Goal: Task Accomplishment & Management: Use online tool/utility

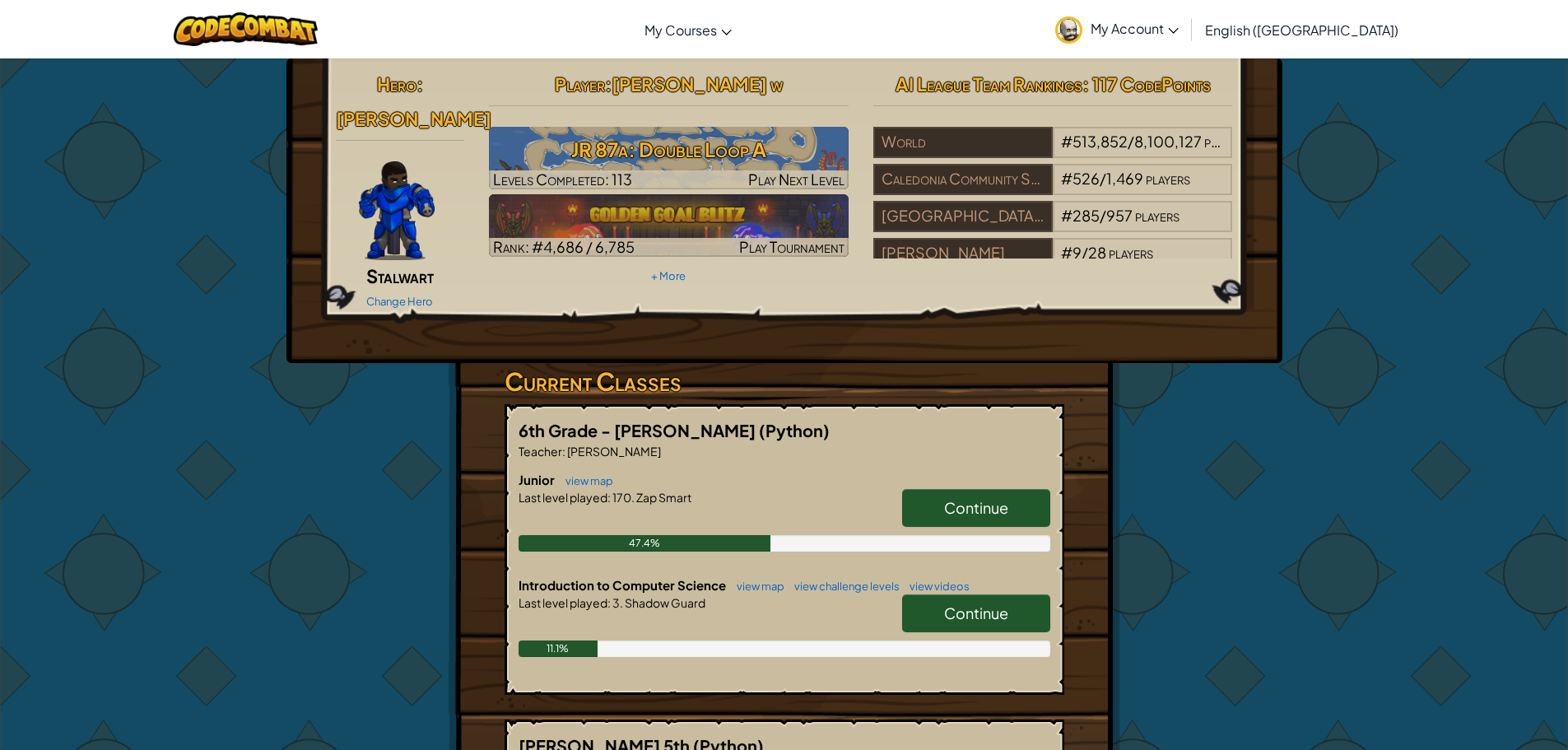
click at [991, 597] on link "Continue" at bounding box center [976, 613] width 148 height 38
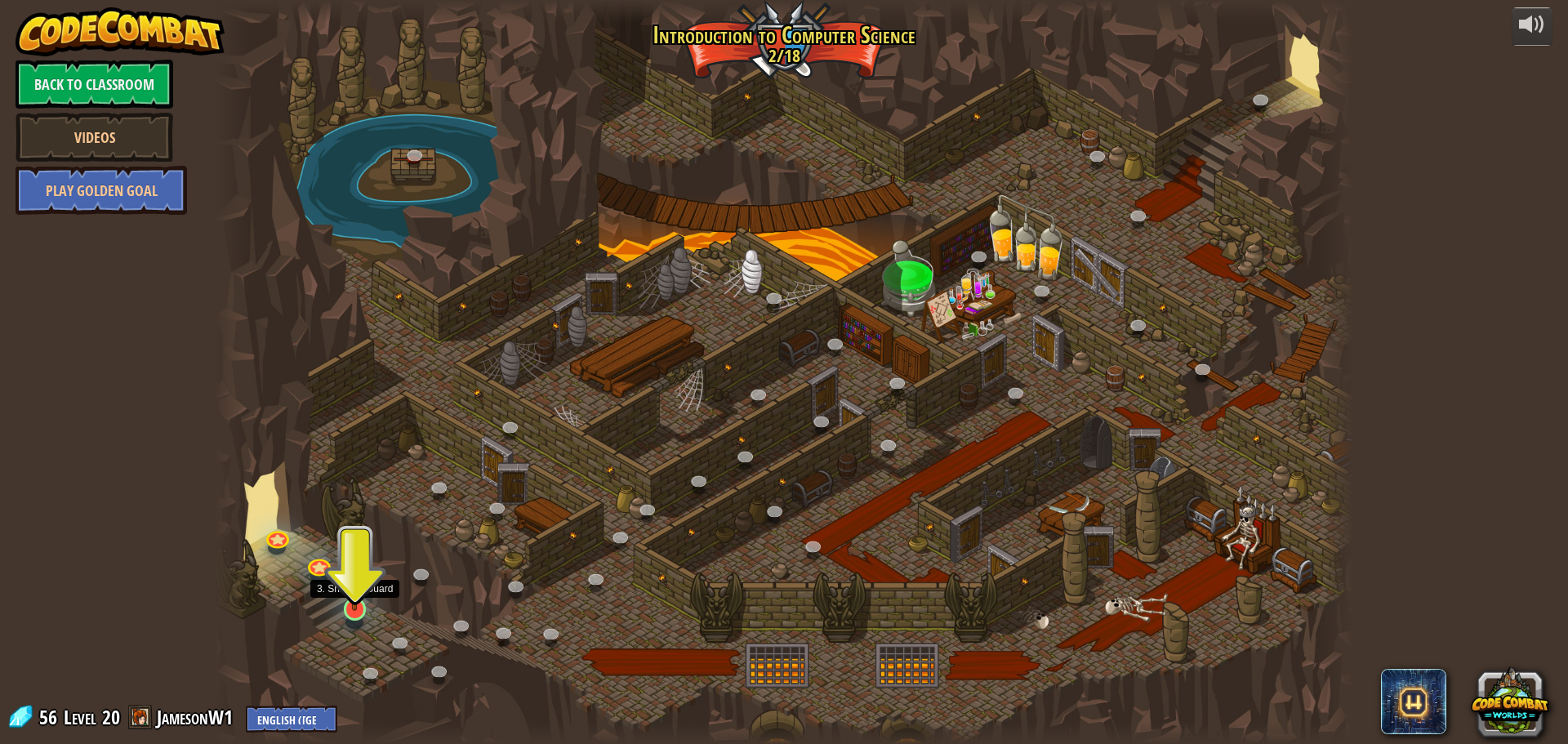
click at [352, 595] on img at bounding box center [355, 576] width 30 height 69
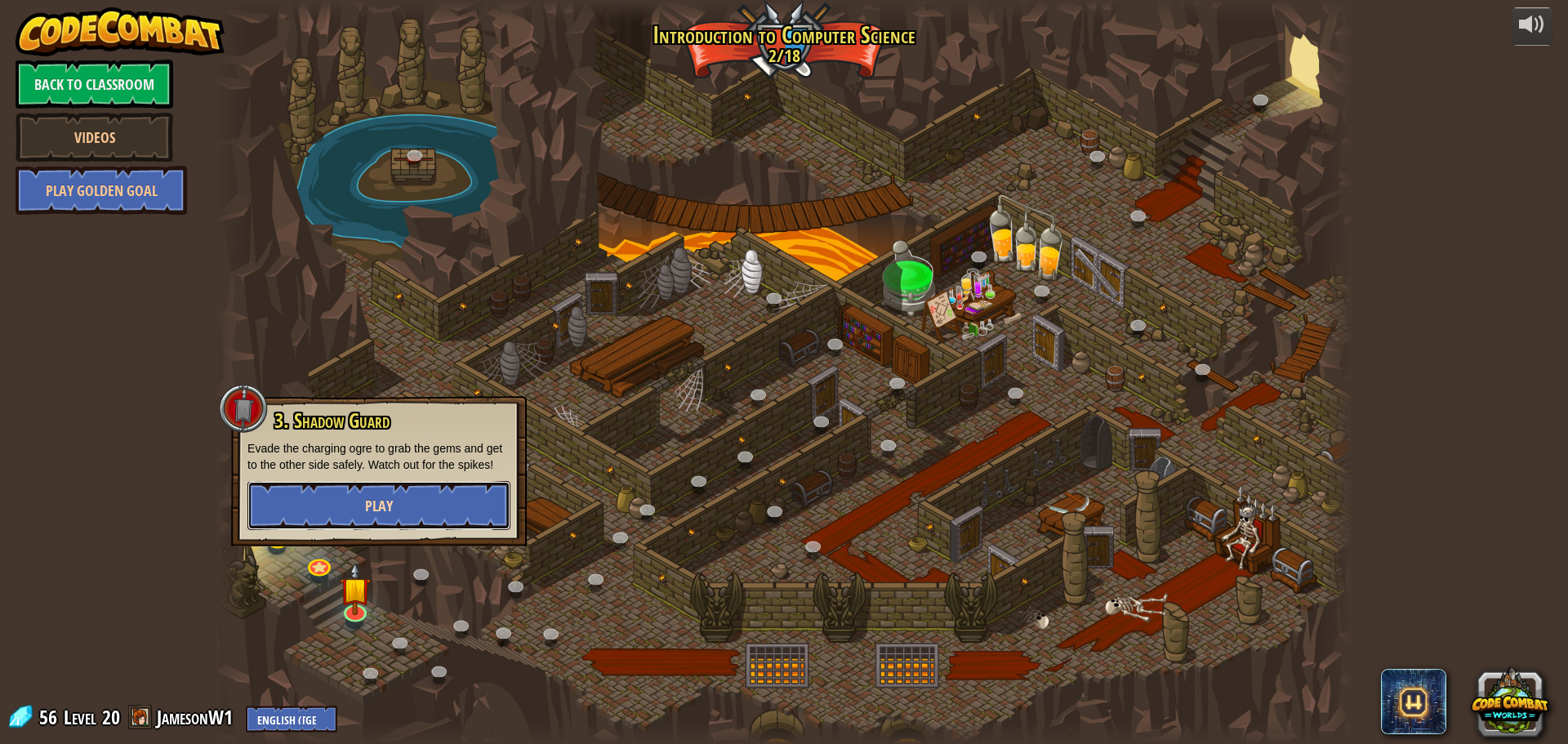
click at [424, 499] on button "Play" at bounding box center [378, 506] width 263 height 49
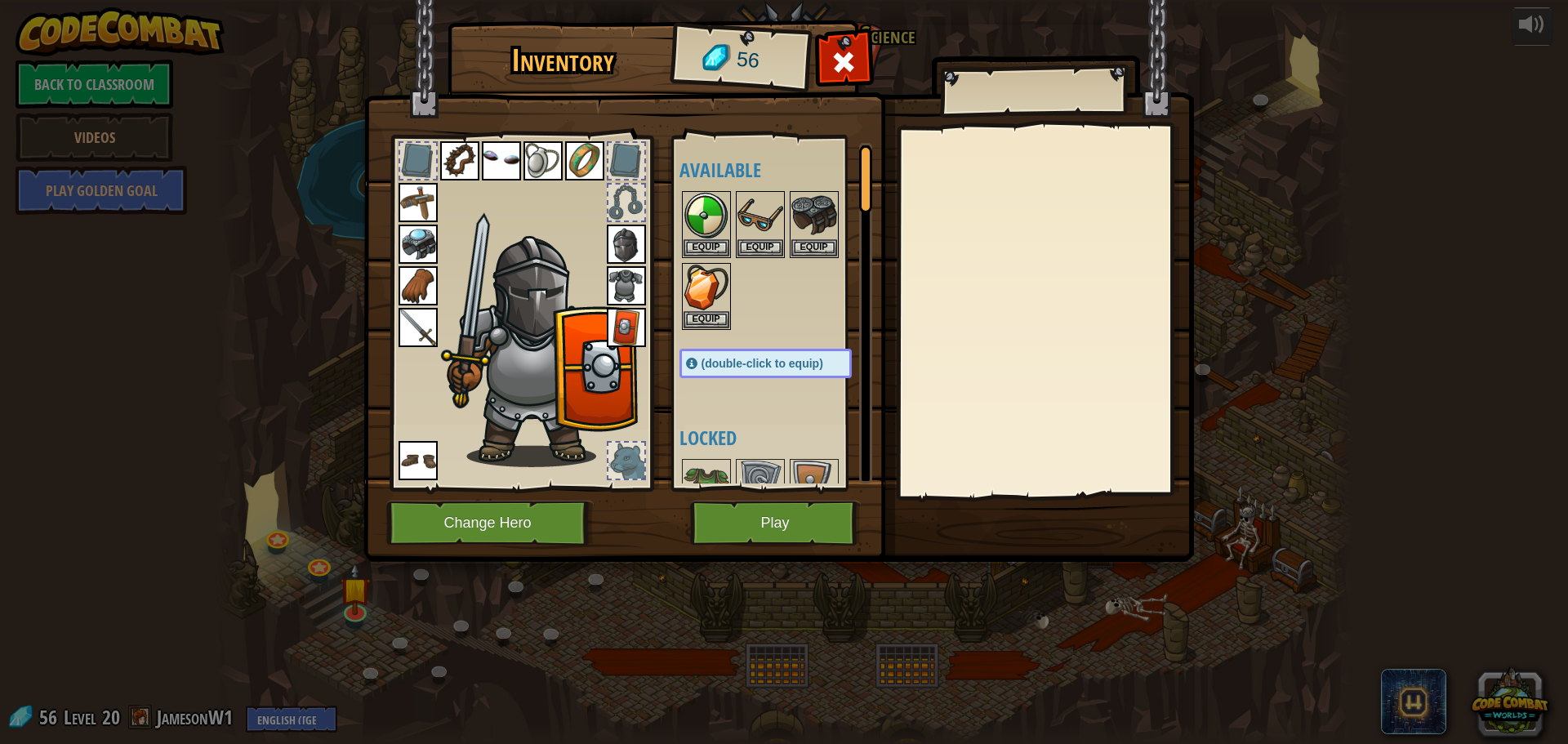
click at [634, 269] on img at bounding box center [626, 286] width 39 height 39
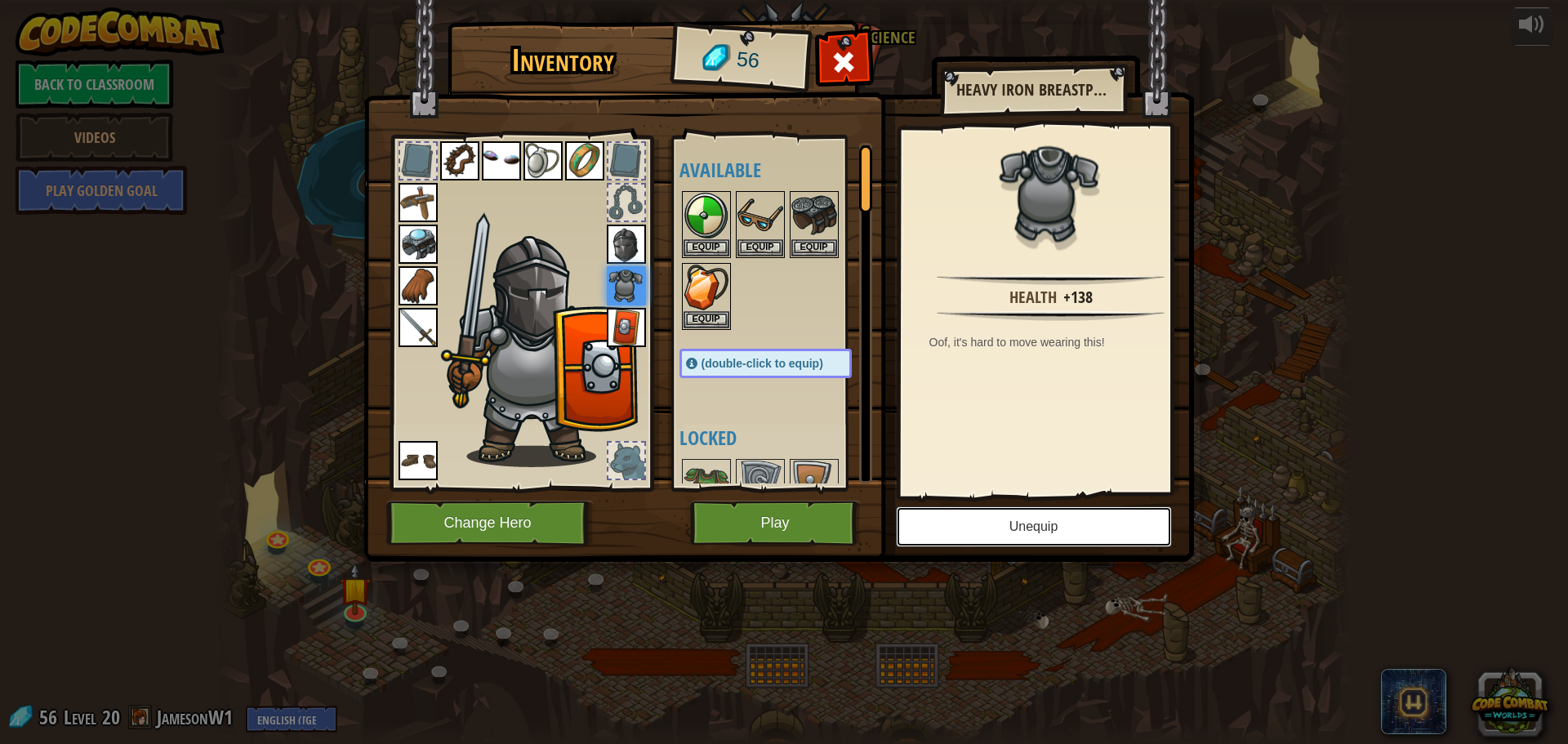
click at [1065, 535] on button "Unequip" at bounding box center [1033, 527] width 276 height 41
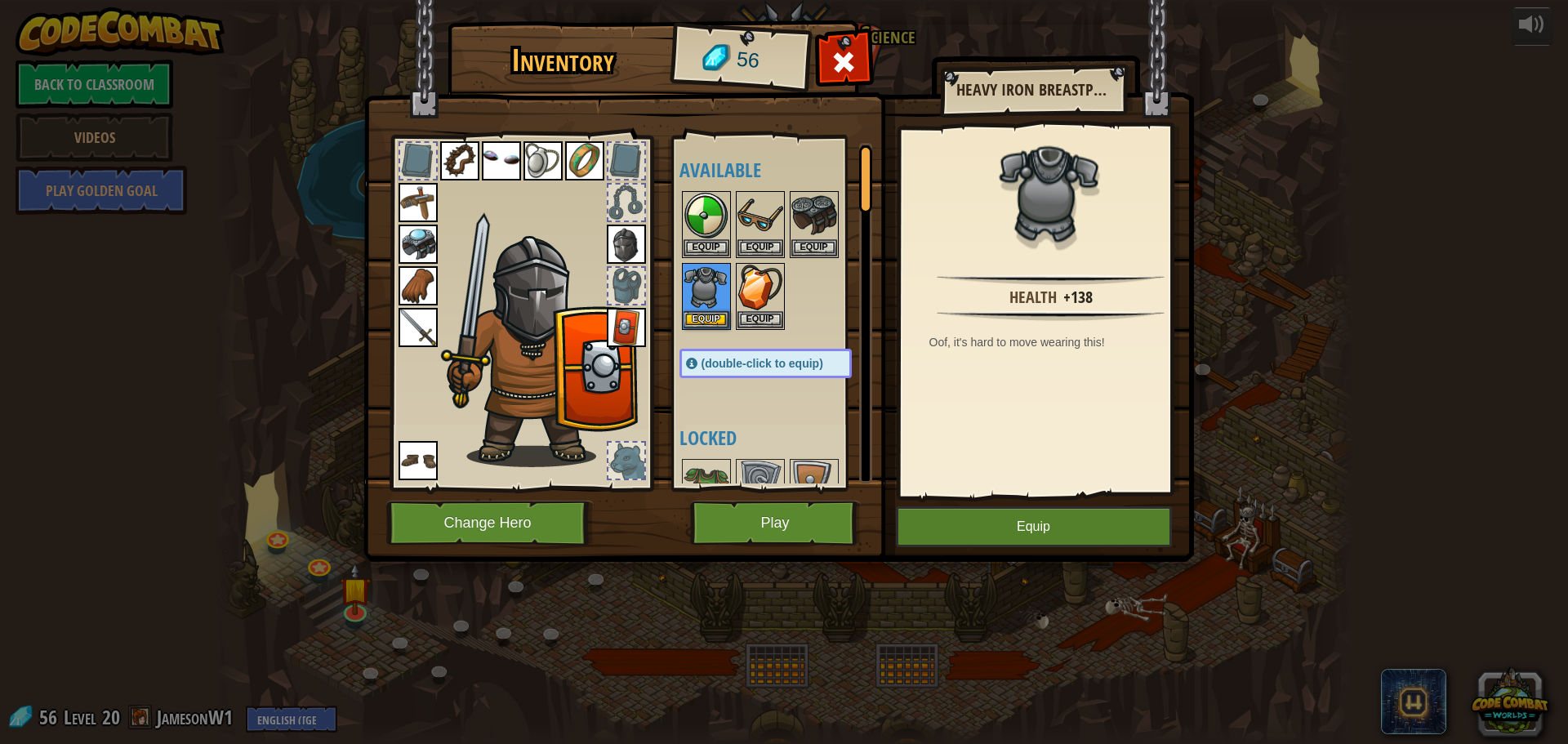
click at [625, 246] on img at bounding box center [626, 244] width 39 height 39
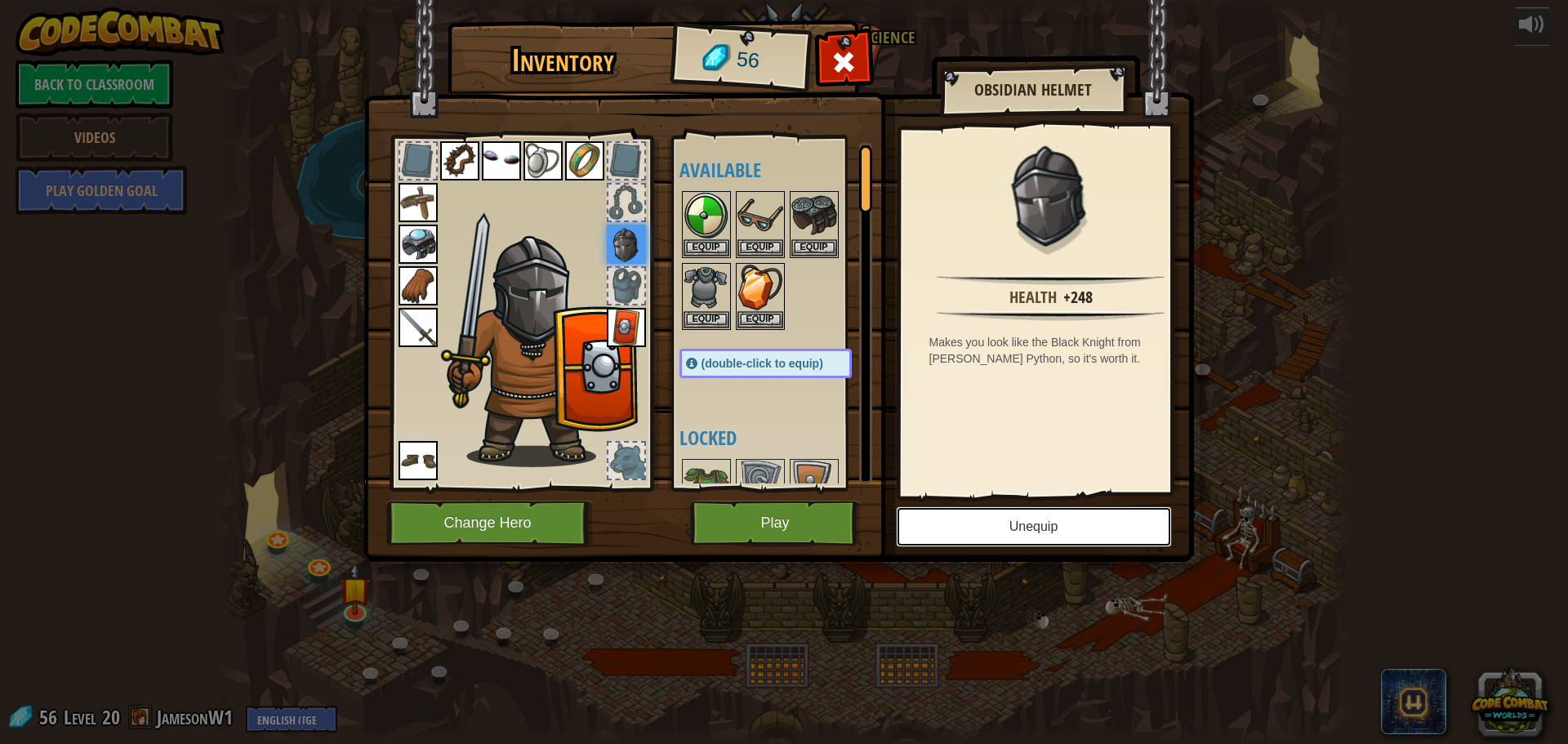
click at [1015, 521] on button "Unequip" at bounding box center [1033, 527] width 276 height 41
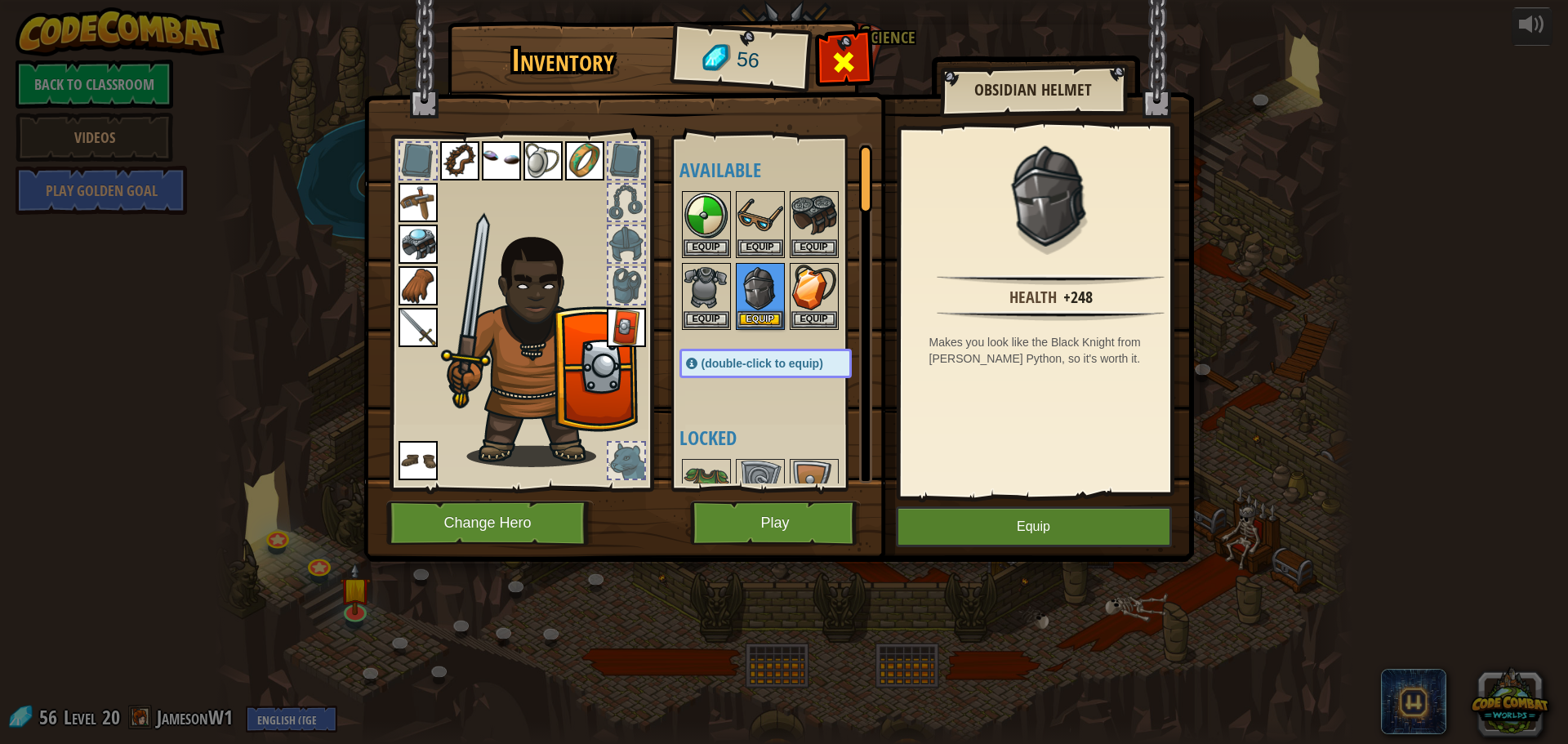
click at [858, 63] on div at bounding box center [844, 66] width 51 height 51
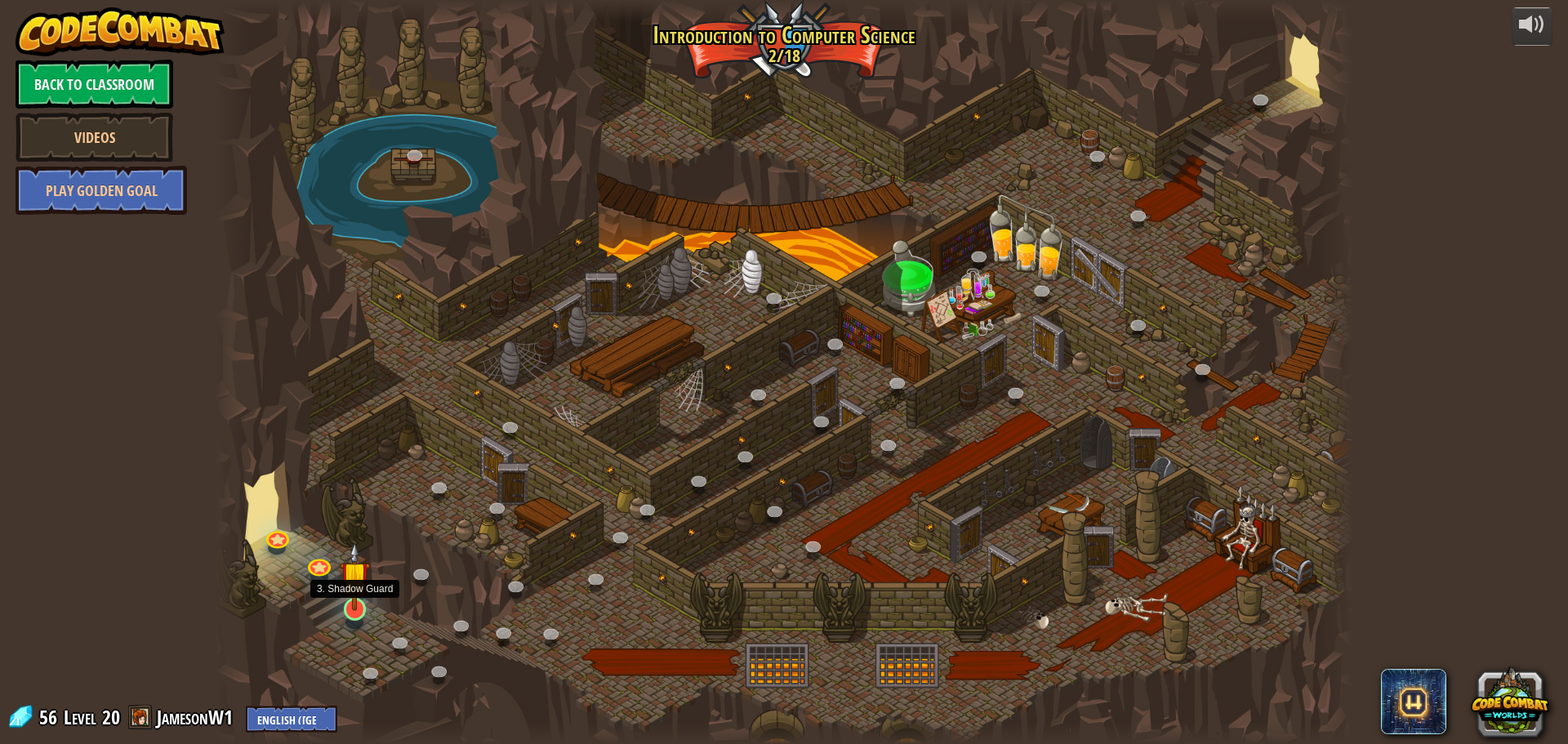
click at [363, 581] on img at bounding box center [355, 576] width 30 height 69
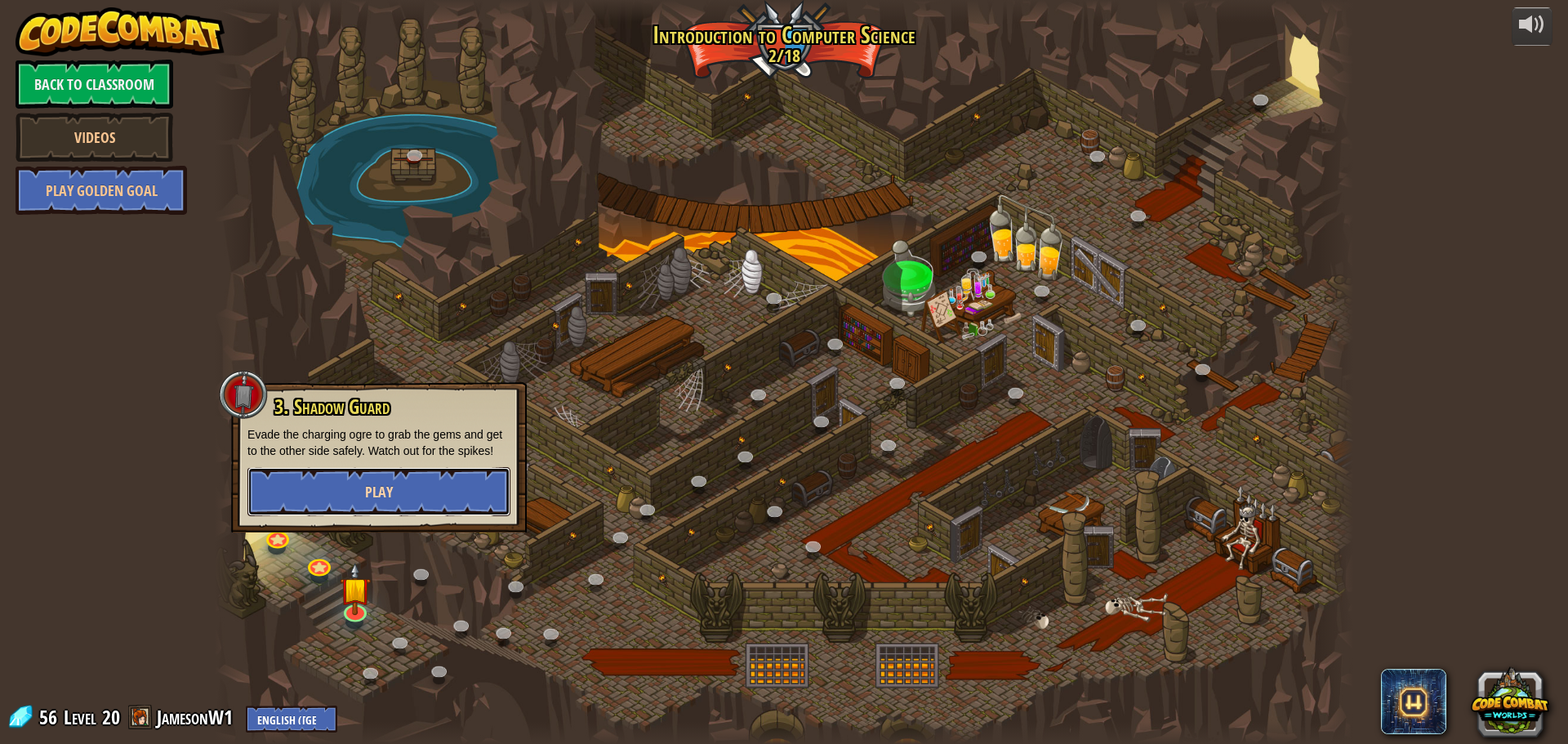
click at [409, 492] on button "Play" at bounding box center [378, 492] width 263 height 49
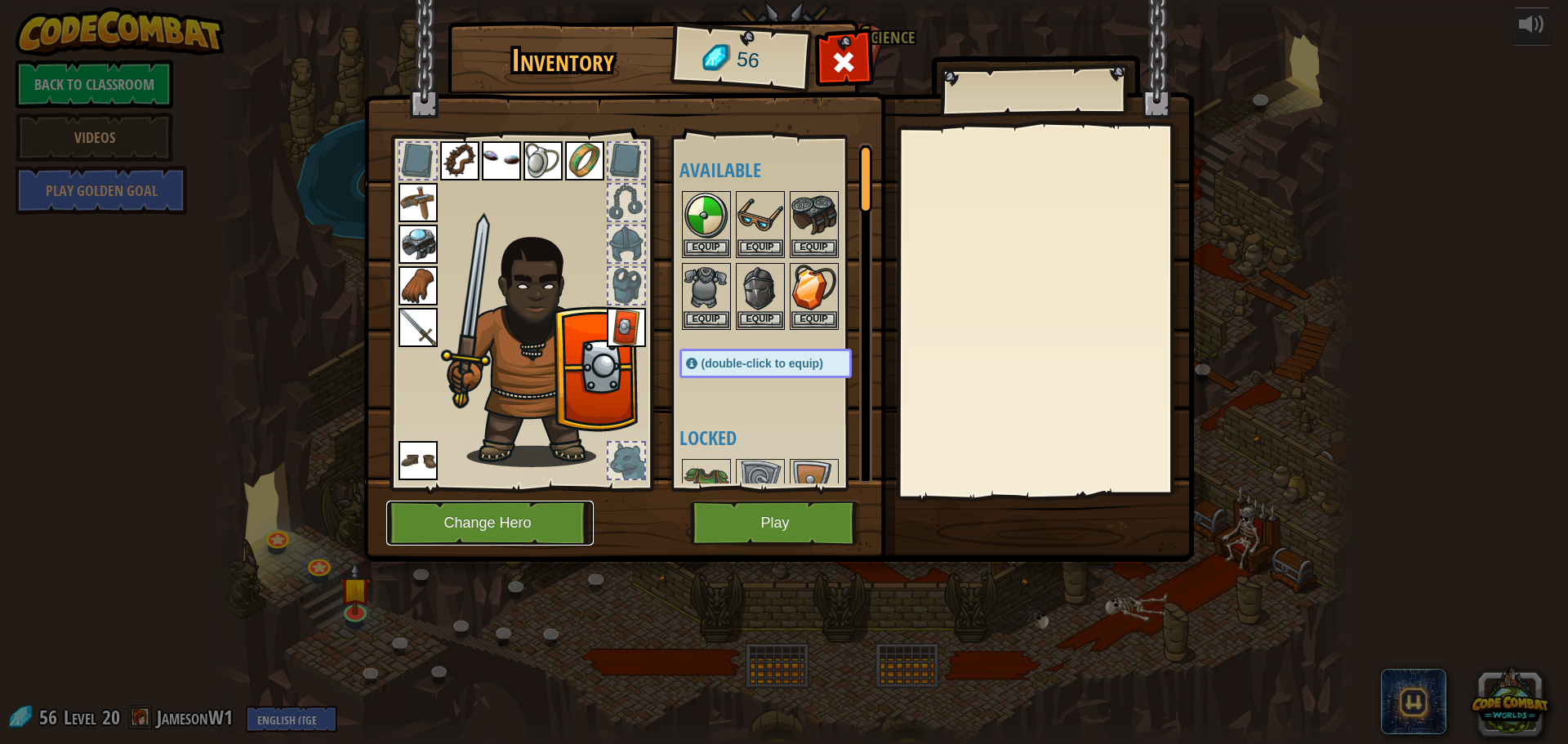
click at [525, 509] on button "Change Hero" at bounding box center [490, 523] width 207 height 45
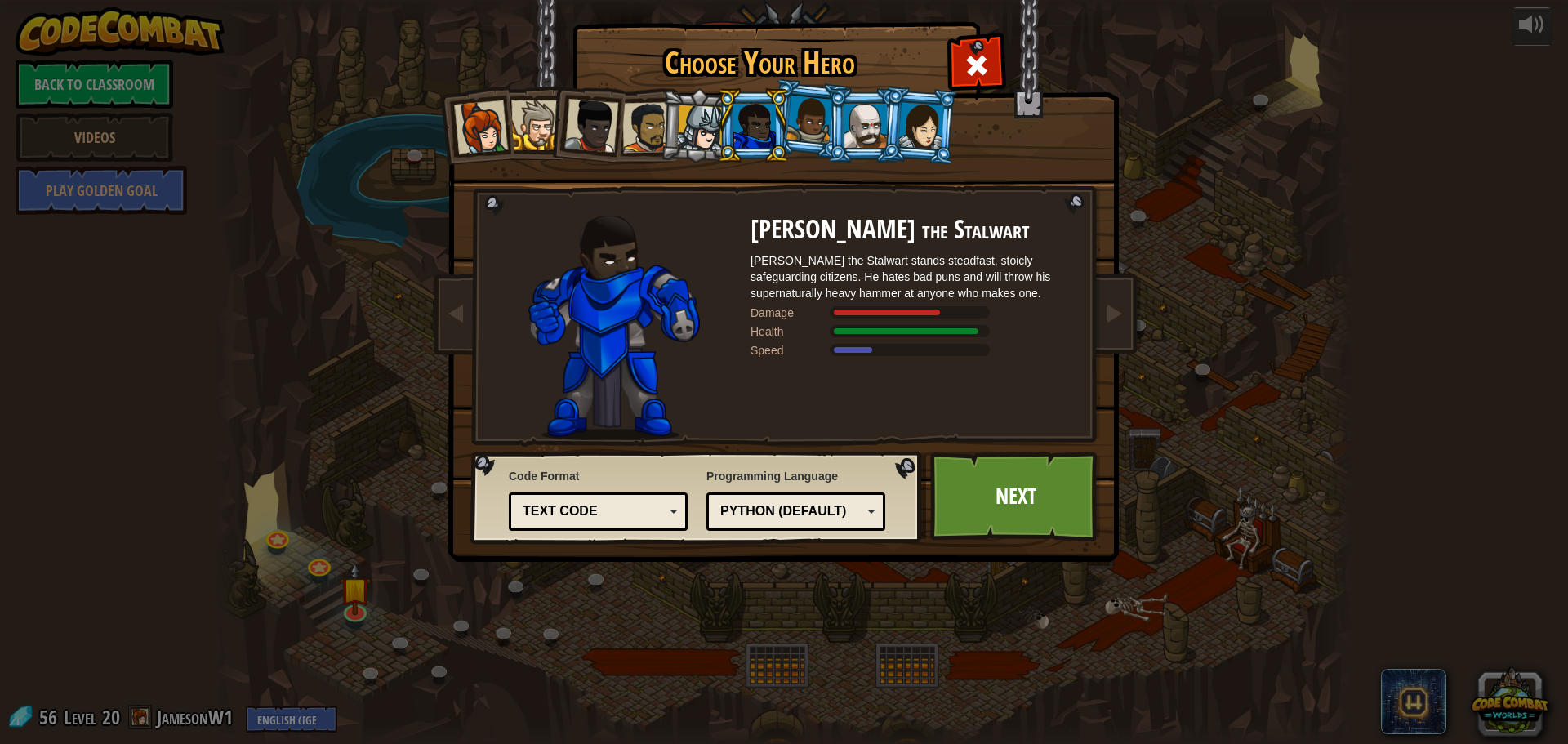
click at [884, 124] on li at bounding box center [919, 125] width 78 height 79
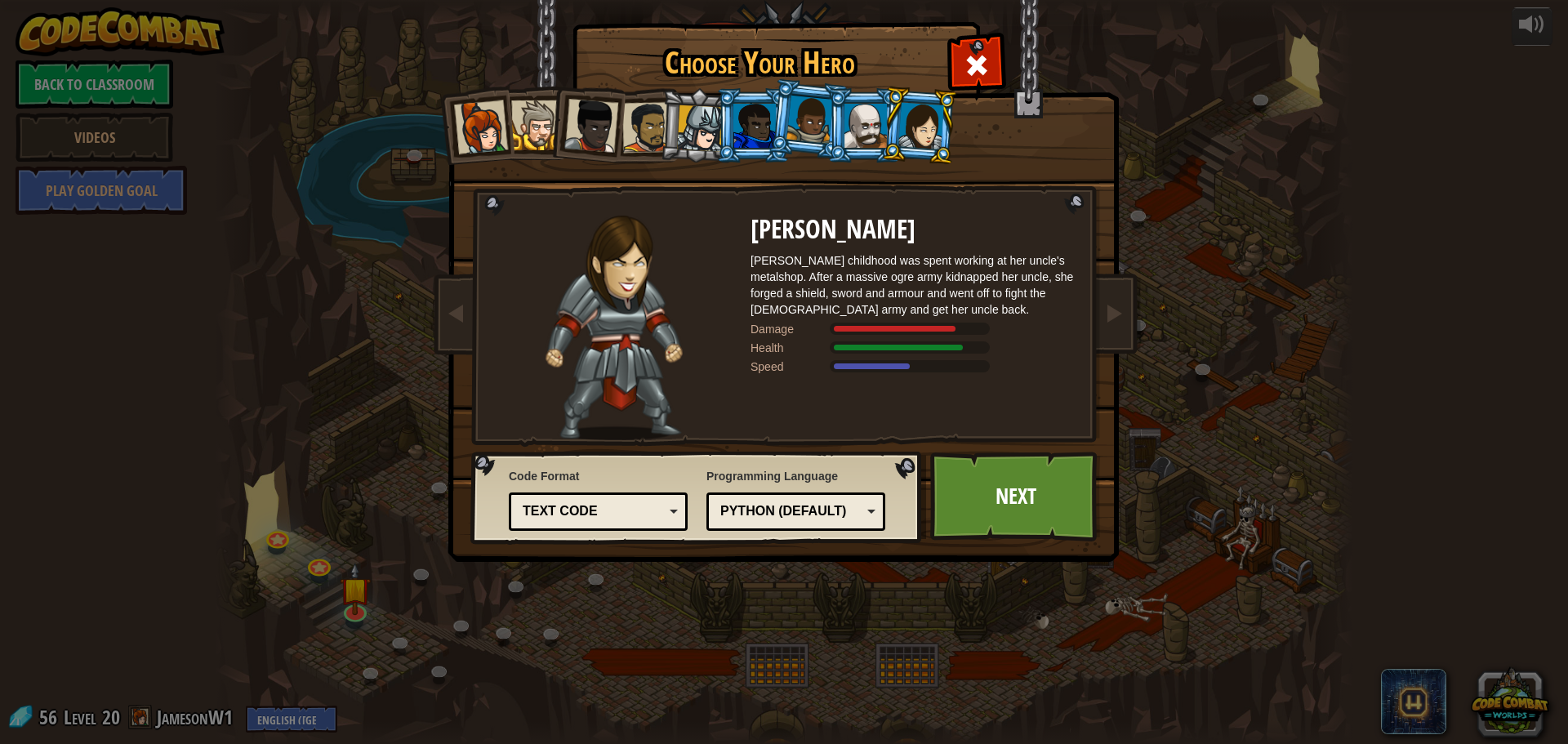
click at [862, 120] on div at bounding box center [865, 125] width 42 height 44
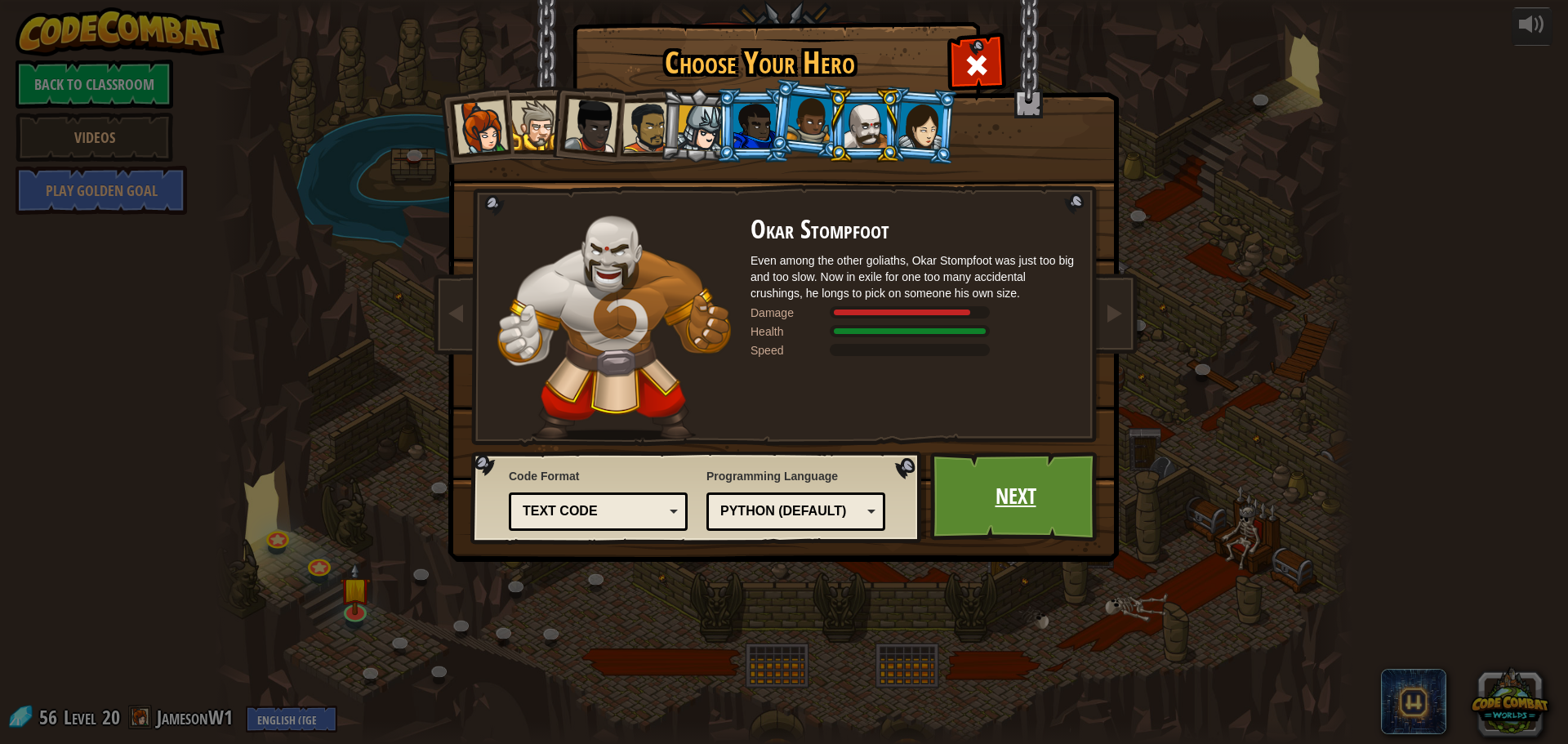
click at [986, 482] on link "Next" at bounding box center [1015, 496] width 171 height 90
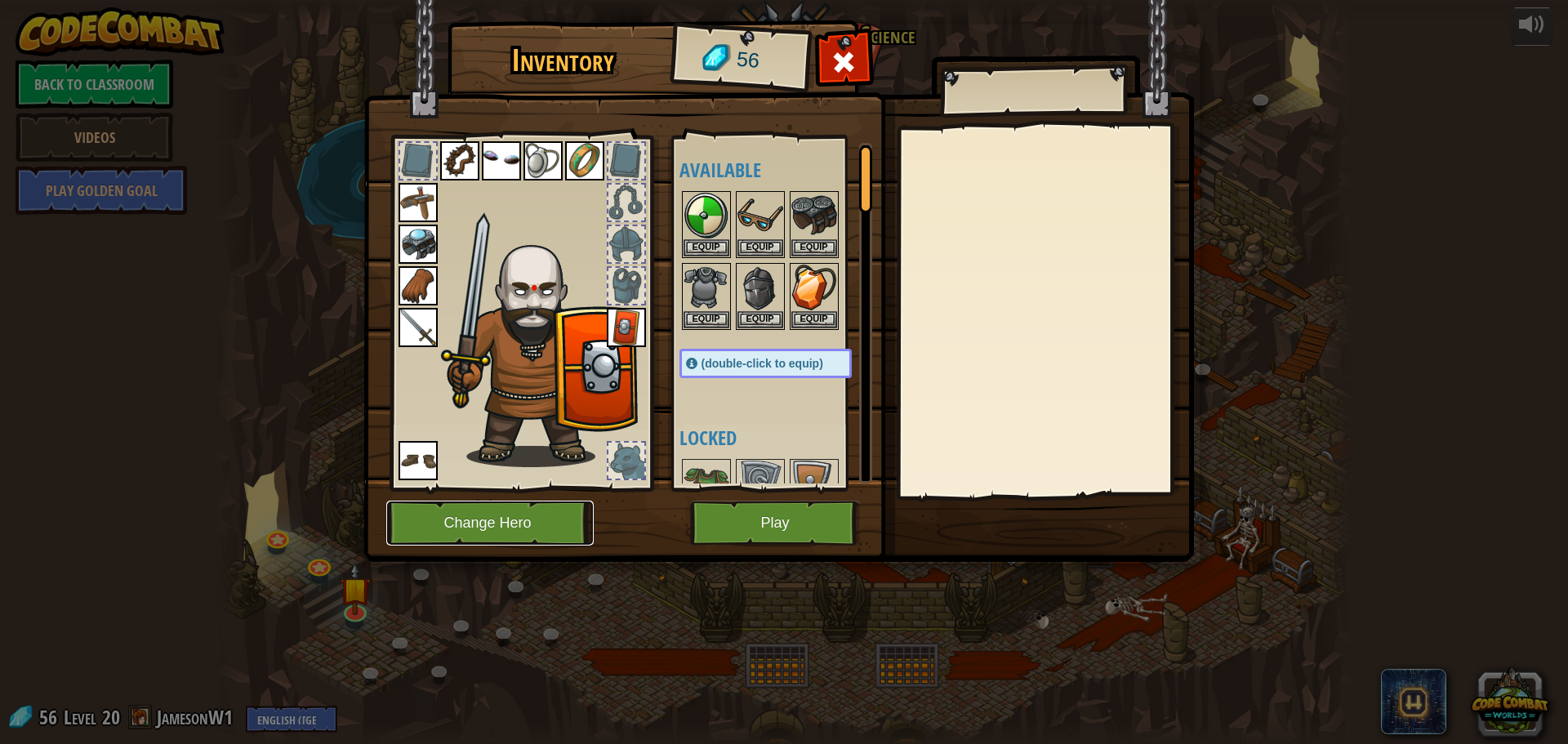
click at [548, 523] on button "Change Hero" at bounding box center [490, 523] width 207 height 45
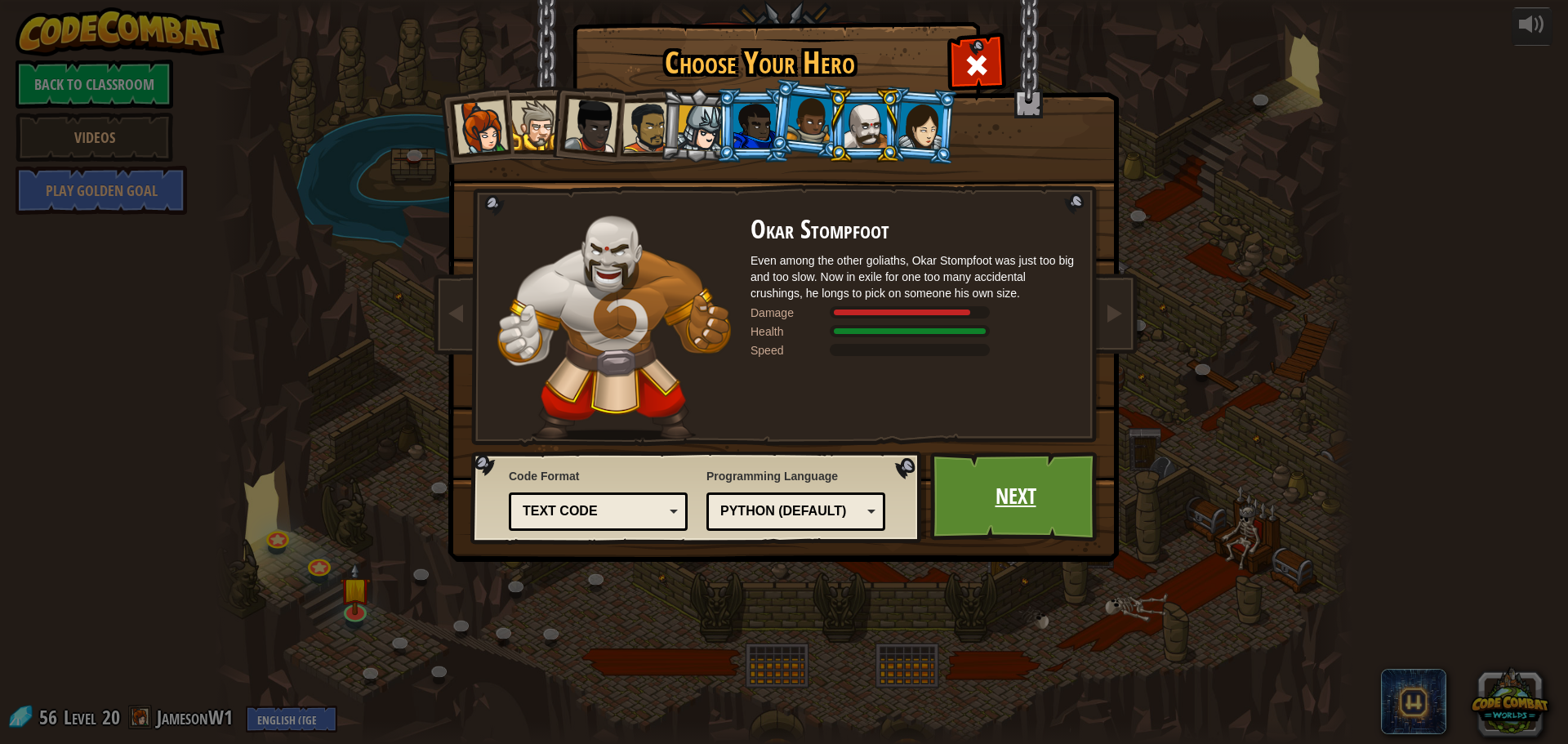
click at [1026, 503] on link "Next" at bounding box center [1015, 496] width 171 height 90
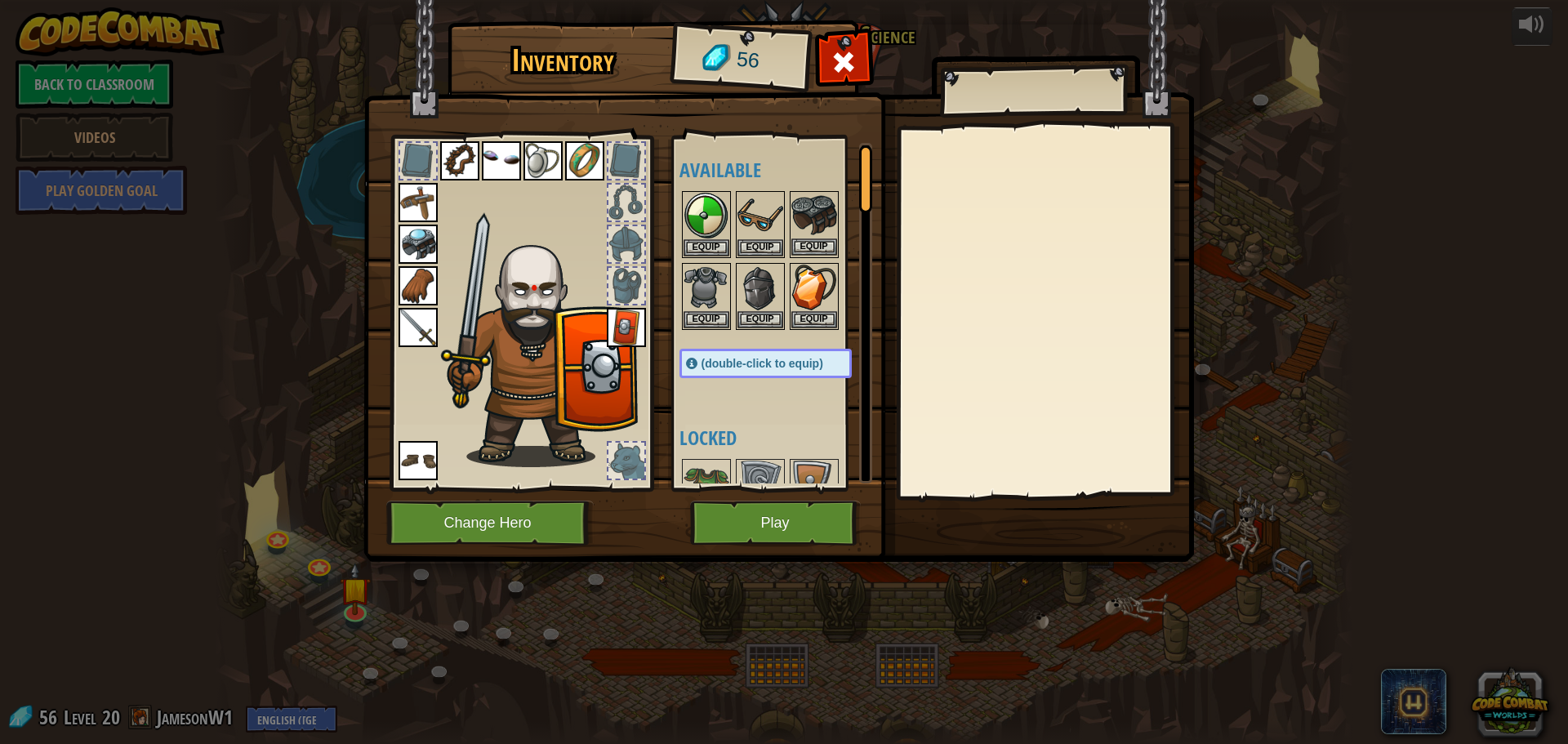
click at [821, 218] on img at bounding box center [814, 215] width 46 height 46
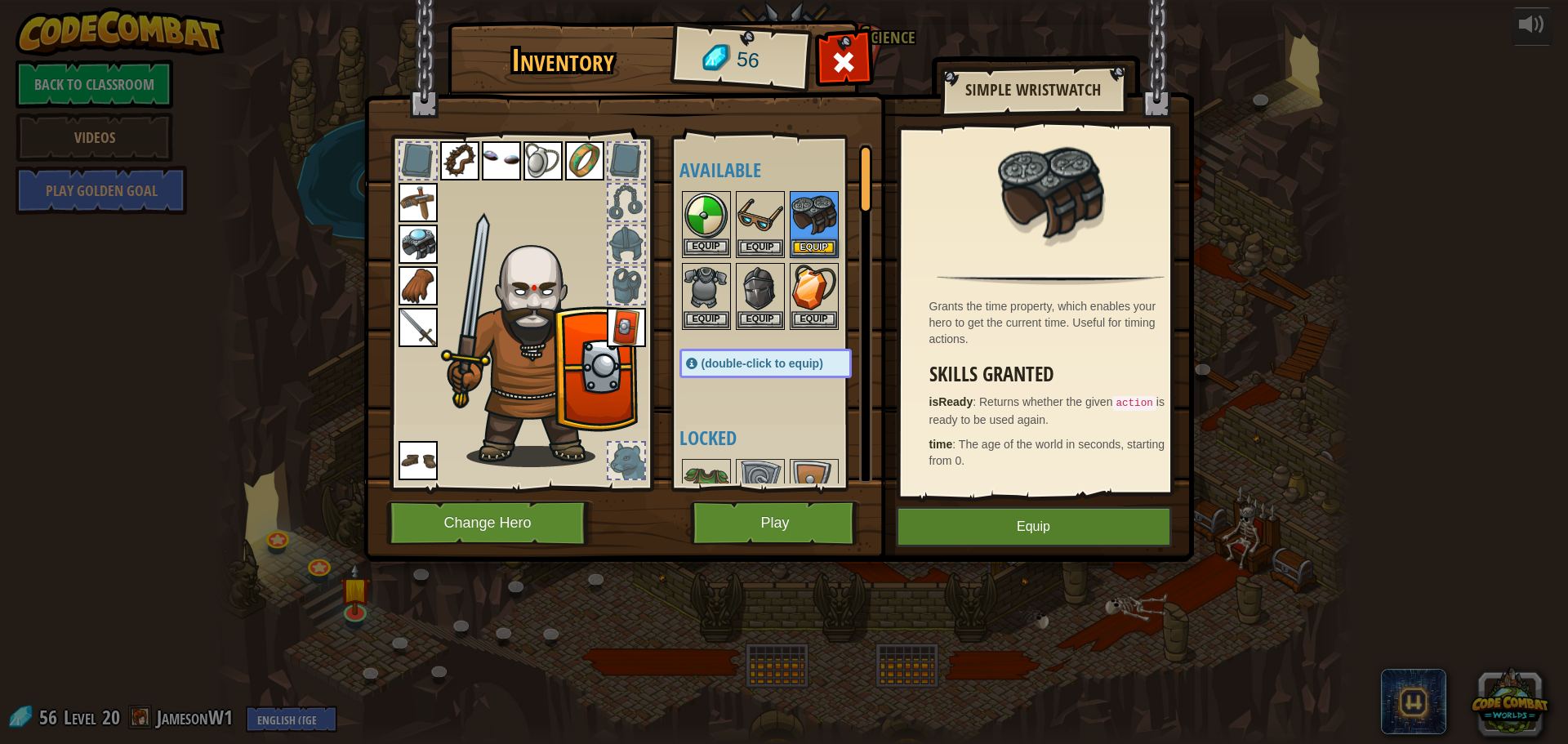
click at [719, 220] on img at bounding box center [706, 215] width 46 height 46
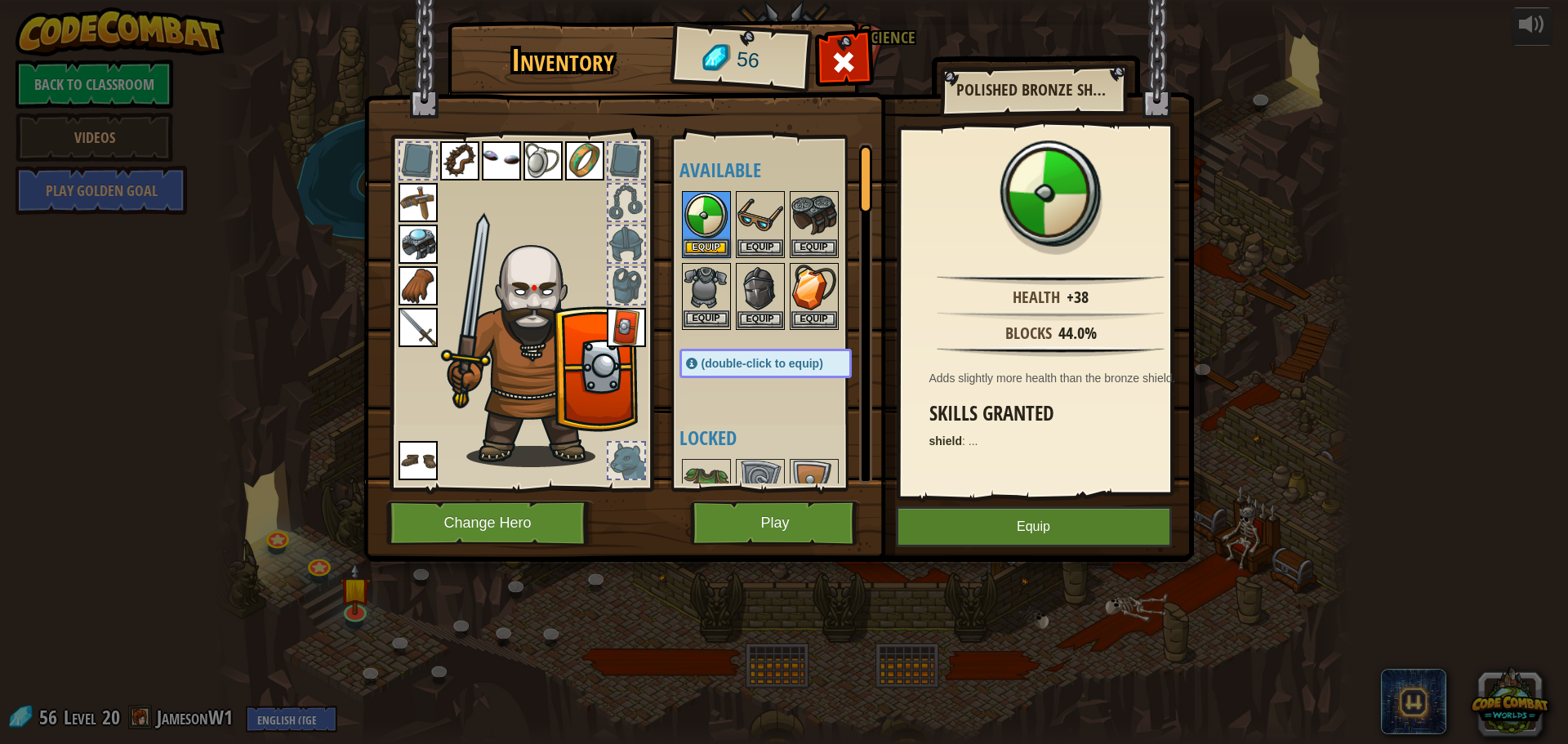
click at [706, 273] on img at bounding box center [706, 287] width 46 height 46
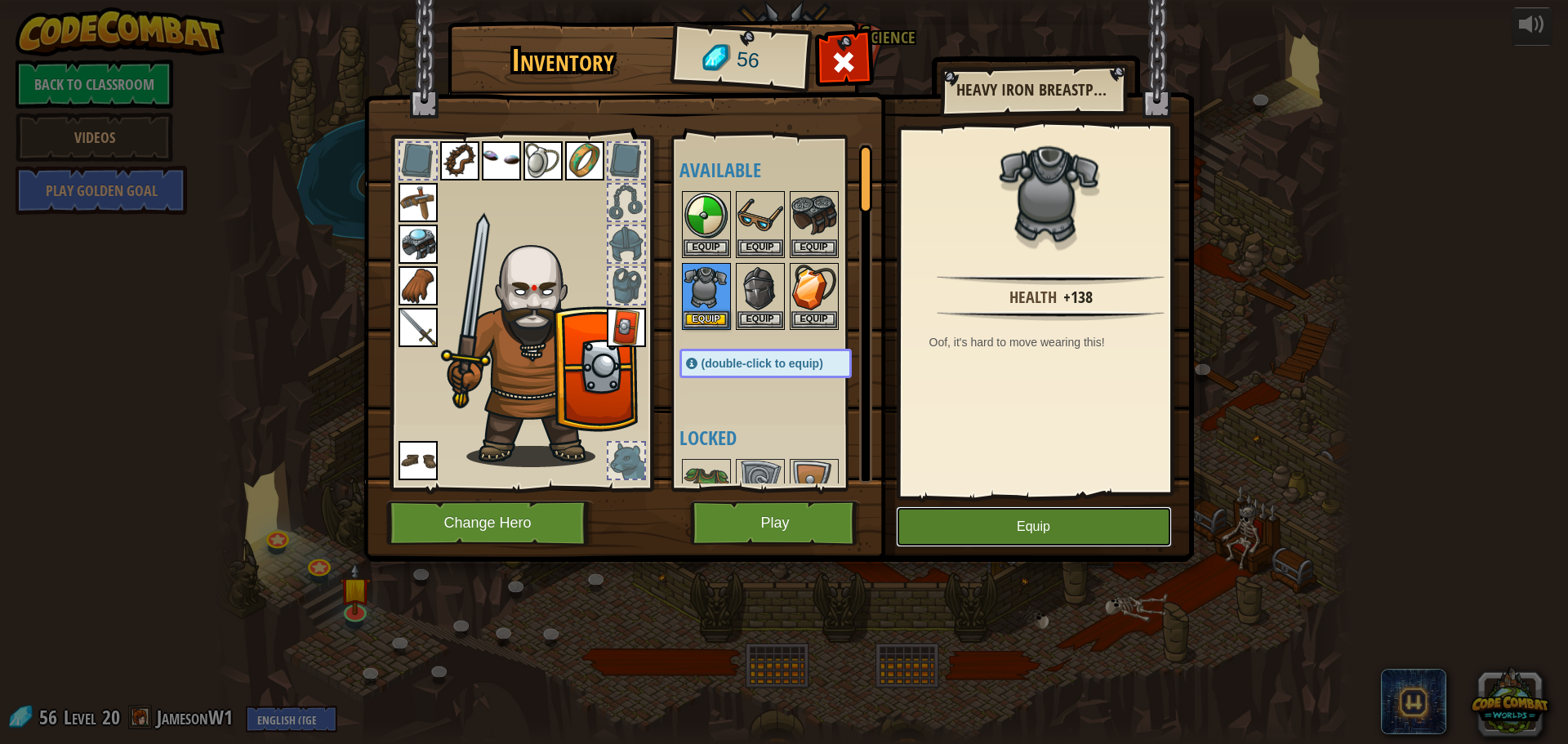
click at [1013, 521] on button "Equip" at bounding box center [1033, 527] width 276 height 41
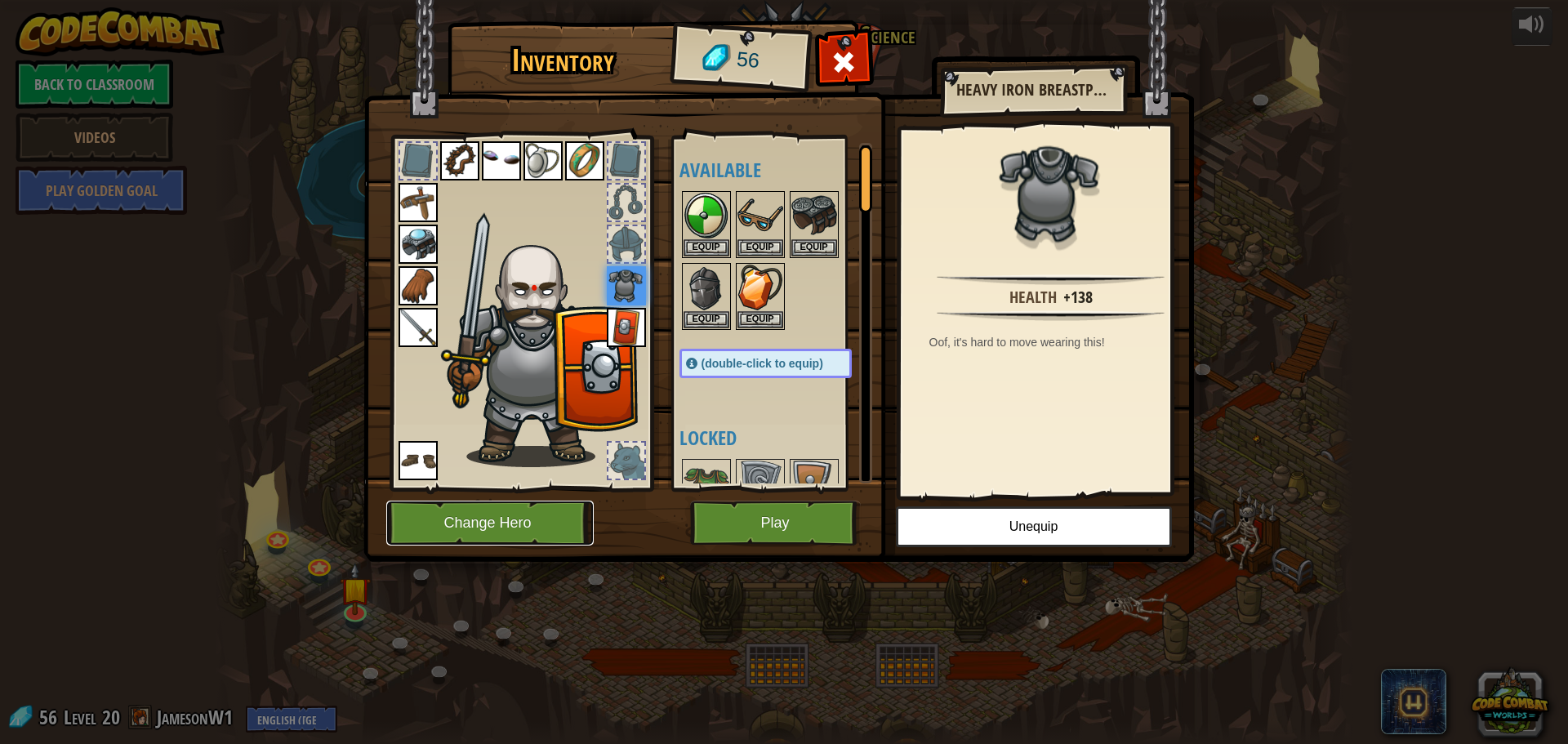
click at [532, 505] on button "Change Hero" at bounding box center [490, 523] width 207 height 45
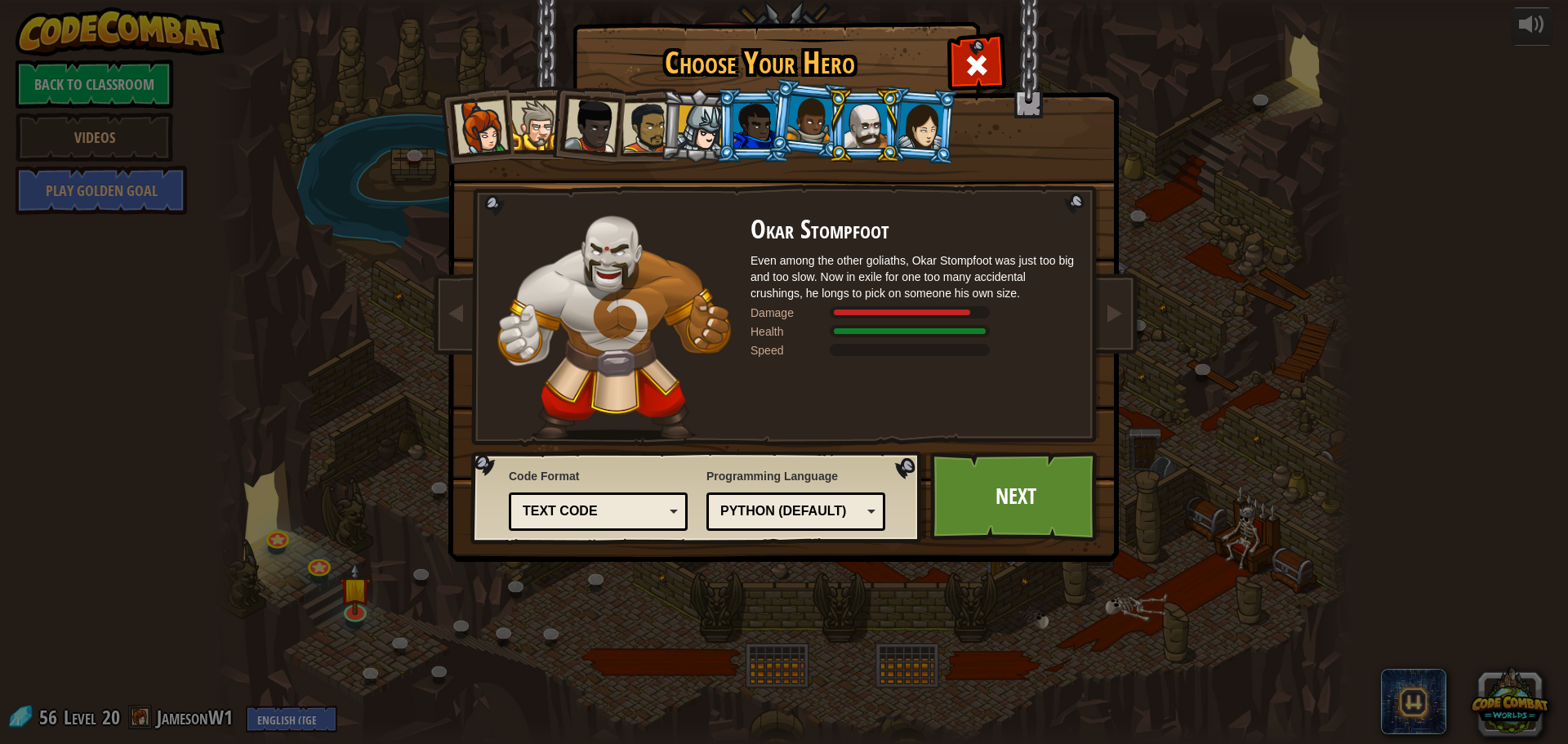
click at [698, 119] on div at bounding box center [700, 129] width 47 height 47
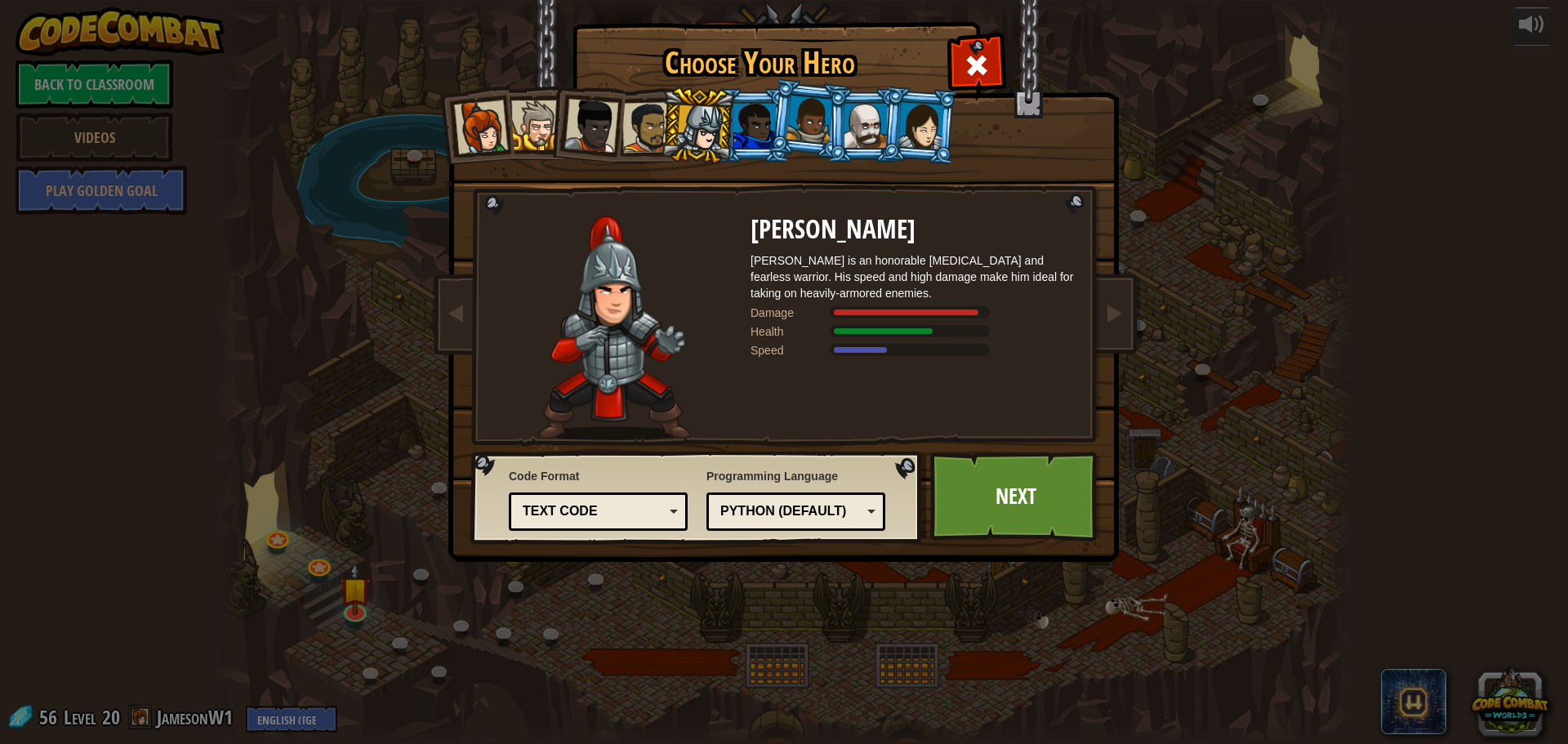
click at [879, 107] on div at bounding box center [865, 125] width 42 height 44
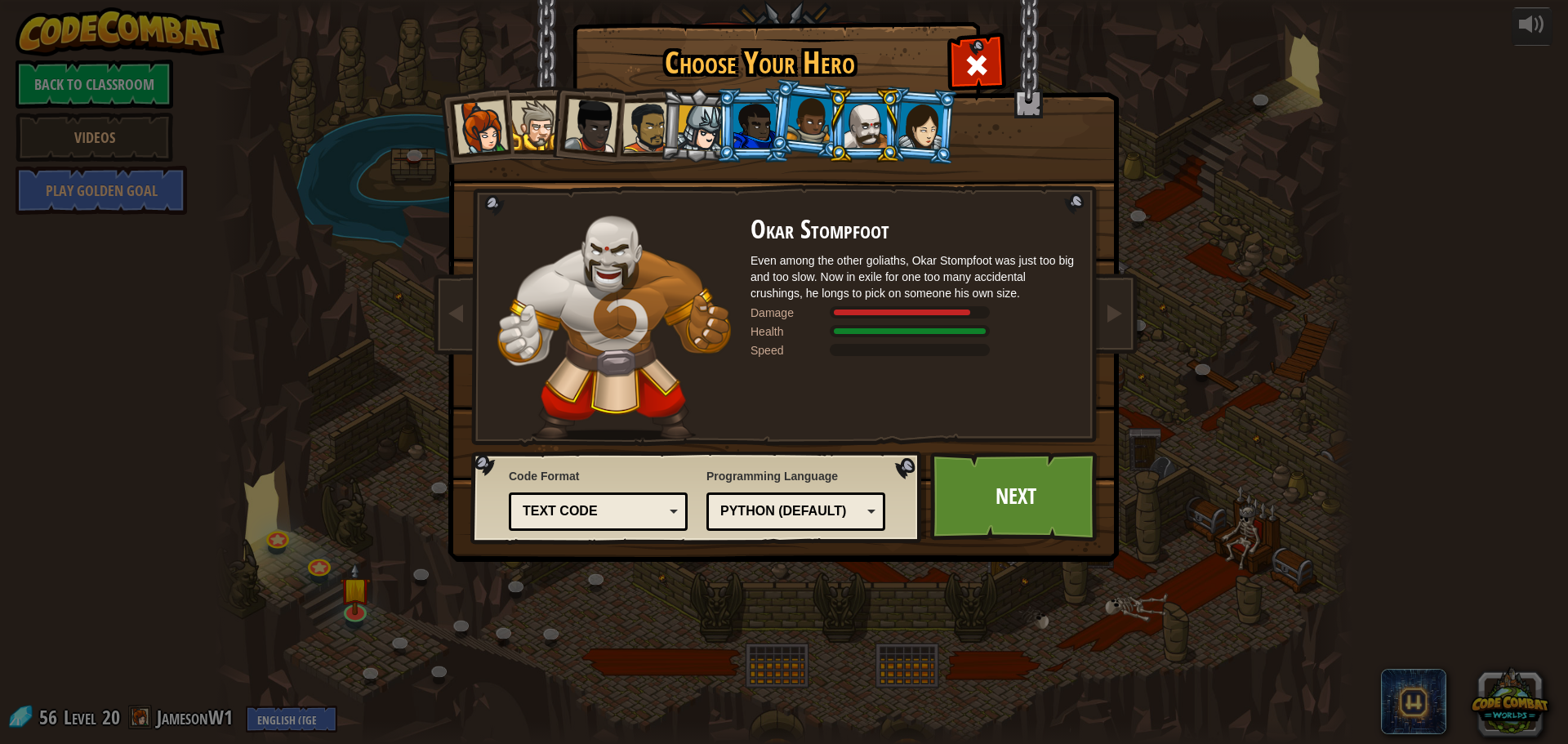
click at [927, 120] on div at bounding box center [920, 125] width 46 height 47
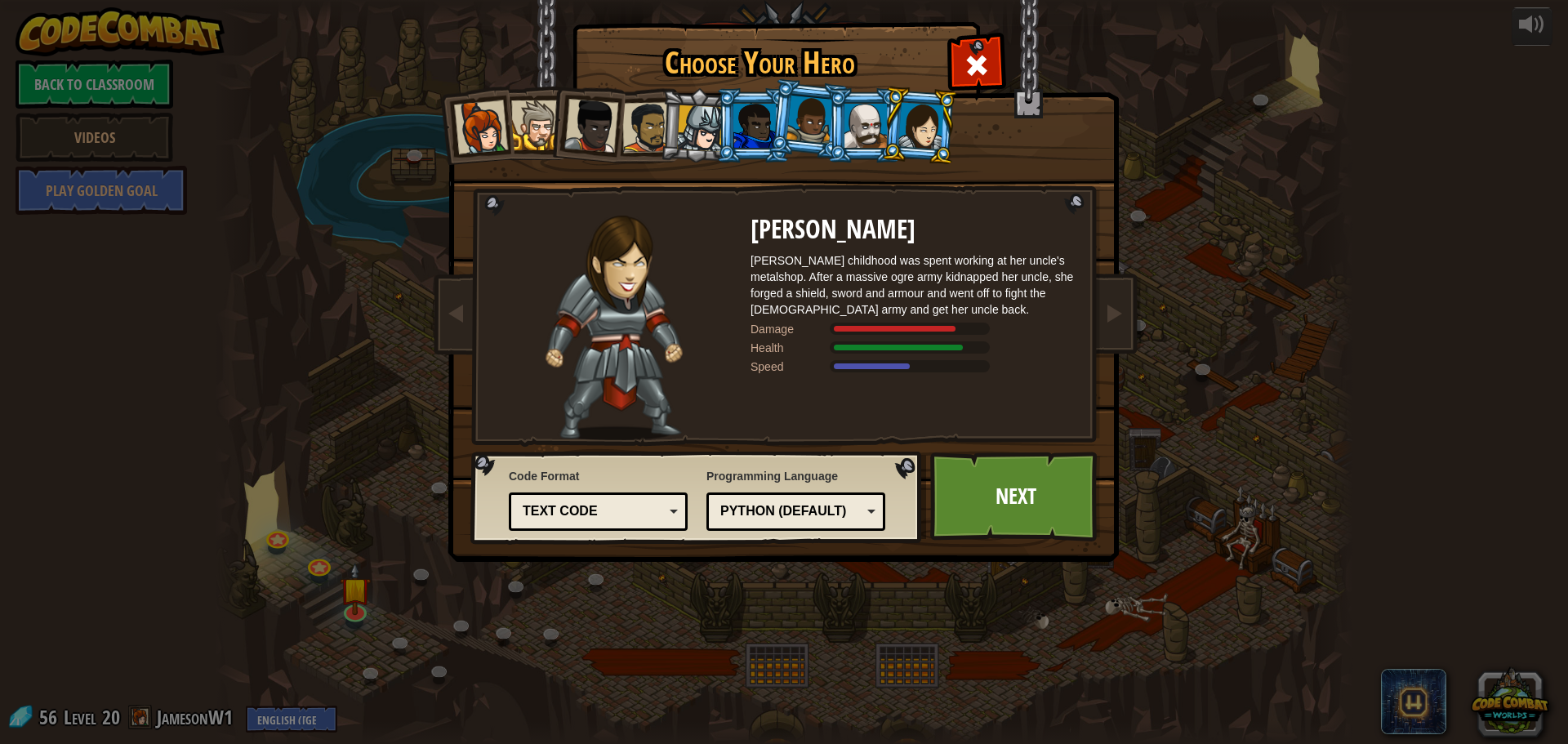
click at [800, 131] on div at bounding box center [810, 120] width 47 height 49
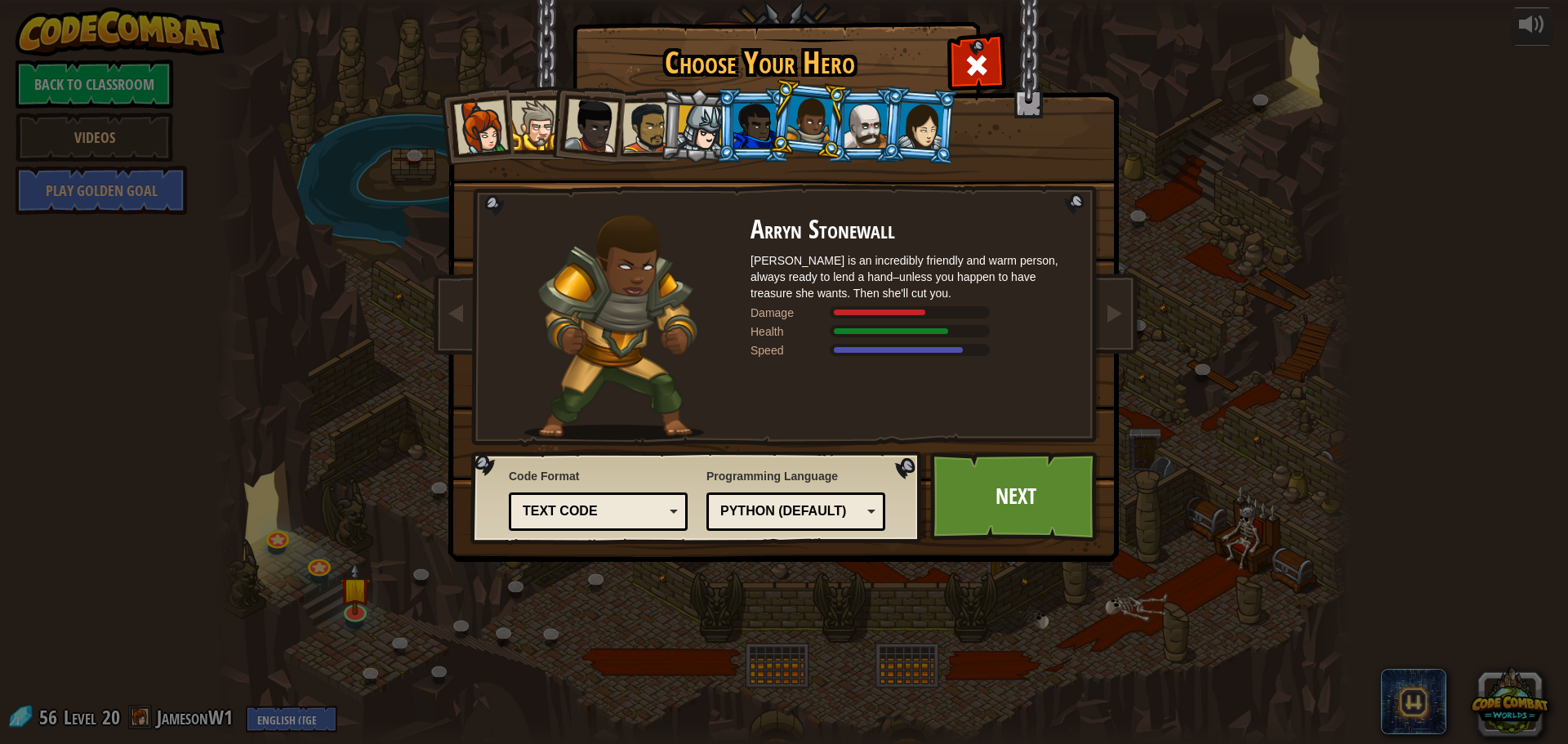
click at [741, 125] on div at bounding box center [754, 125] width 42 height 44
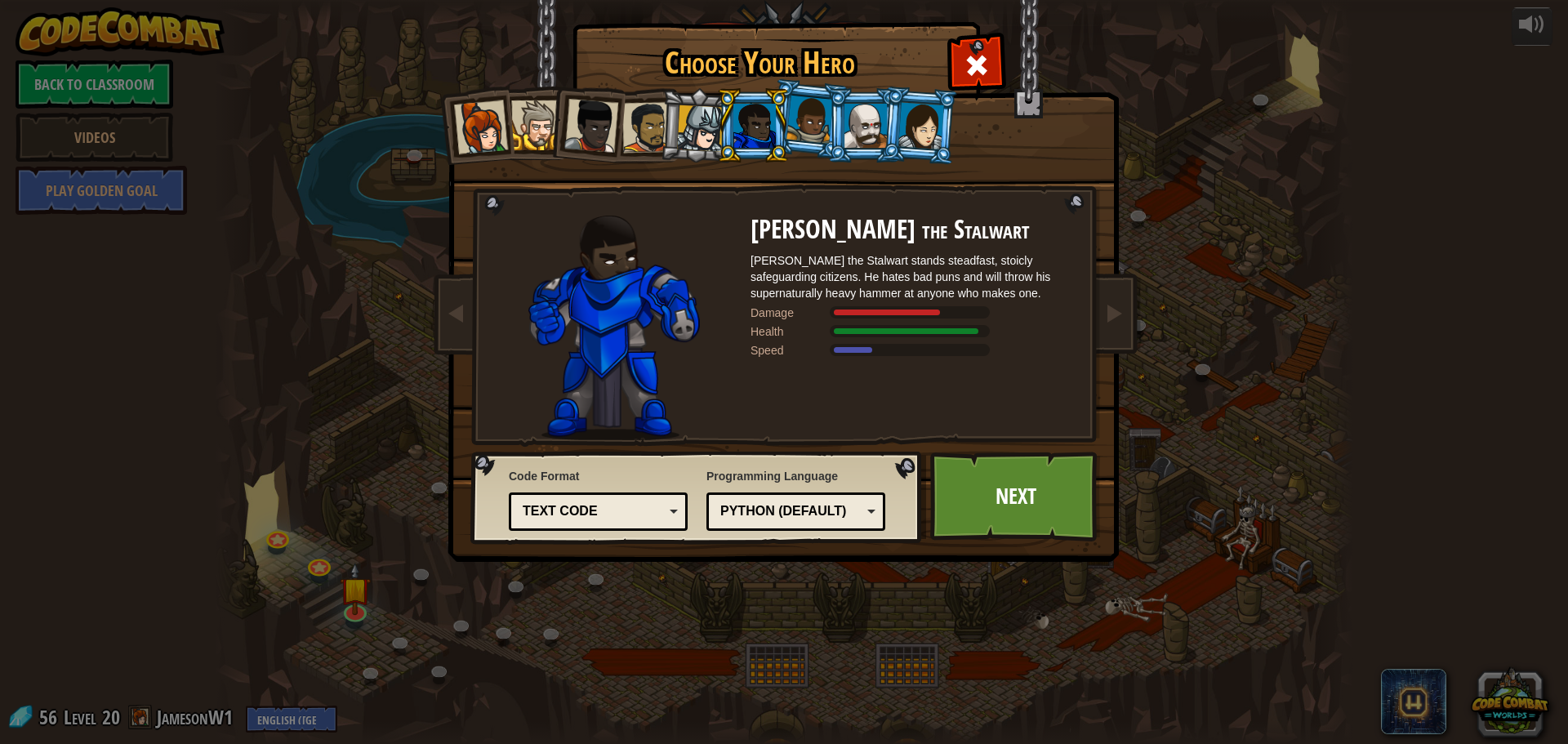
click at [564, 513] on div "Text code" at bounding box center [592, 511] width 141 height 19
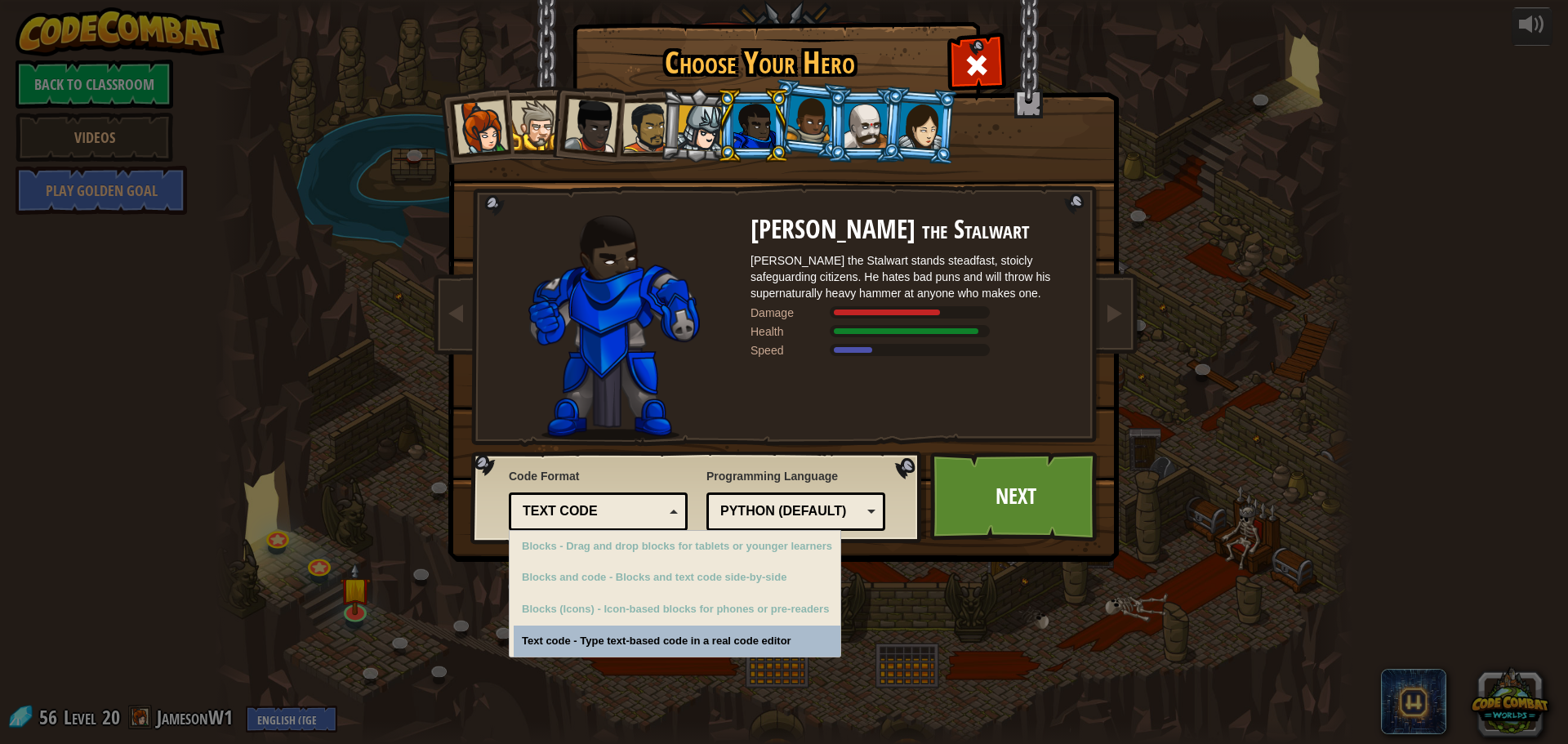
click at [586, 457] on div "Code Format Text code Blocks and code Blocks Blocks (Icons) Text code Blocks - …" at bounding box center [696, 497] width 442 height 83
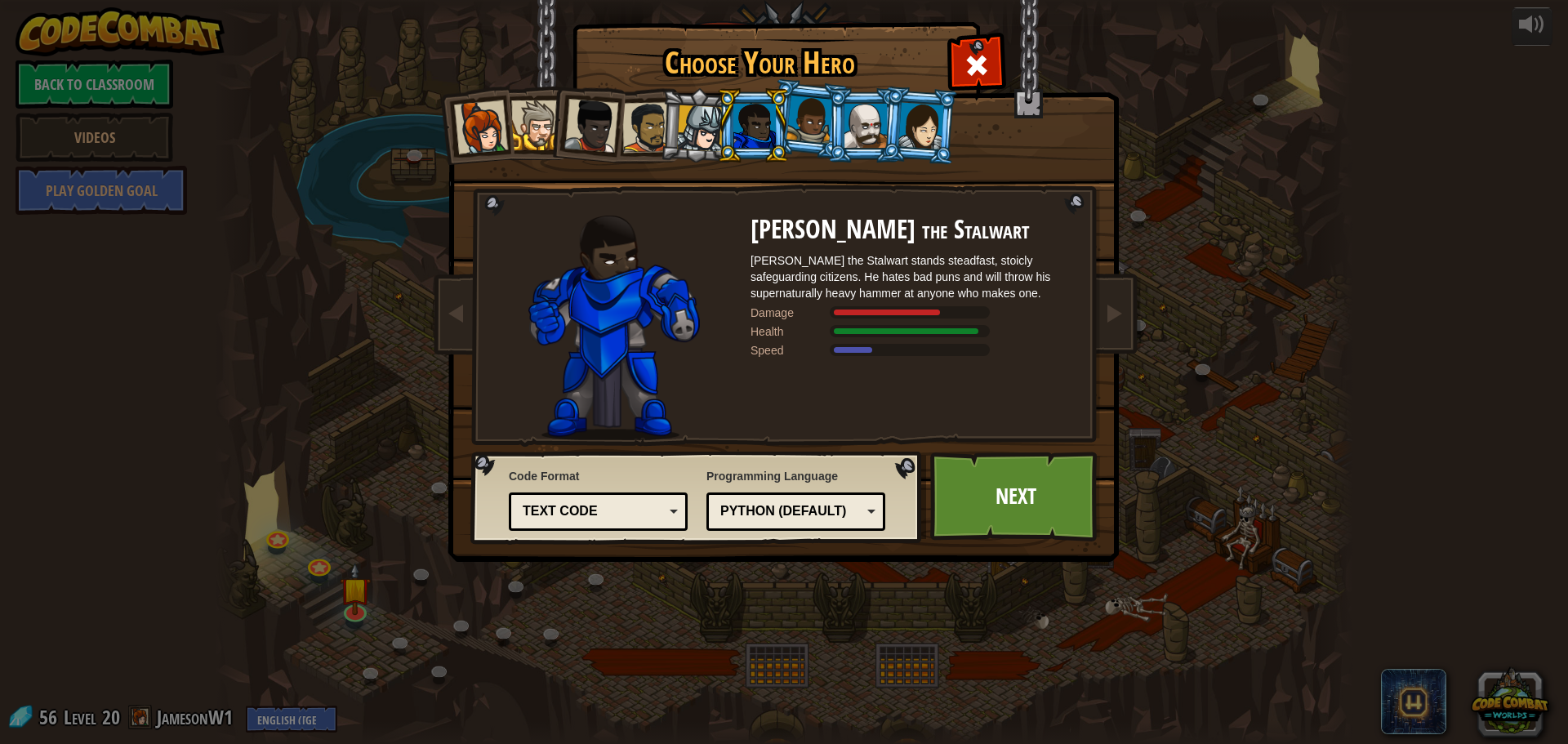
drag, startPoint x: 499, startPoint y: 141, endPoint x: 510, endPoint y: 136, distance: 12.1
click at [503, 139] on div at bounding box center [481, 127] width 54 height 54
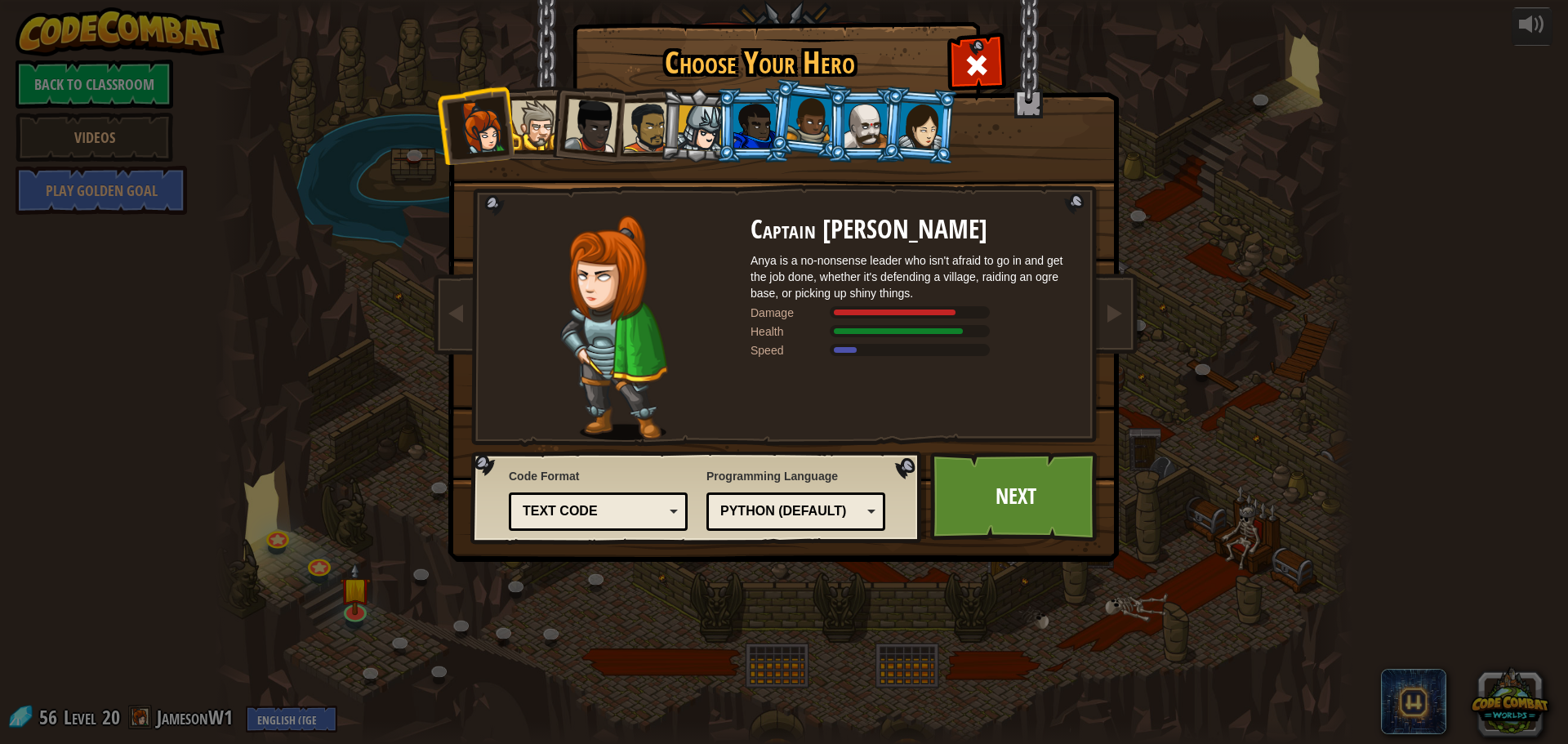
click at [543, 113] on div at bounding box center [535, 124] width 50 height 50
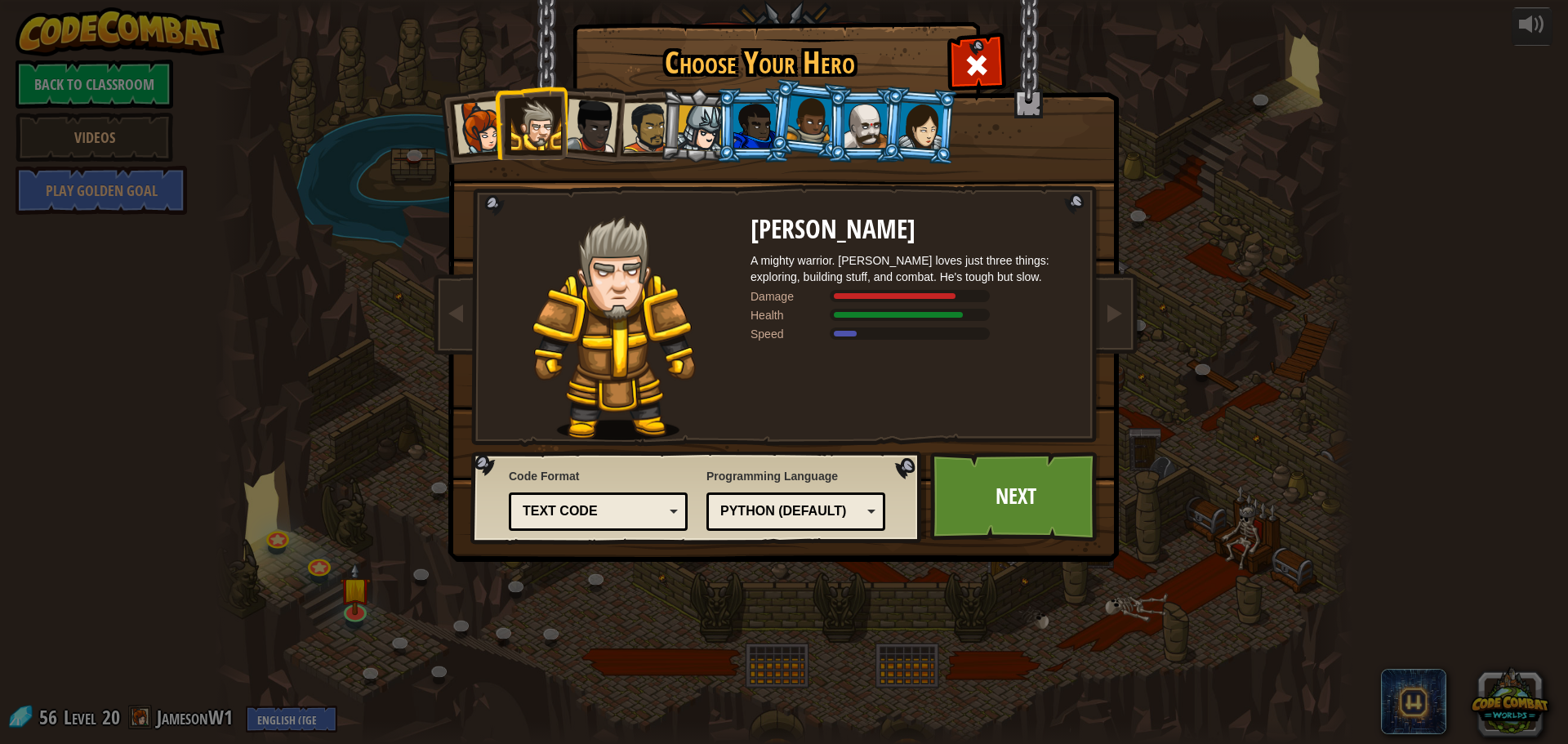
click at [603, 102] on div at bounding box center [592, 126] width 54 height 54
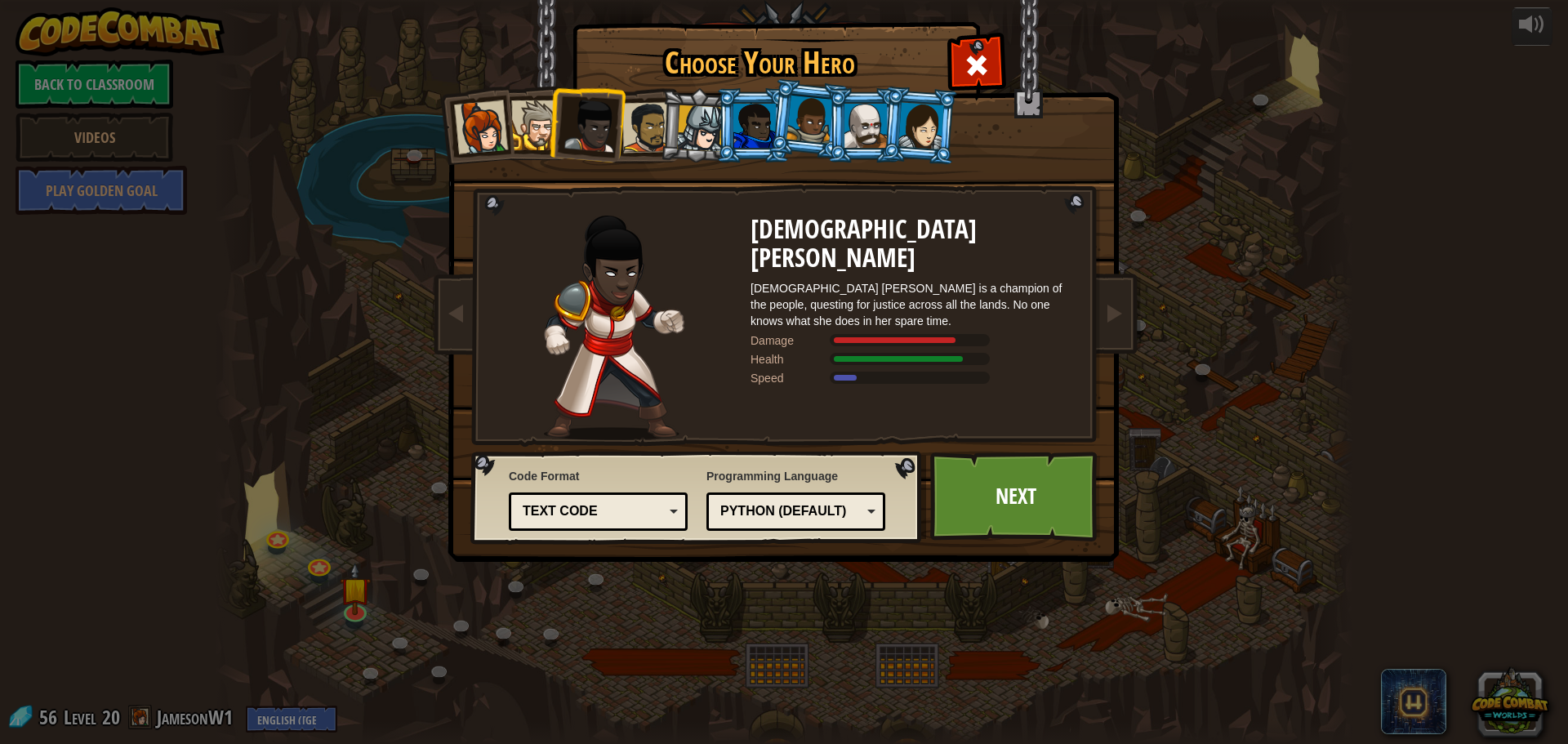
click at [635, 100] on li at bounding box center [642, 125] width 75 height 76
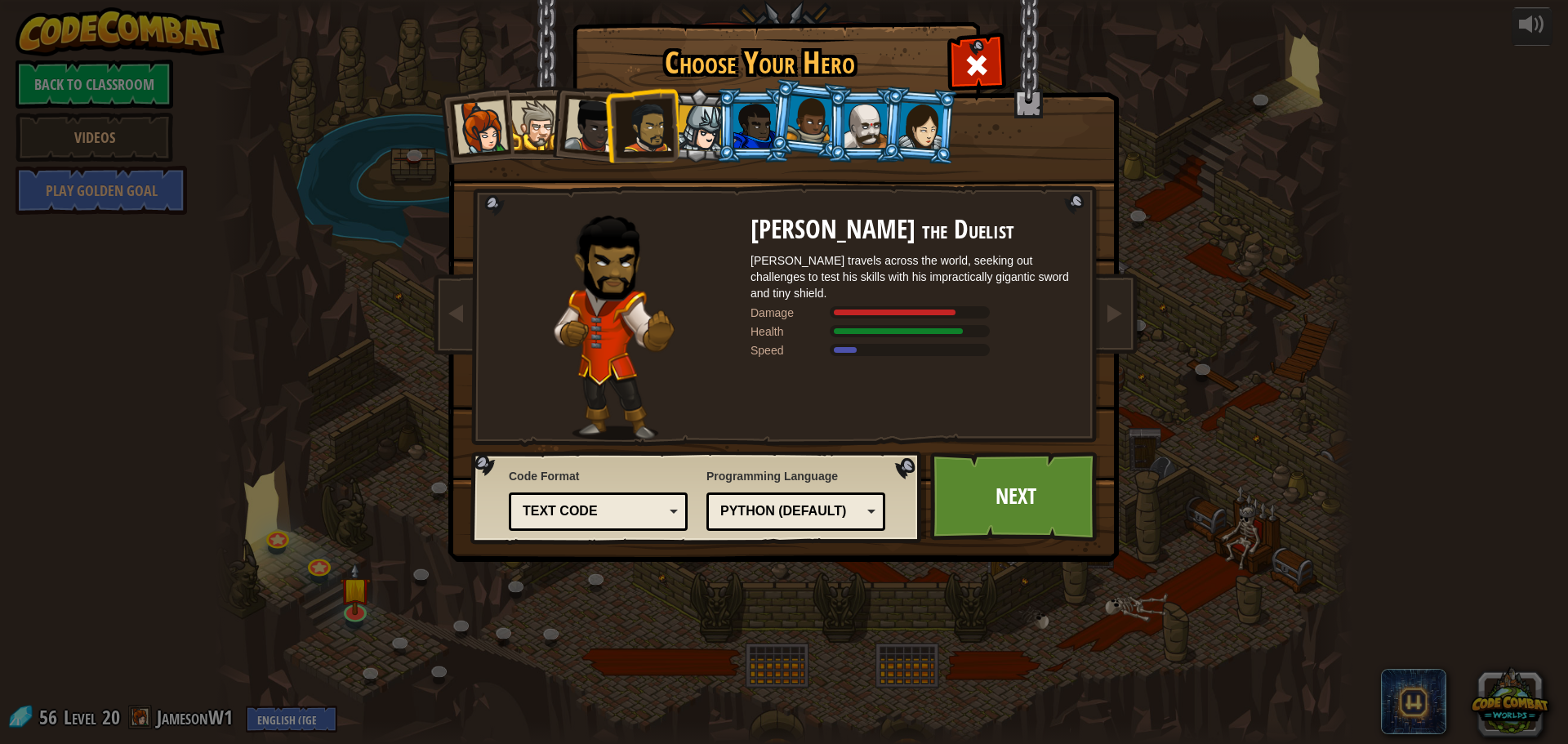
click at [810, 109] on div at bounding box center [810, 120] width 47 height 49
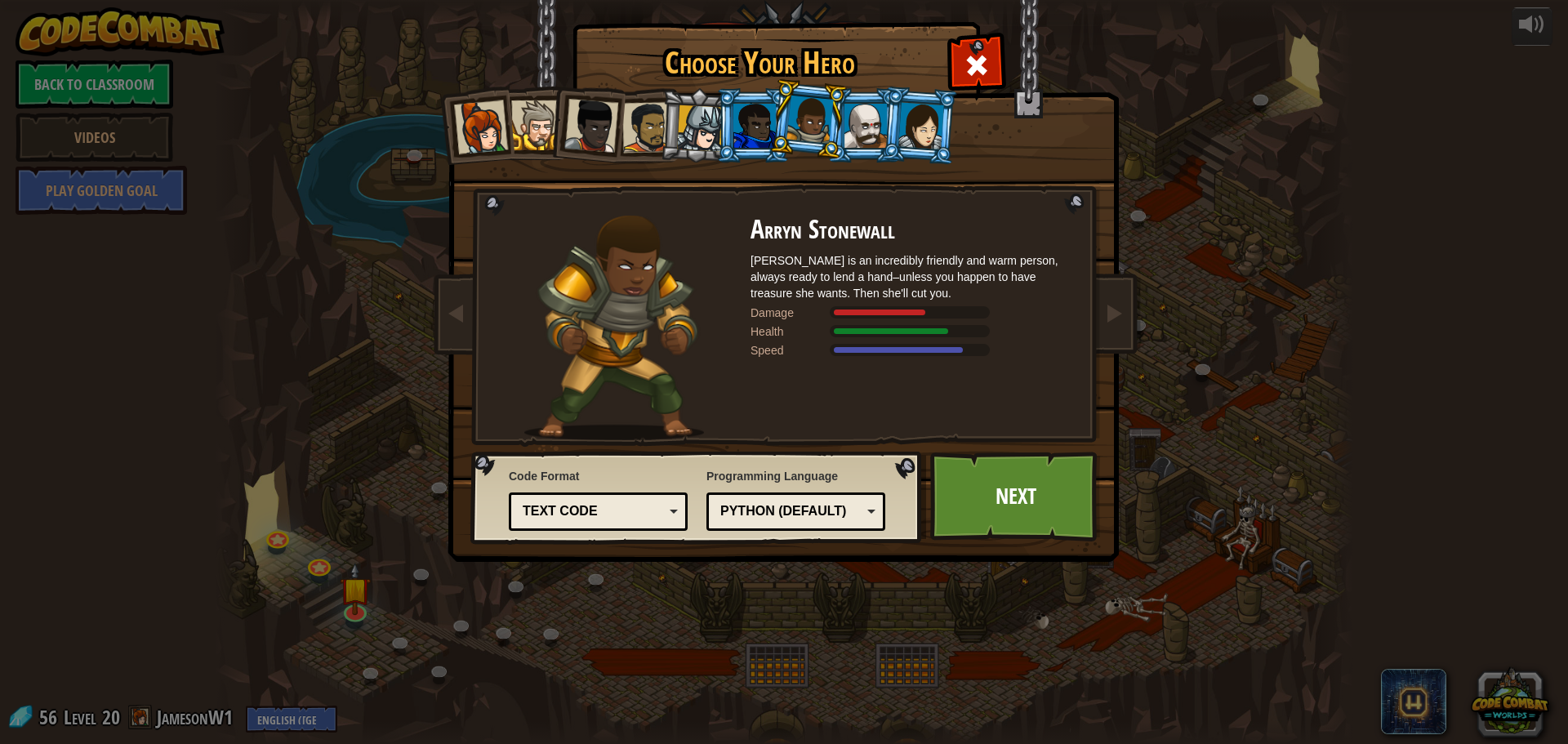
click at [881, 107] on div at bounding box center [865, 125] width 42 height 44
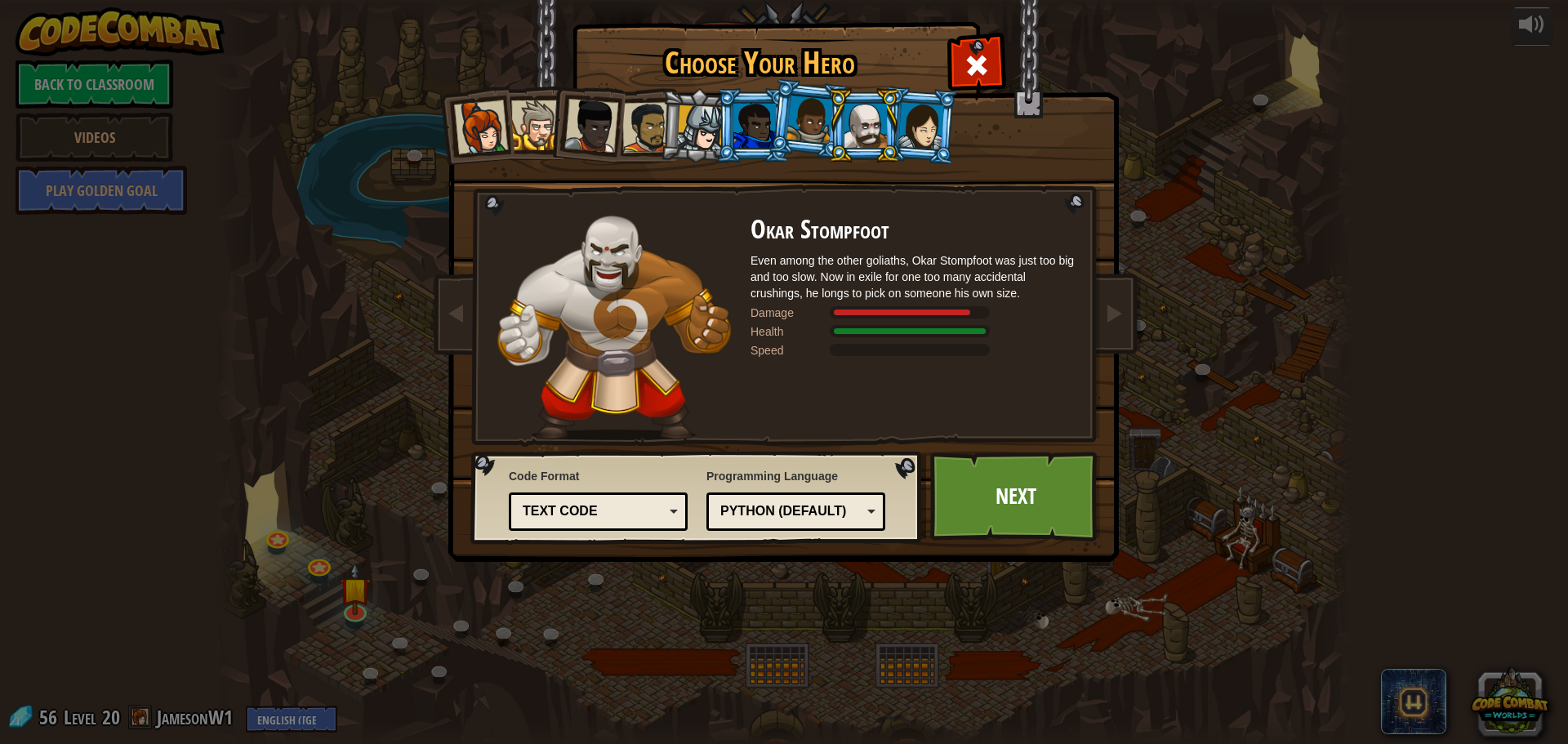
click at [917, 110] on div at bounding box center [920, 125] width 46 height 47
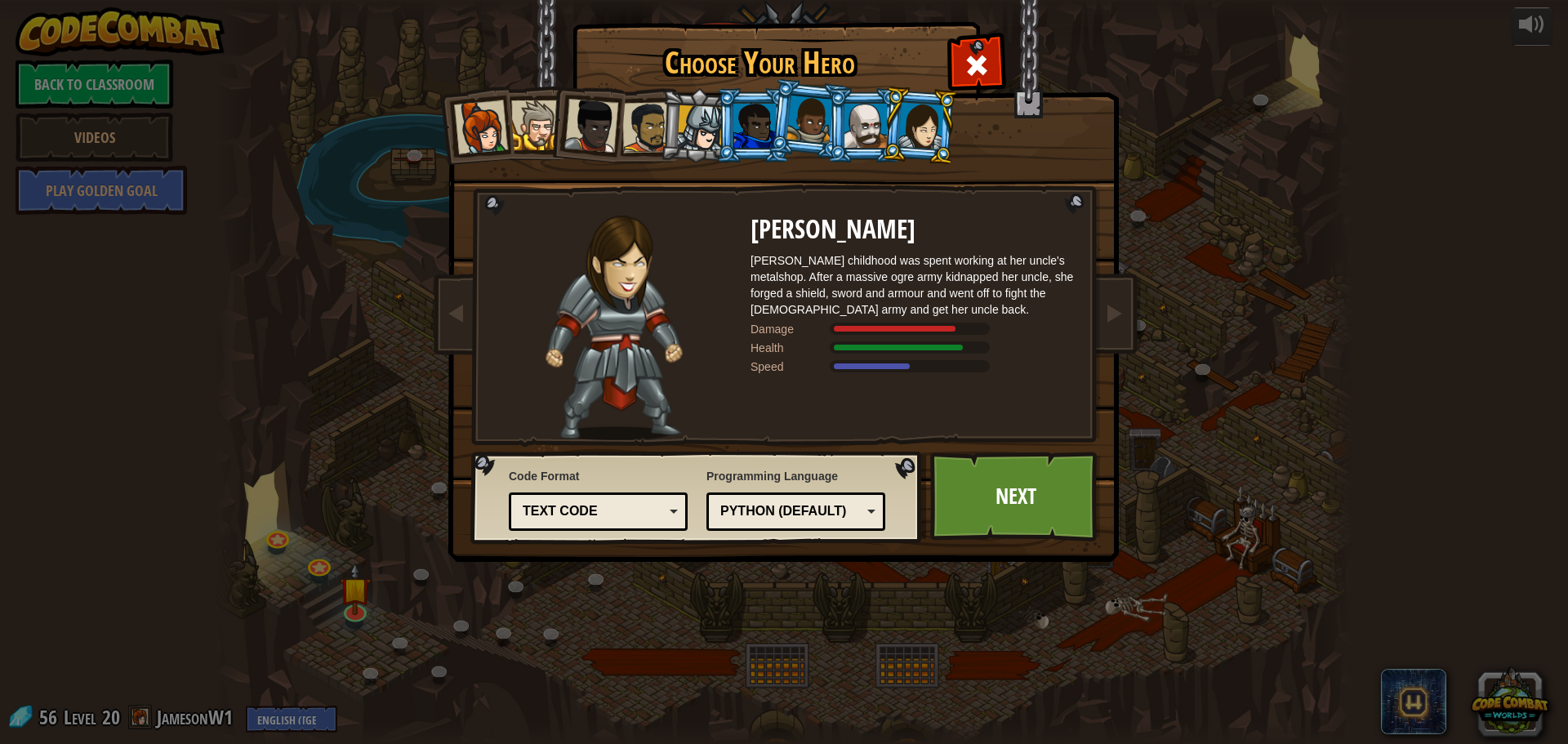
click at [871, 113] on div at bounding box center [865, 125] width 42 height 44
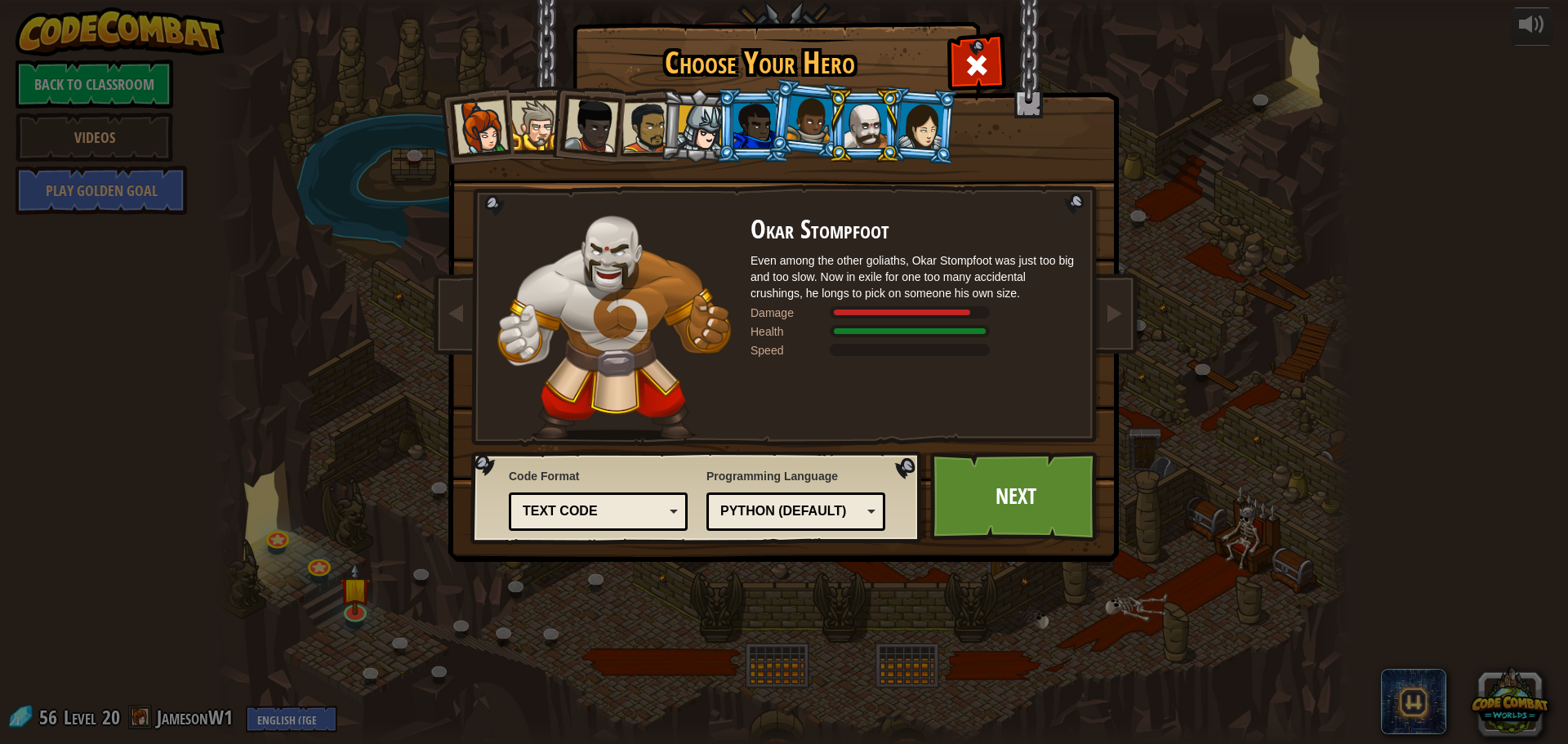
click at [794, 120] on div at bounding box center [810, 120] width 47 height 49
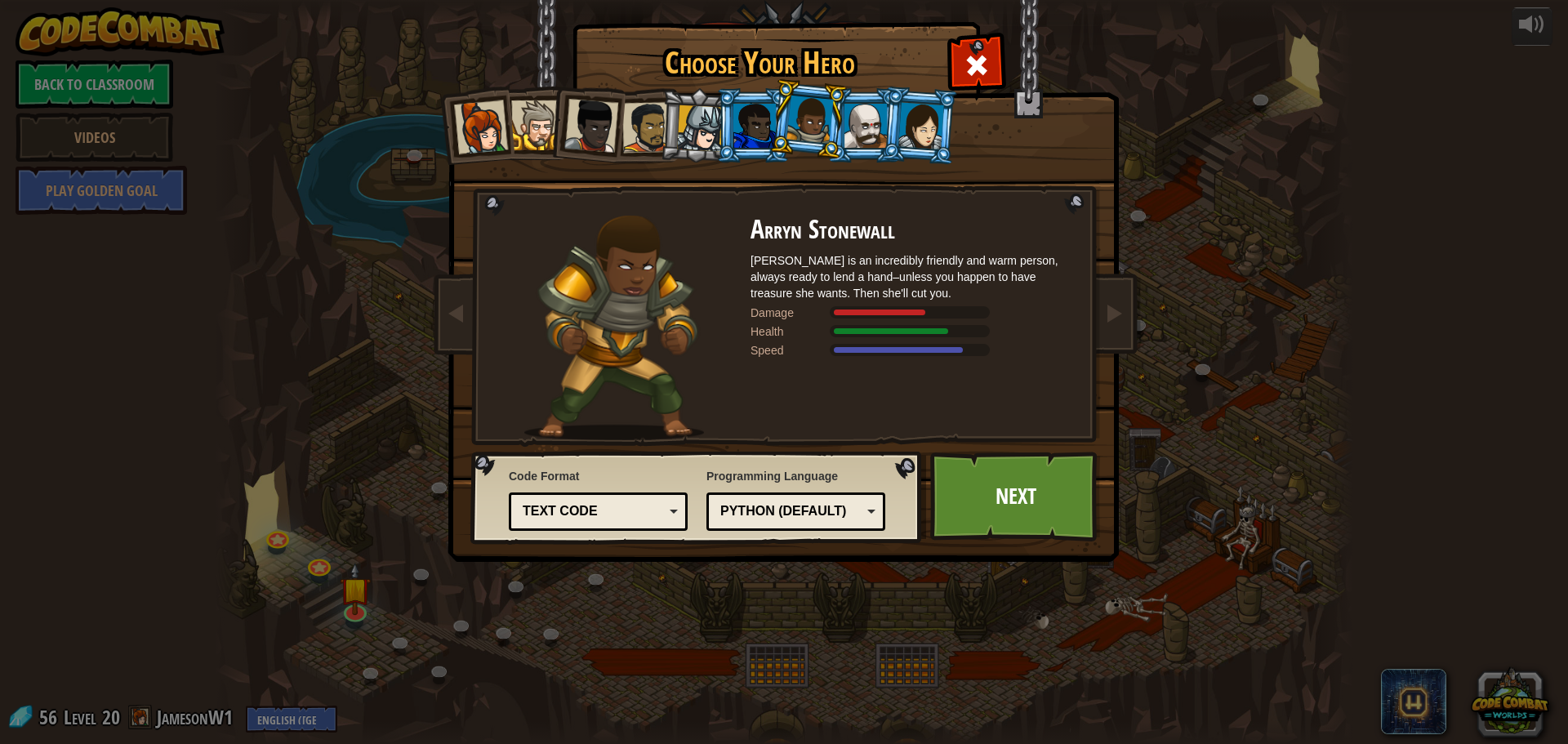
click at [767, 129] on div at bounding box center [754, 125] width 42 height 44
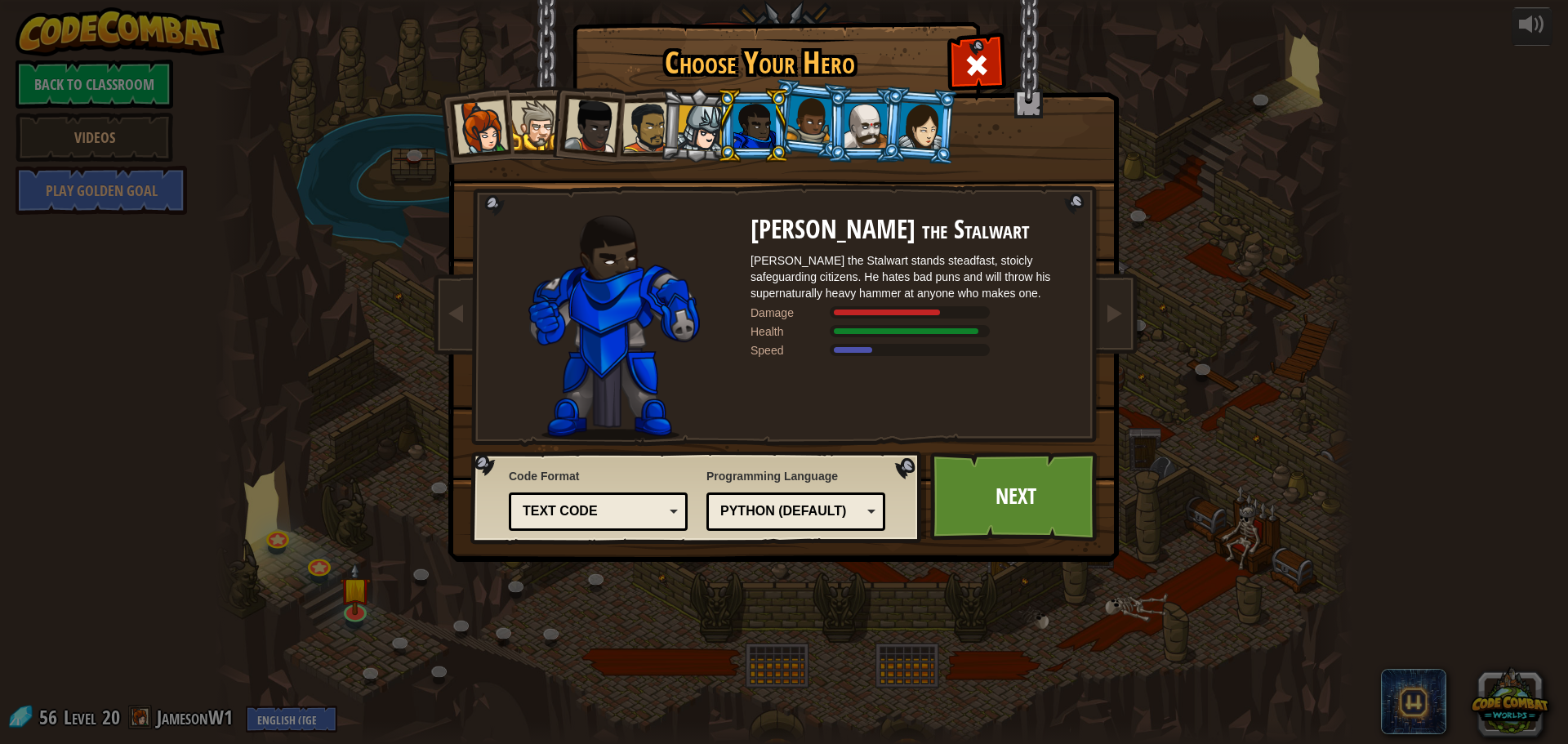
click at [734, 136] on div at bounding box center [754, 125] width 42 height 44
click at [711, 136] on div at bounding box center [700, 129] width 47 height 47
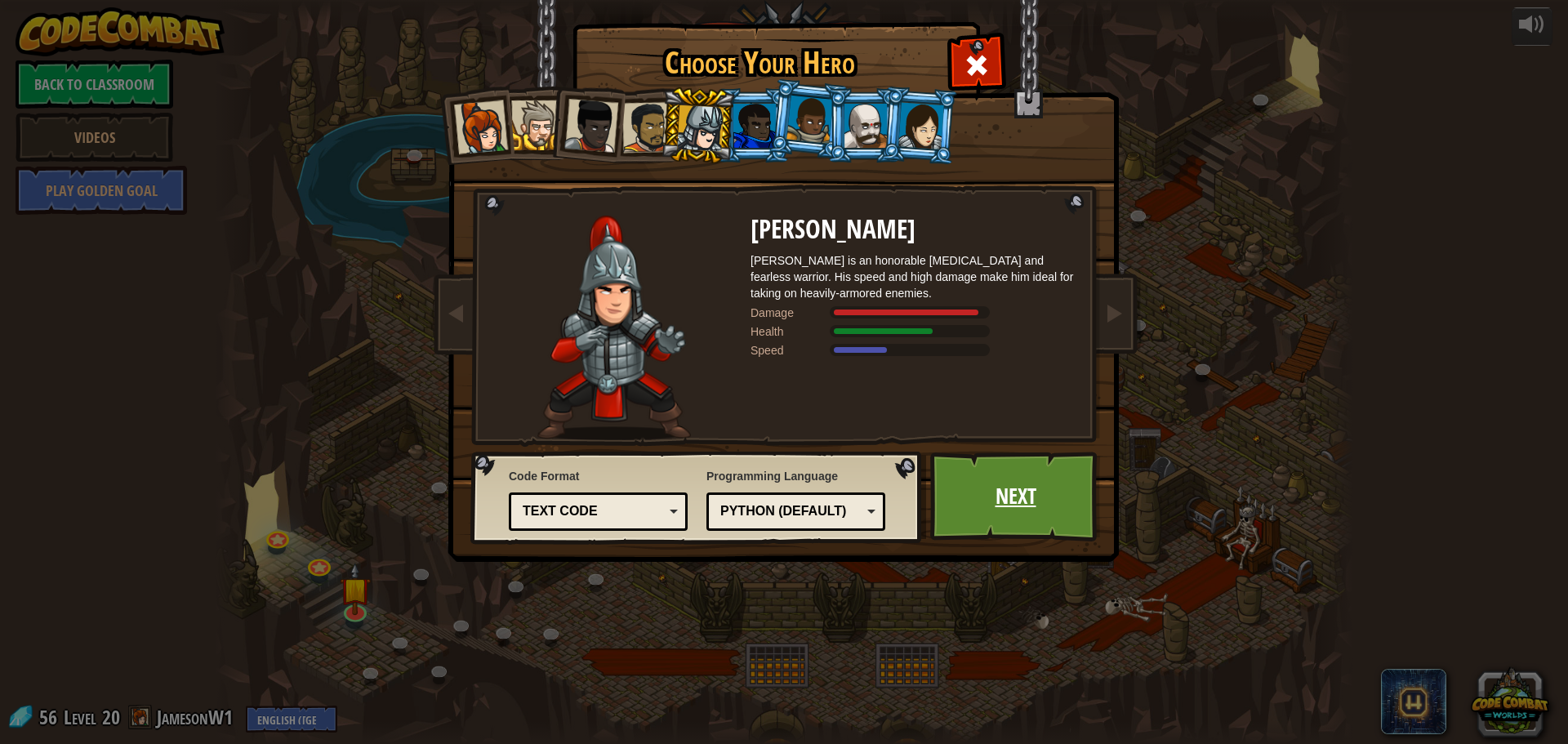
click at [1036, 485] on link "Next" at bounding box center [1015, 496] width 171 height 90
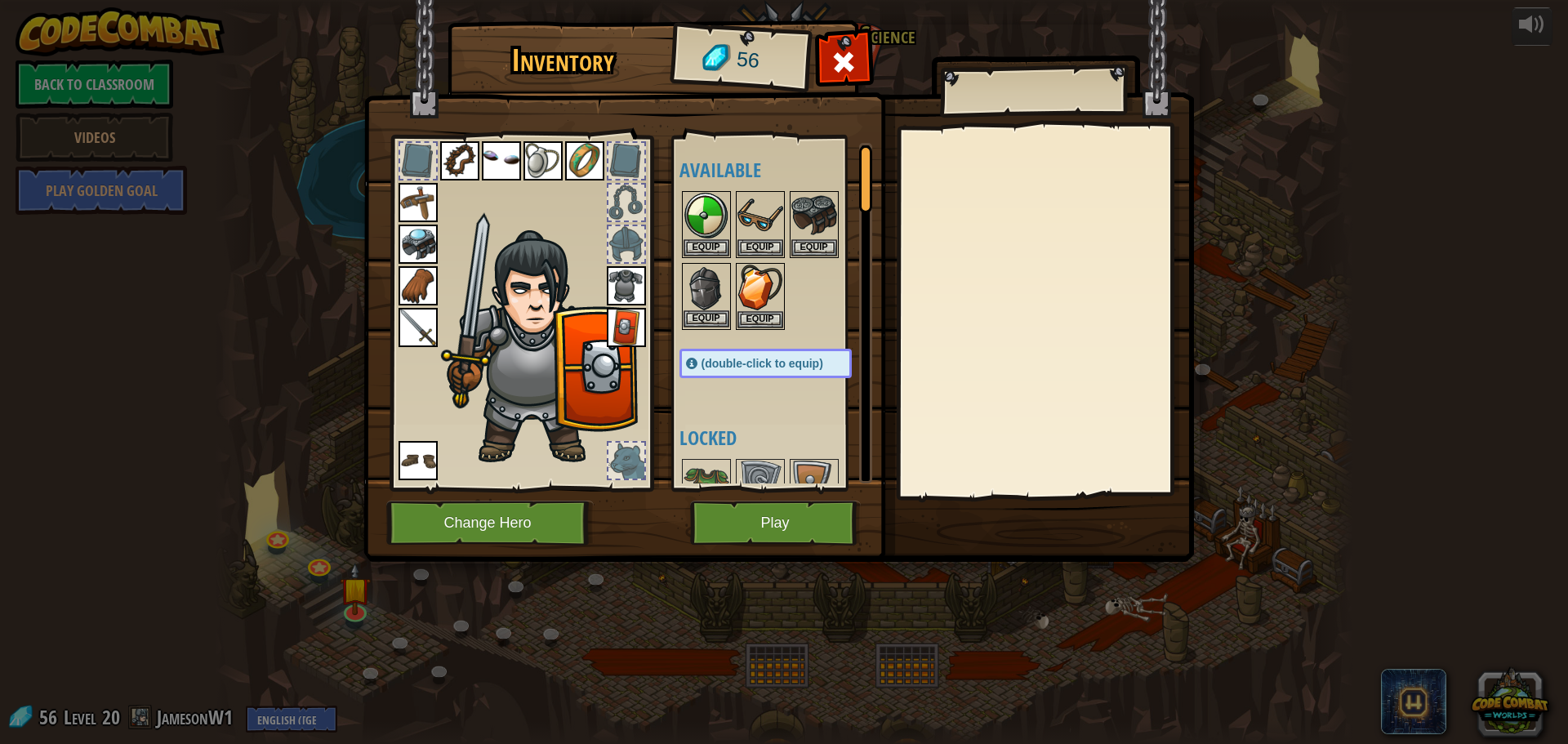
click at [703, 308] on img at bounding box center [706, 287] width 46 height 46
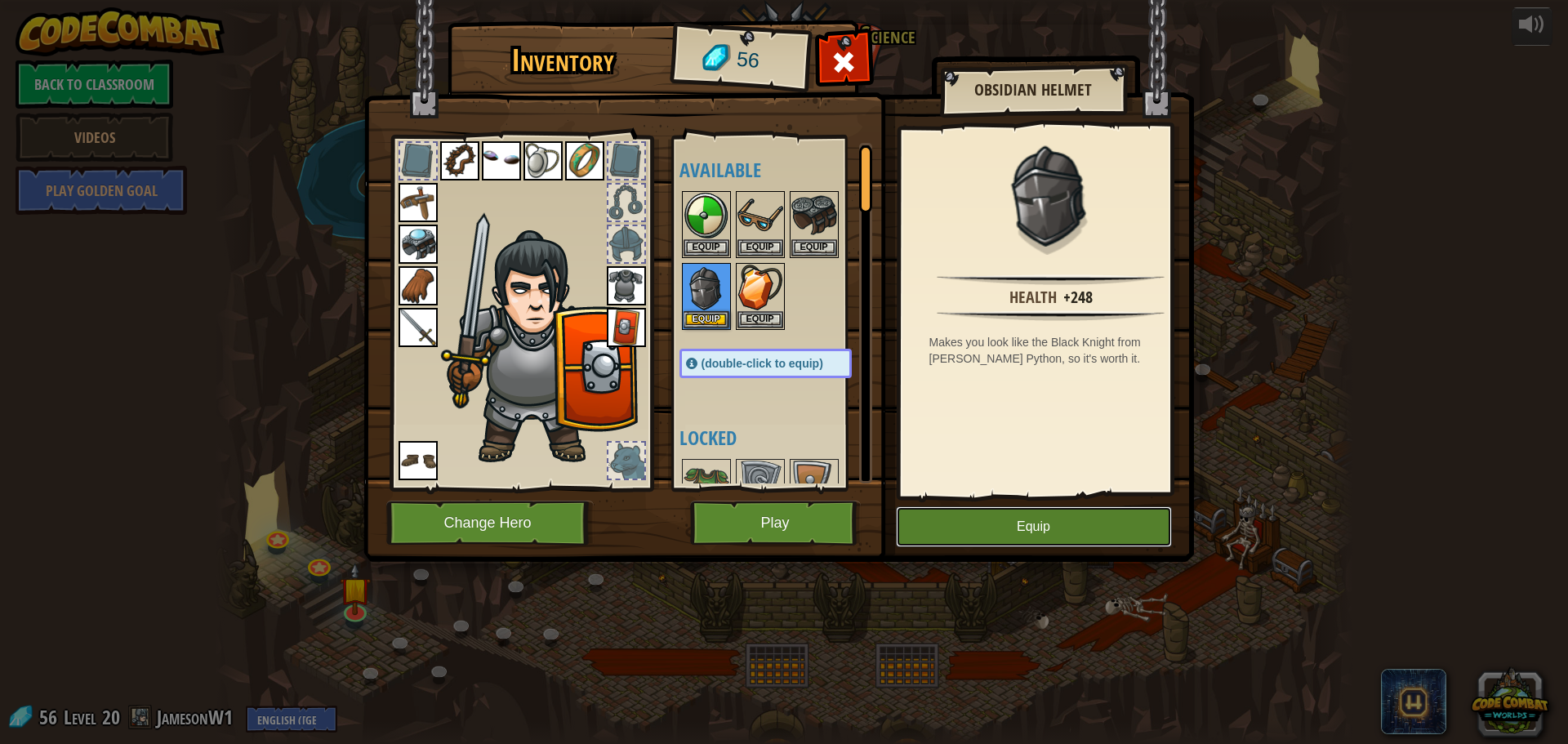
click at [1068, 522] on button "Equip" at bounding box center [1033, 527] width 276 height 41
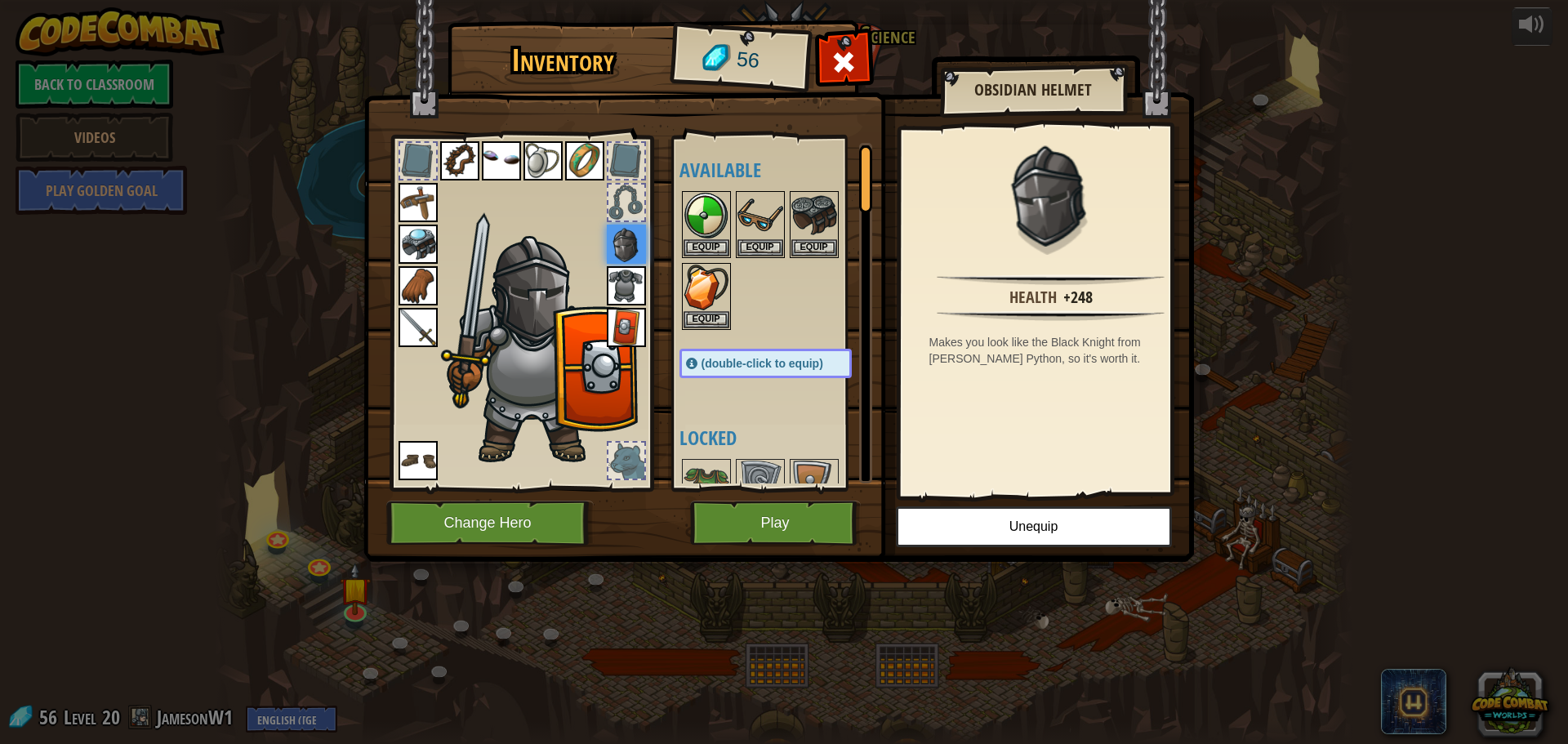
click at [619, 459] on div at bounding box center [626, 461] width 36 height 36
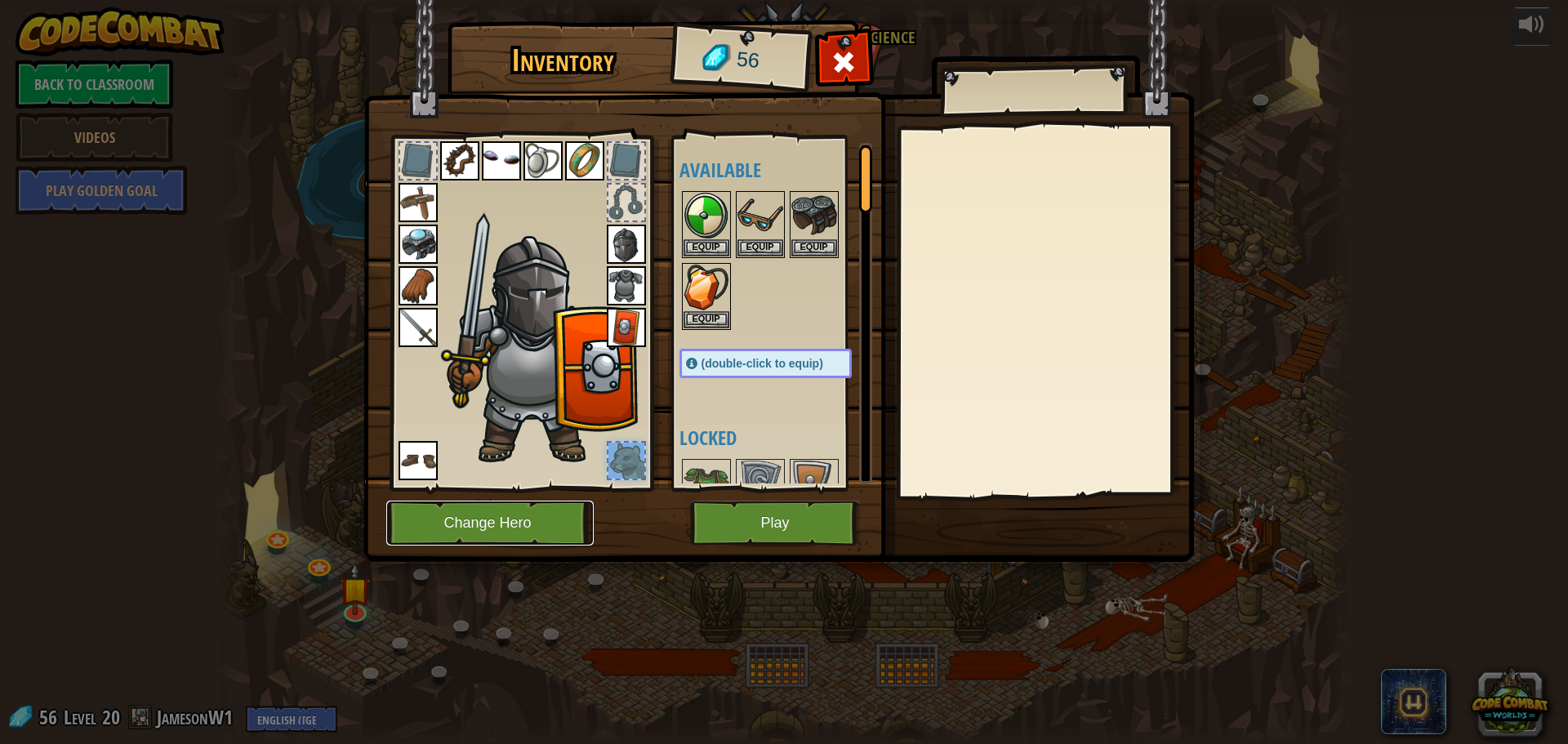
click at [560, 516] on button "Change Hero" at bounding box center [490, 523] width 207 height 45
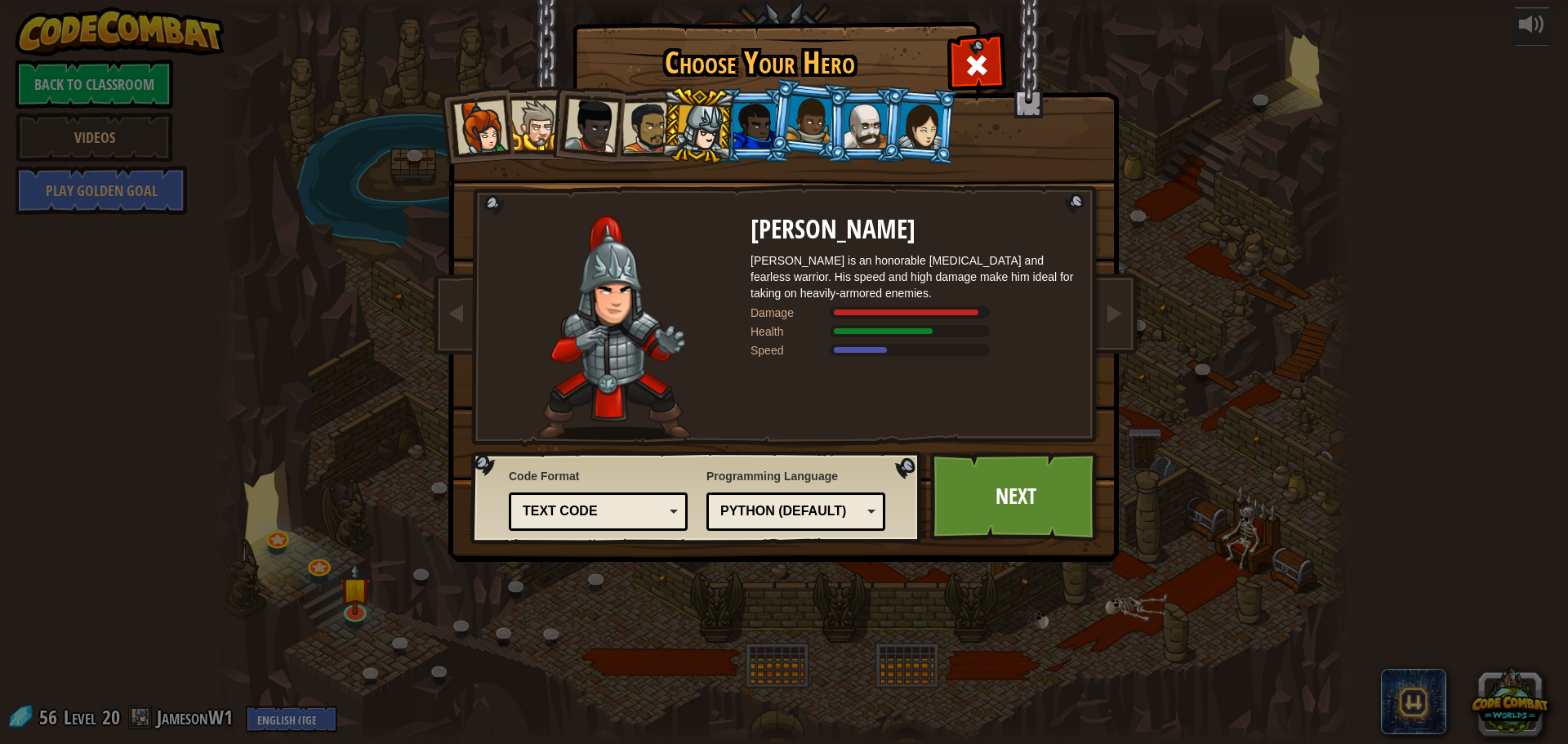
click at [649, 125] on div at bounding box center [648, 127] width 50 height 50
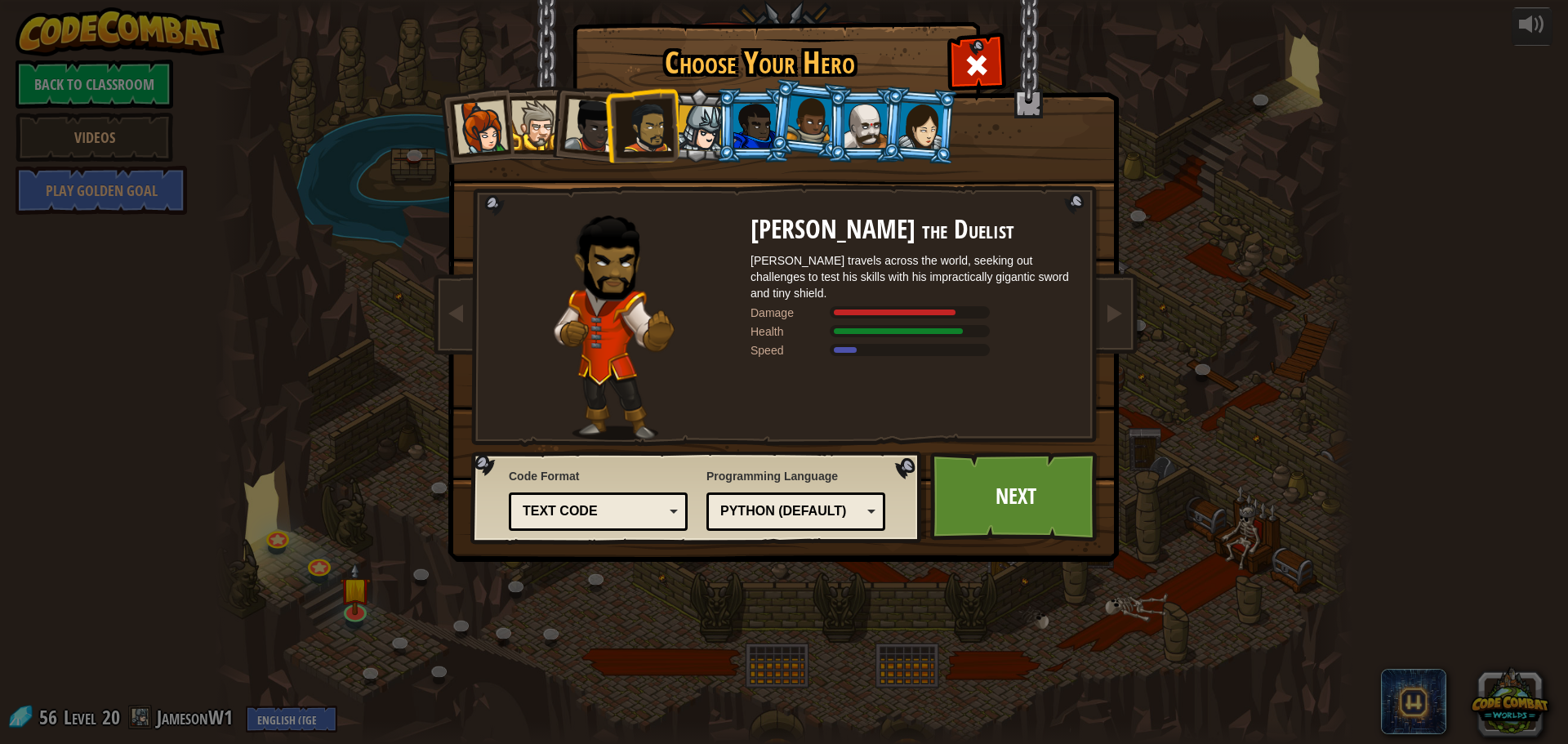
click at [558, 136] on li at bounding box center [587, 122] width 80 height 80
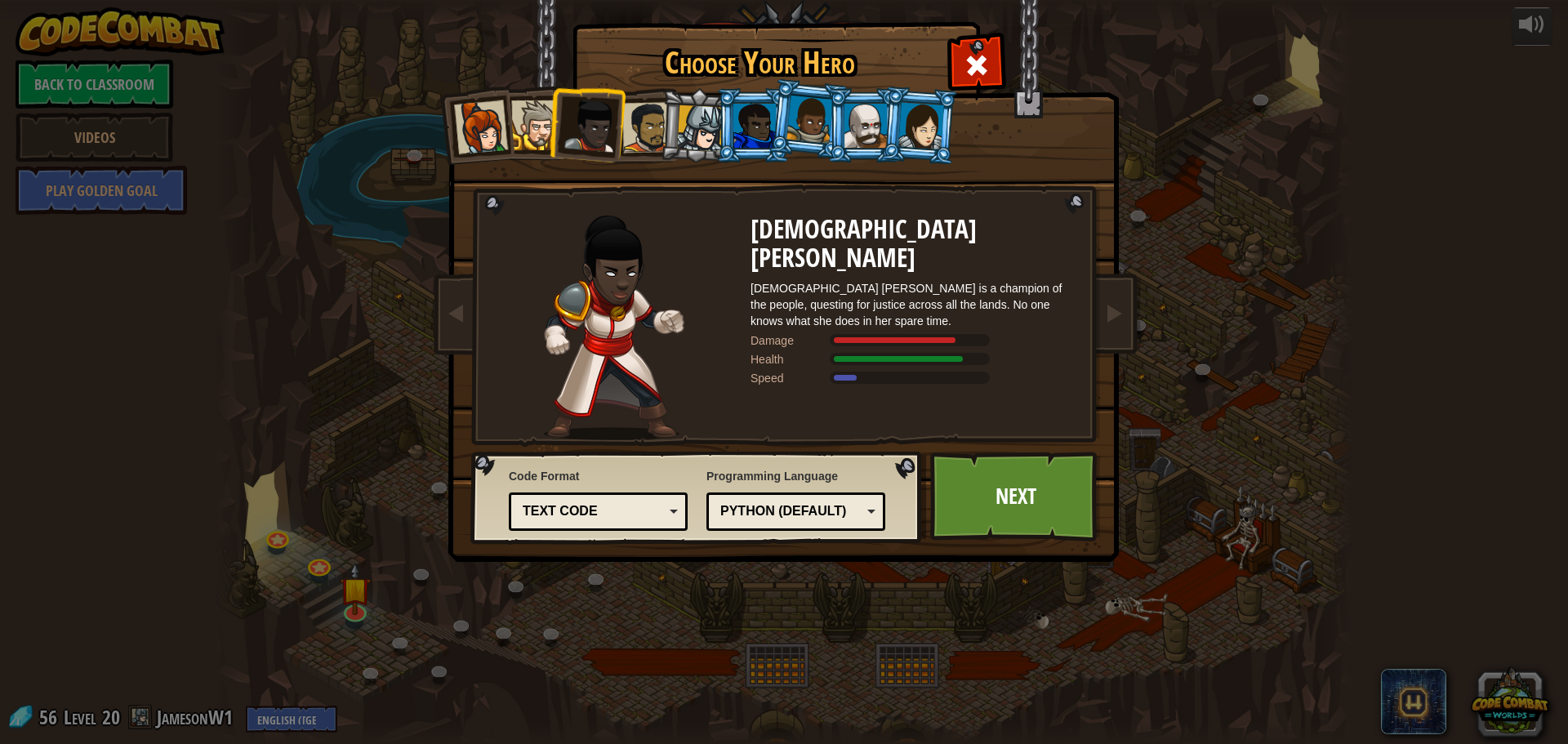
click at [517, 139] on div at bounding box center [535, 124] width 50 height 50
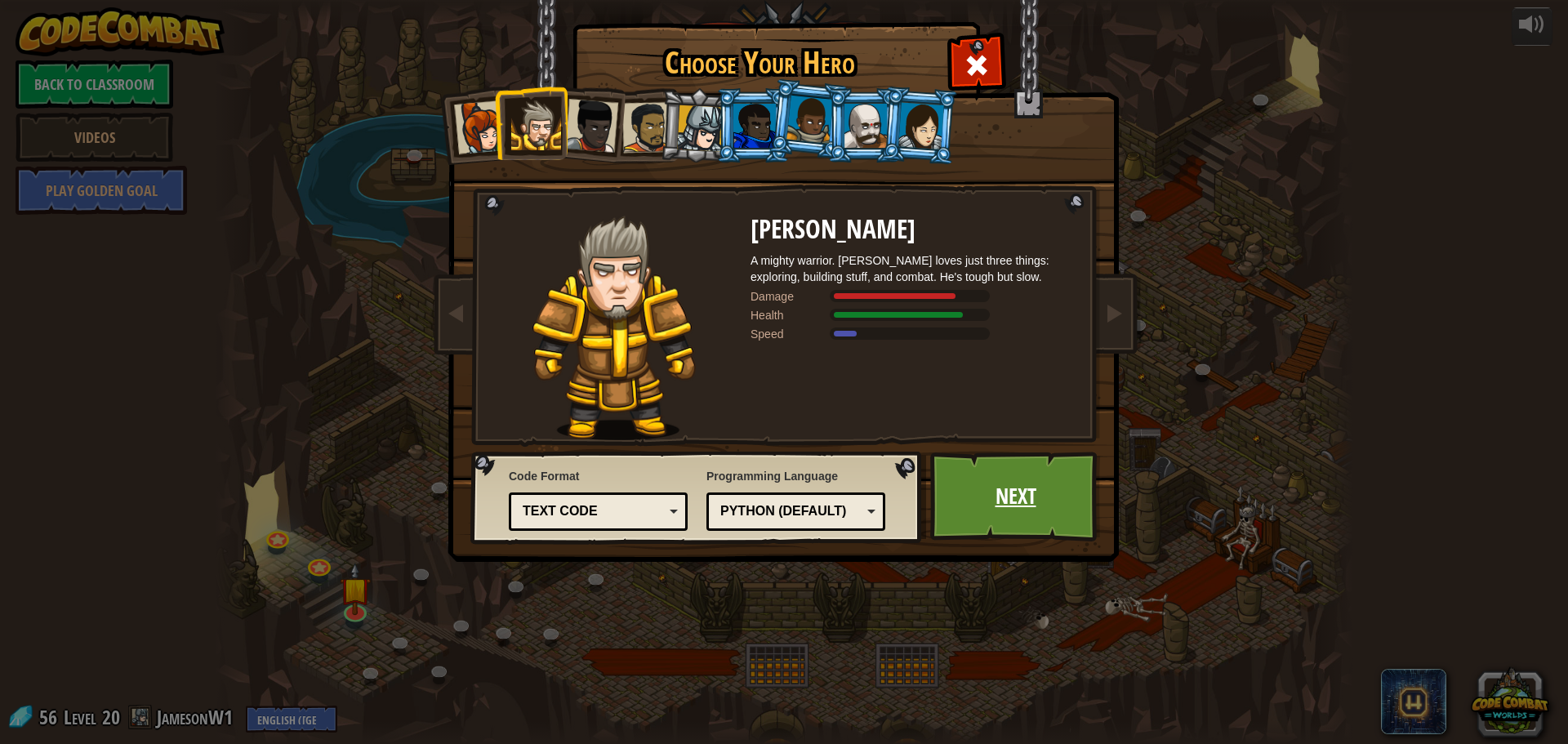
drag, startPoint x: 984, startPoint y: 522, endPoint x: 973, endPoint y: 504, distance: 21.1
click at [973, 504] on link "Next" at bounding box center [1015, 496] width 171 height 90
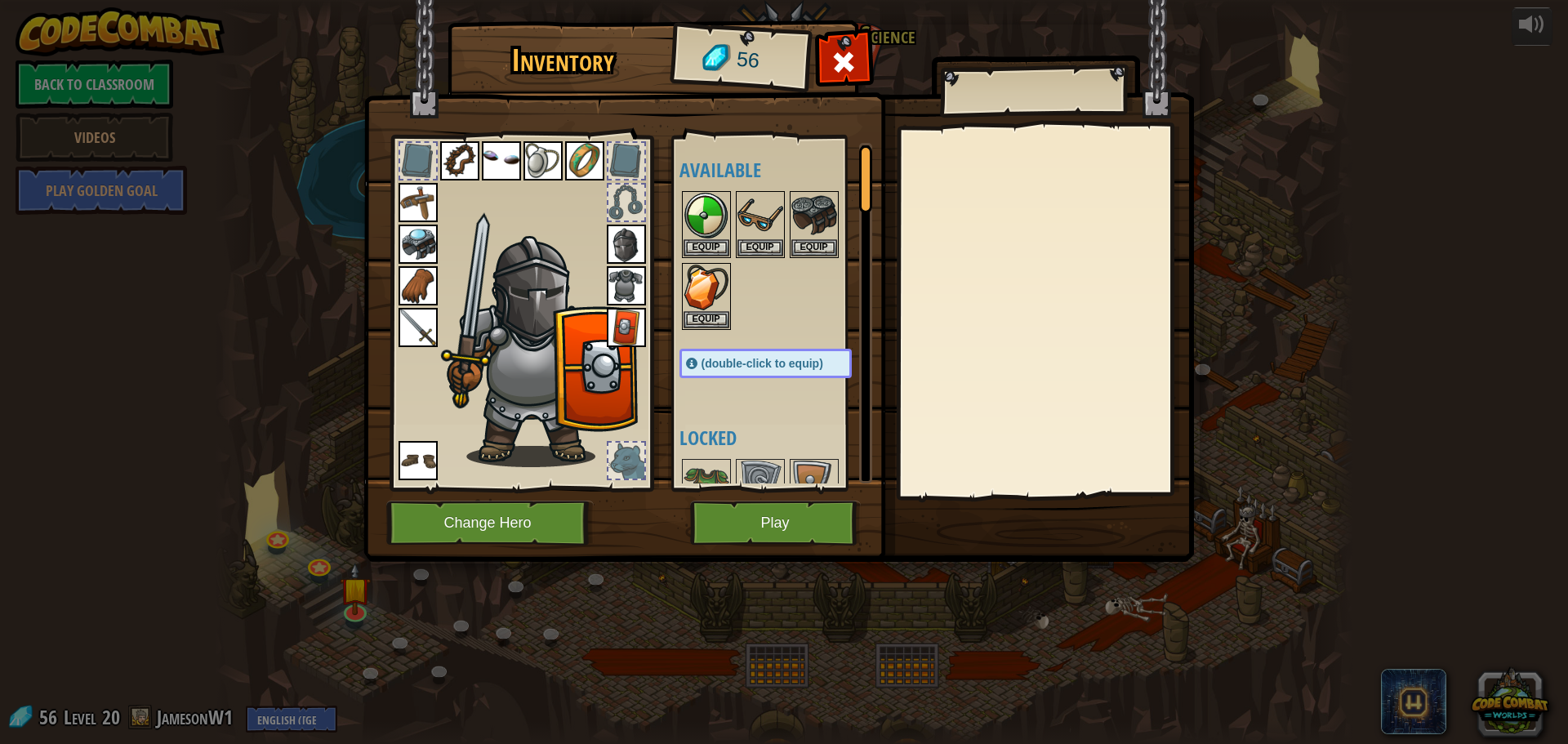
click at [528, 279] on img at bounding box center [539, 349] width 200 height 237
drag, startPoint x: 632, startPoint y: 249, endPoint x: 656, endPoint y: 254, distance: 24.5
click at [632, 248] on img at bounding box center [626, 244] width 39 height 39
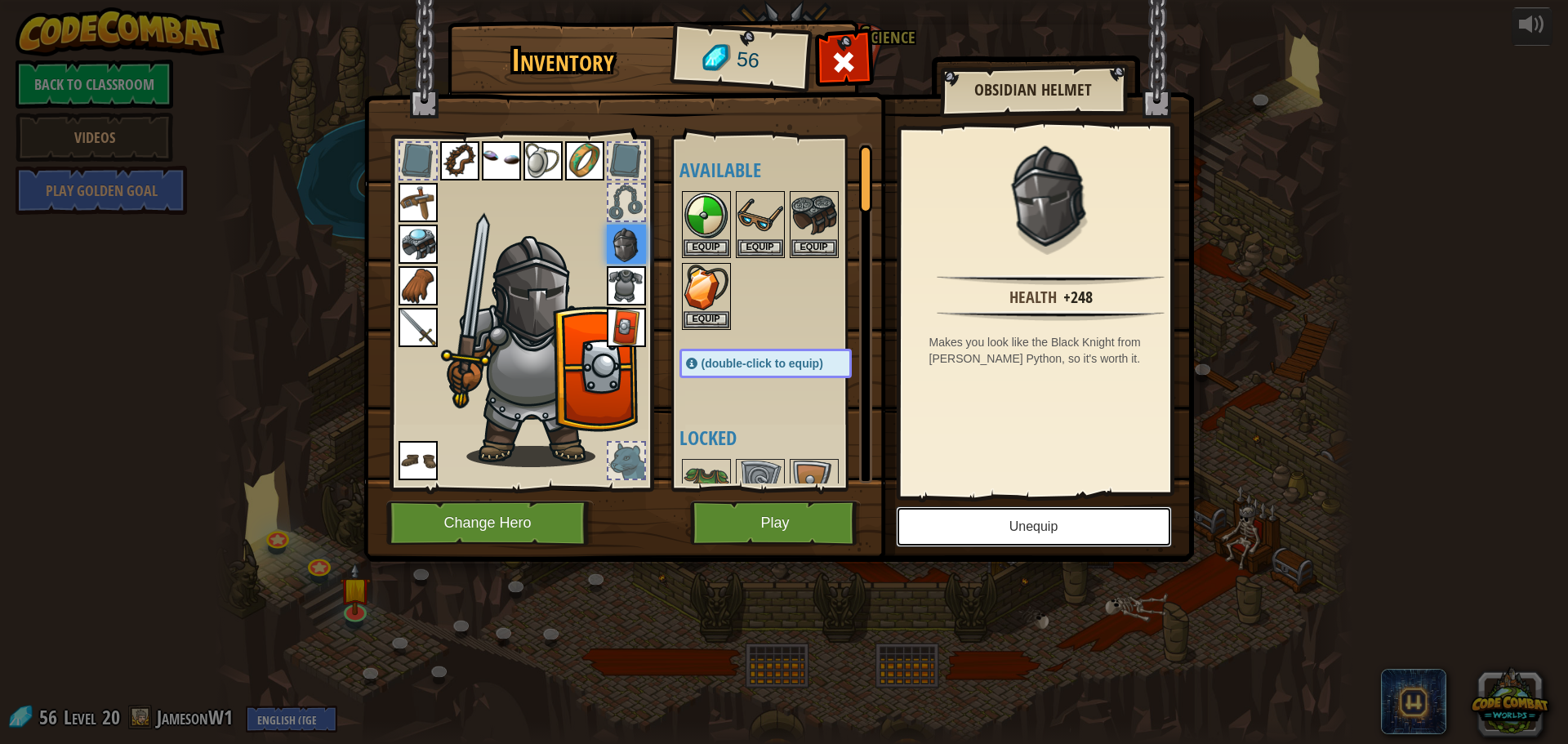
click at [1004, 530] on button "Unequip" at bounding box center [1033, 527] width 276 height 41
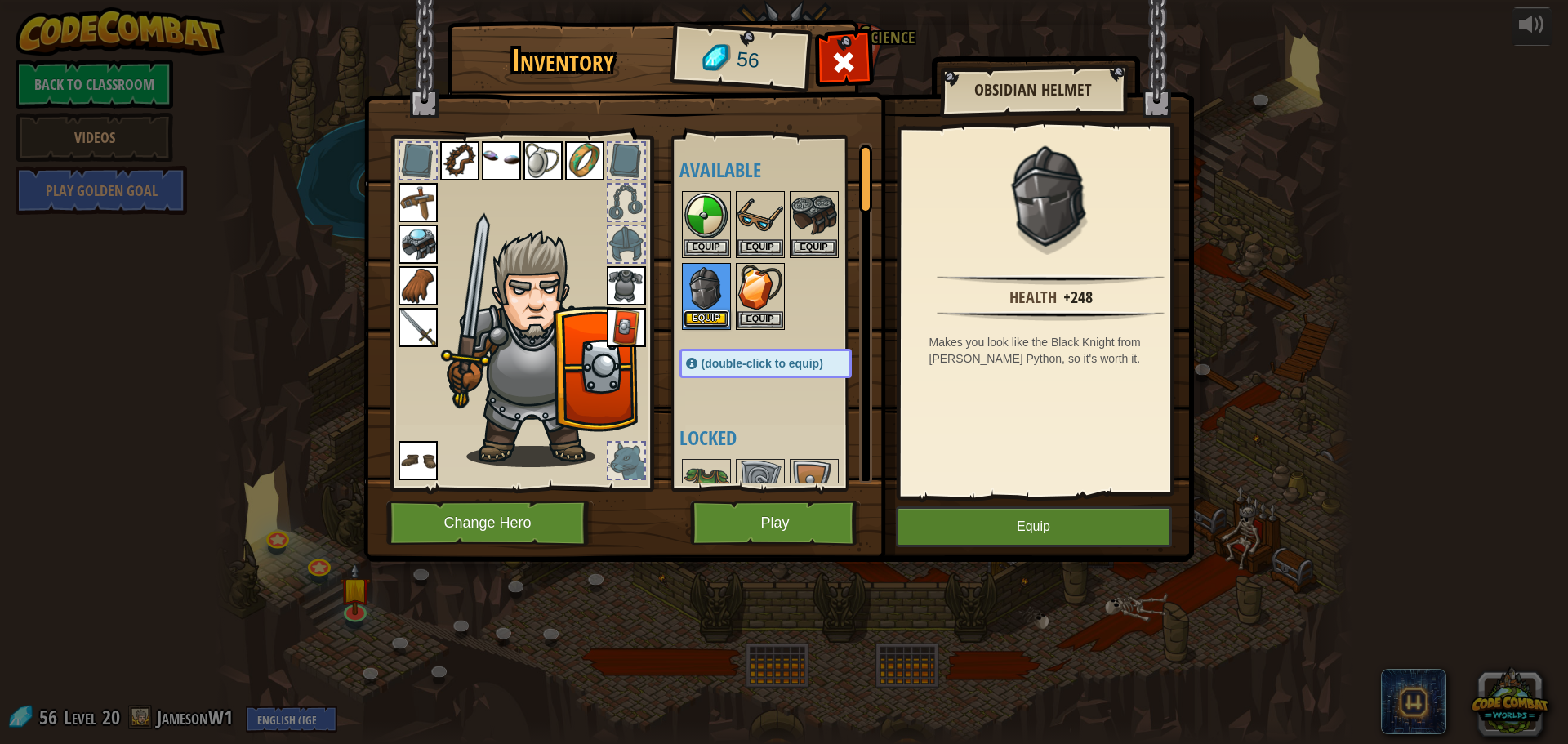
click at [701, 311] on button "Equip" at bounding box center [706, 319] width 46 height 17
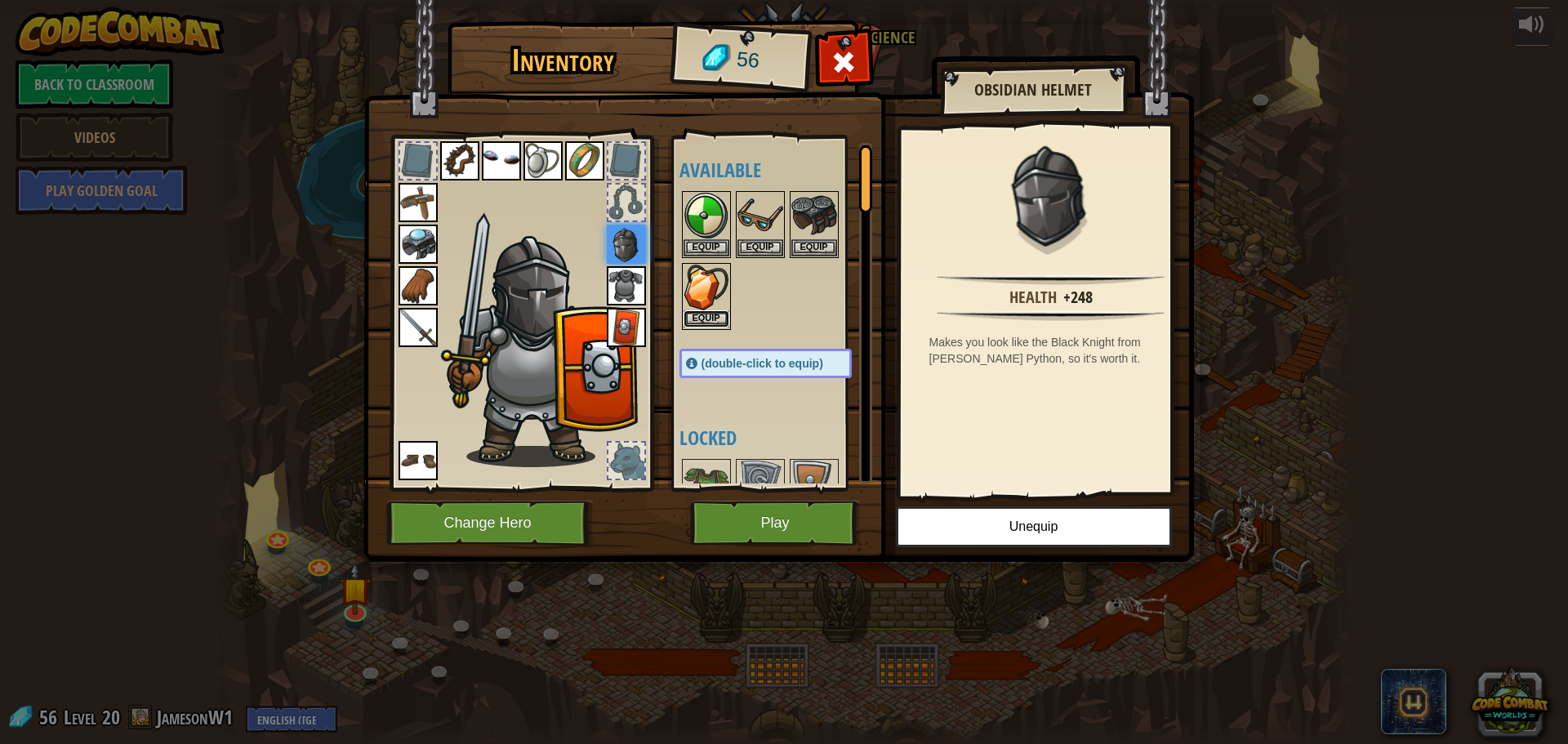
click at [706, 315] on button "Equip" at bounding box center [706, 319] width 46 height 17
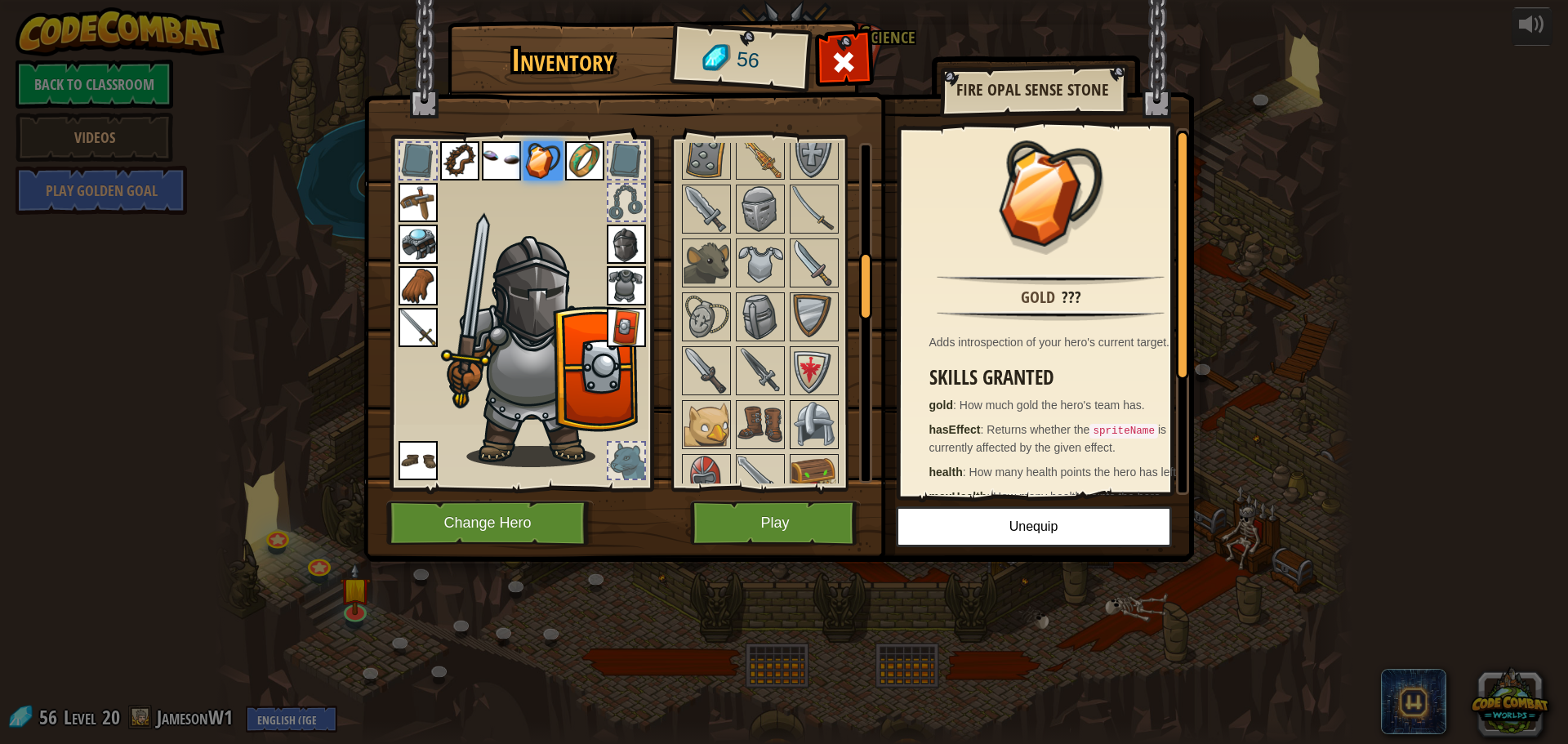
scroll to position [572, 0]
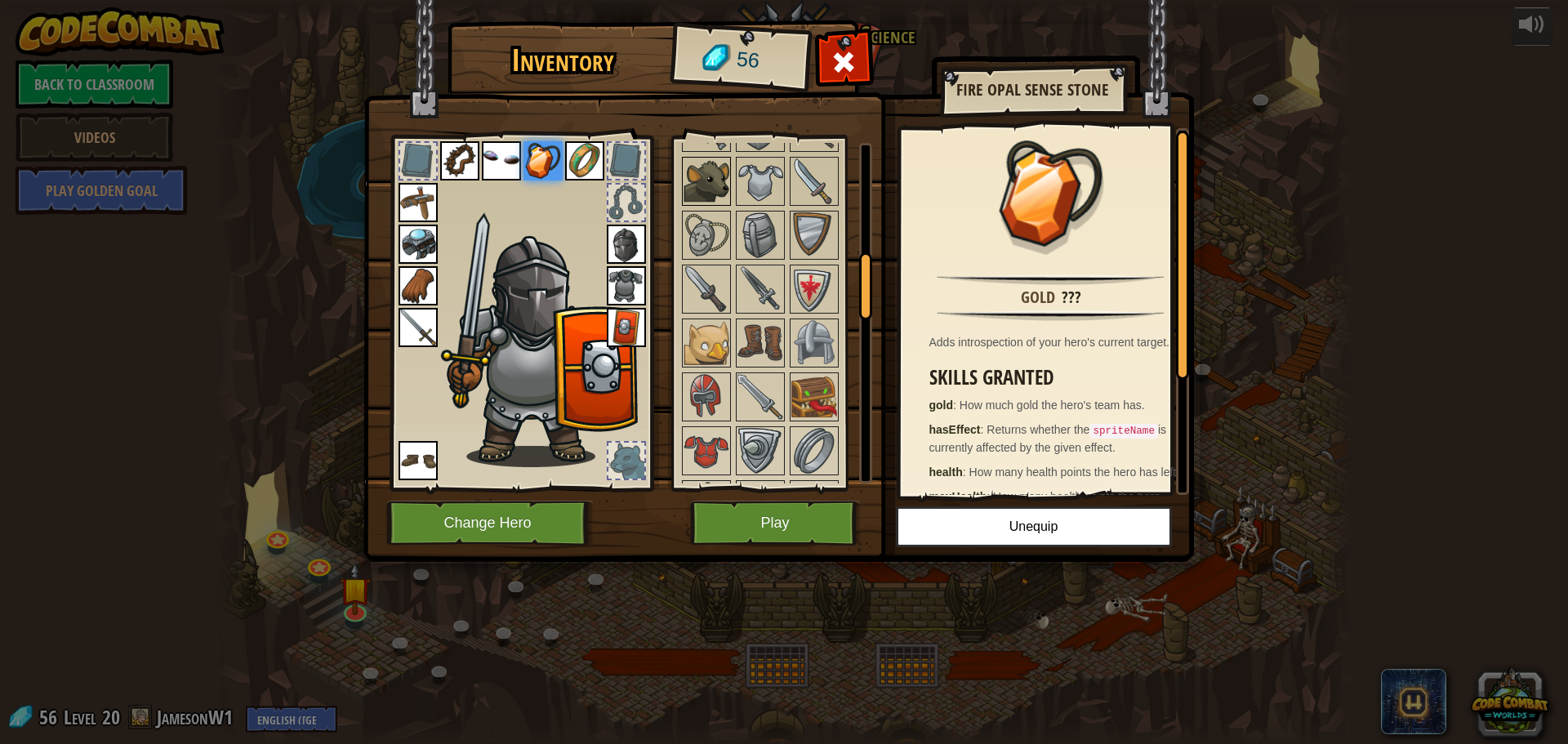
click at [709, 159] on img at bounding box center [706, 181] width 46 height 46
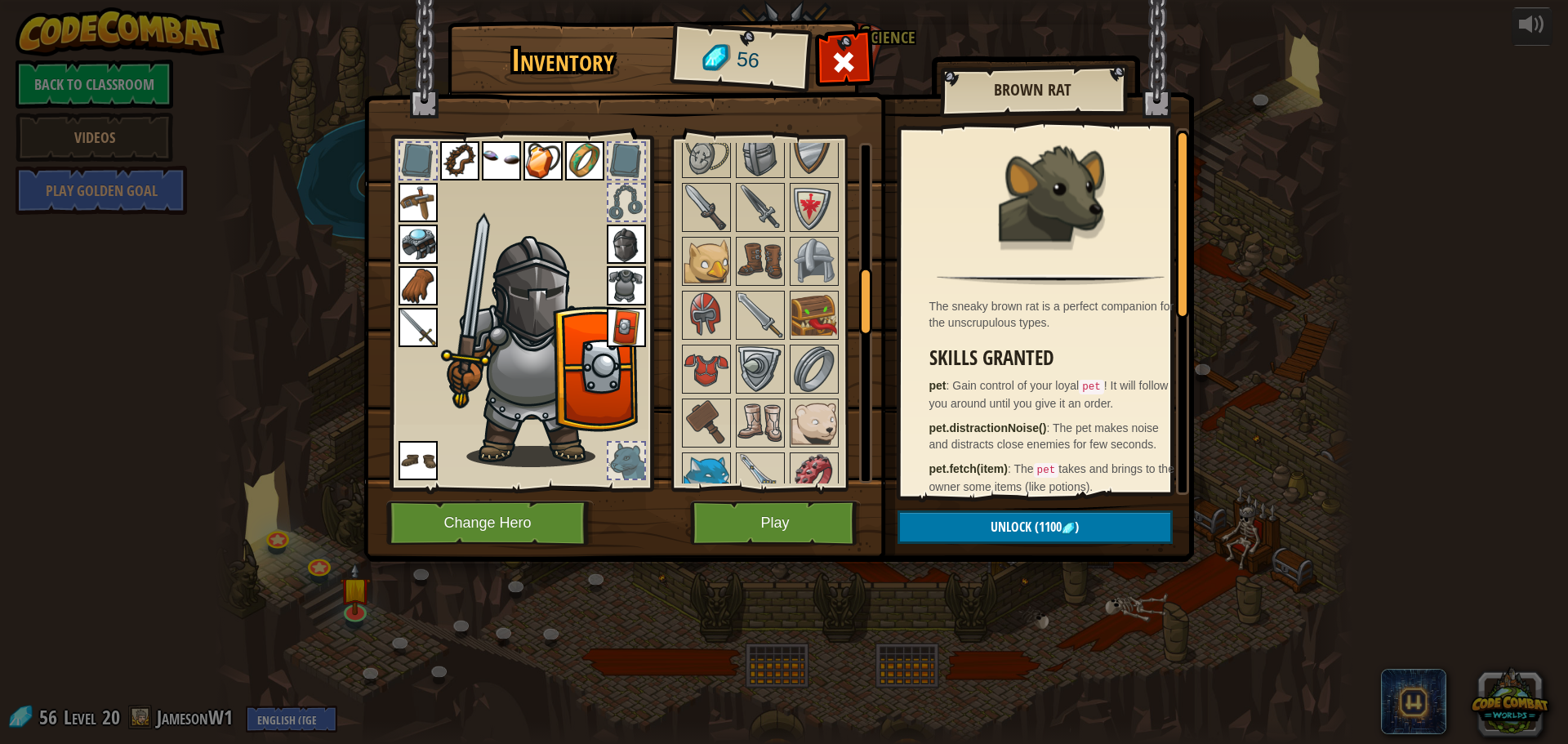
scroll to position [817, 0]
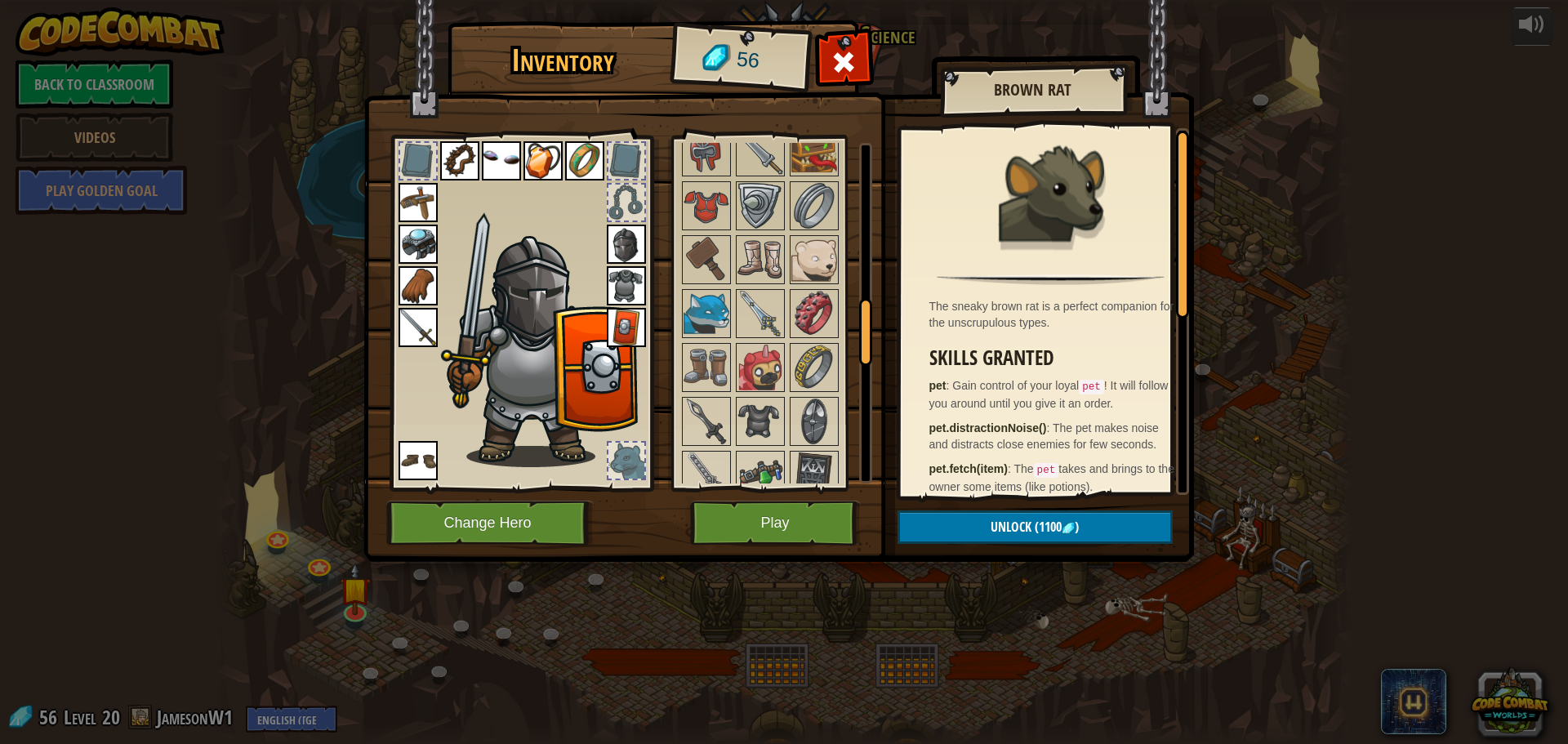
click at [423, 457] on img at bounding box center [418, 461] width 39 height 39
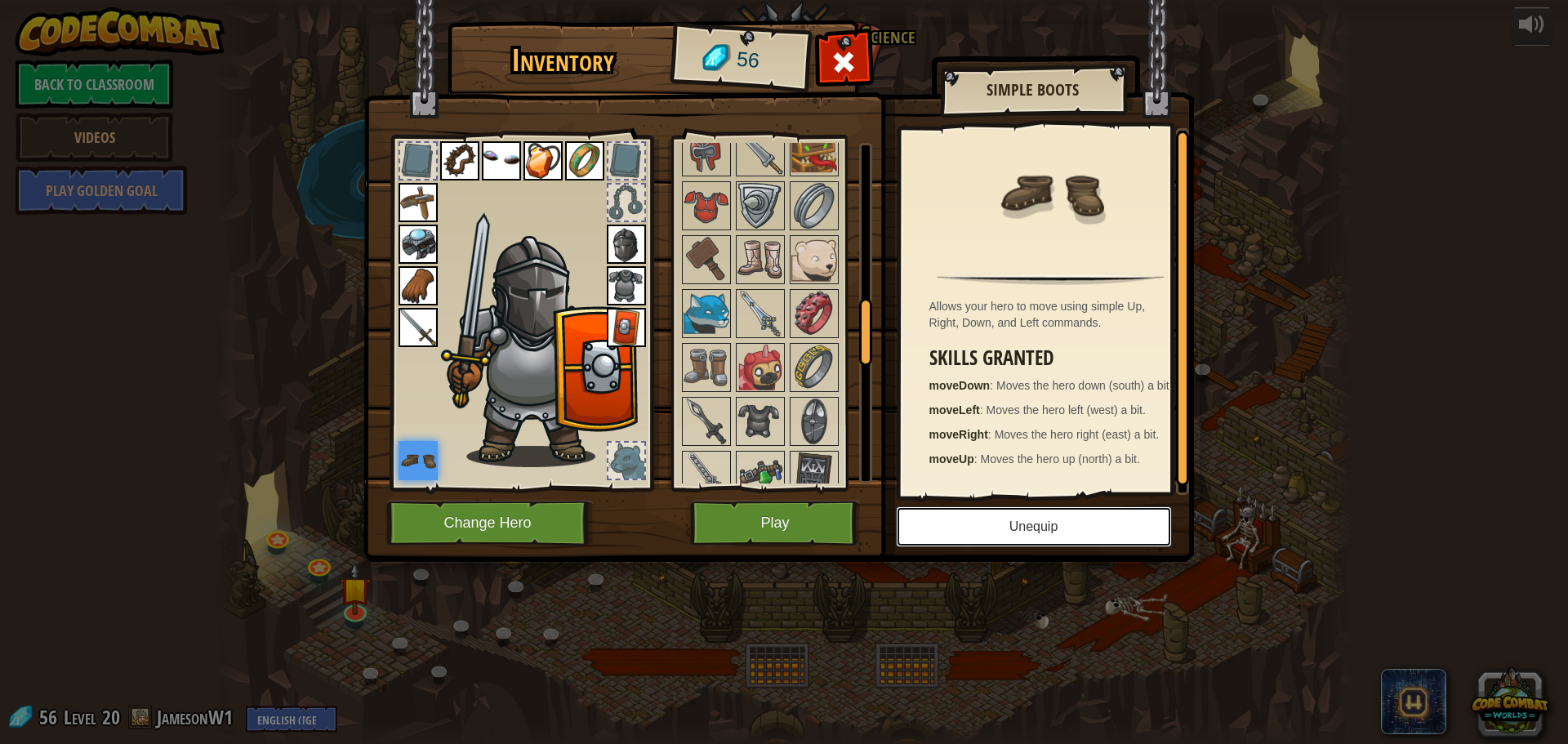
click at [988, 514] on button "Unequip" at bounding box center [1033, 527] width 276 height 41
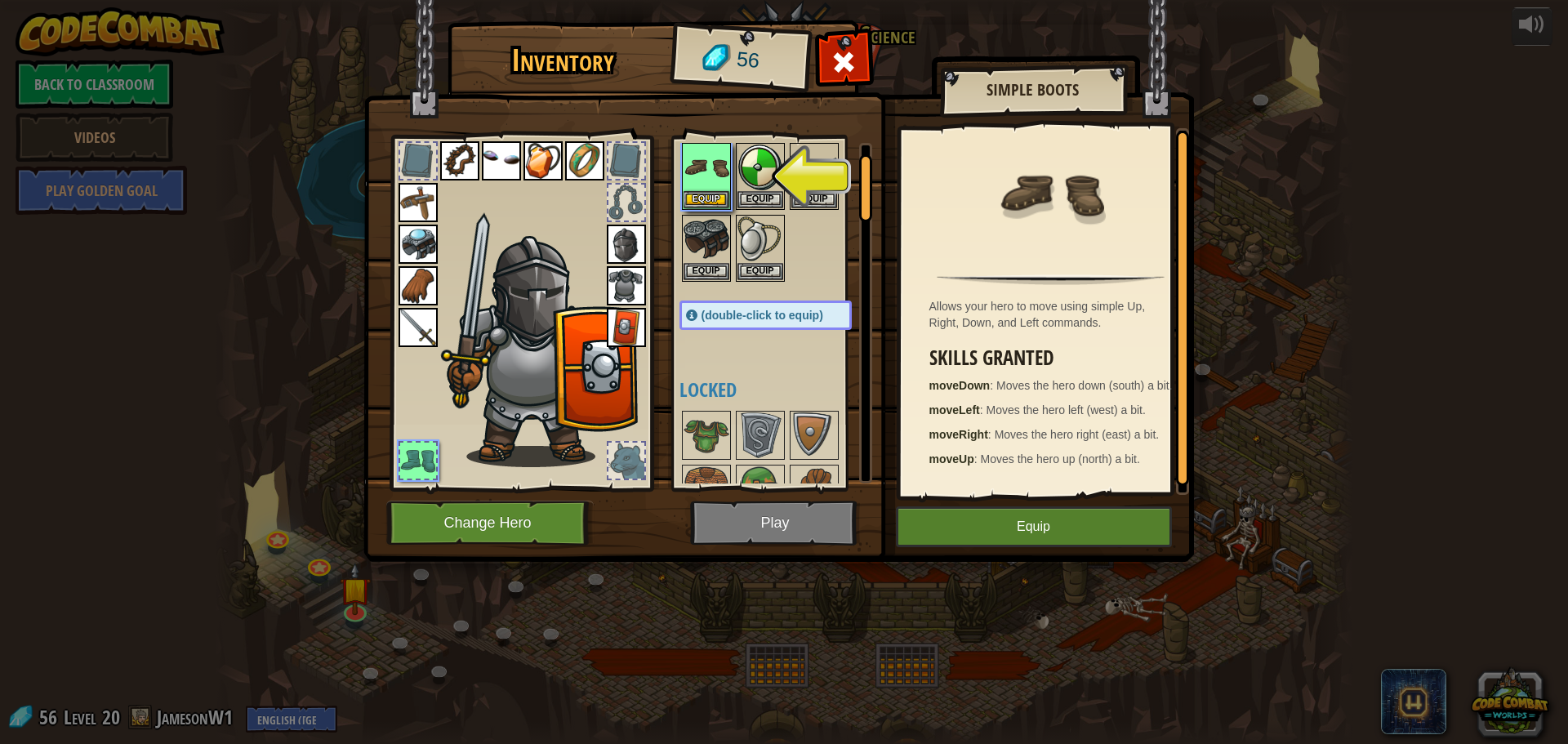
scroll to position [0, 0]
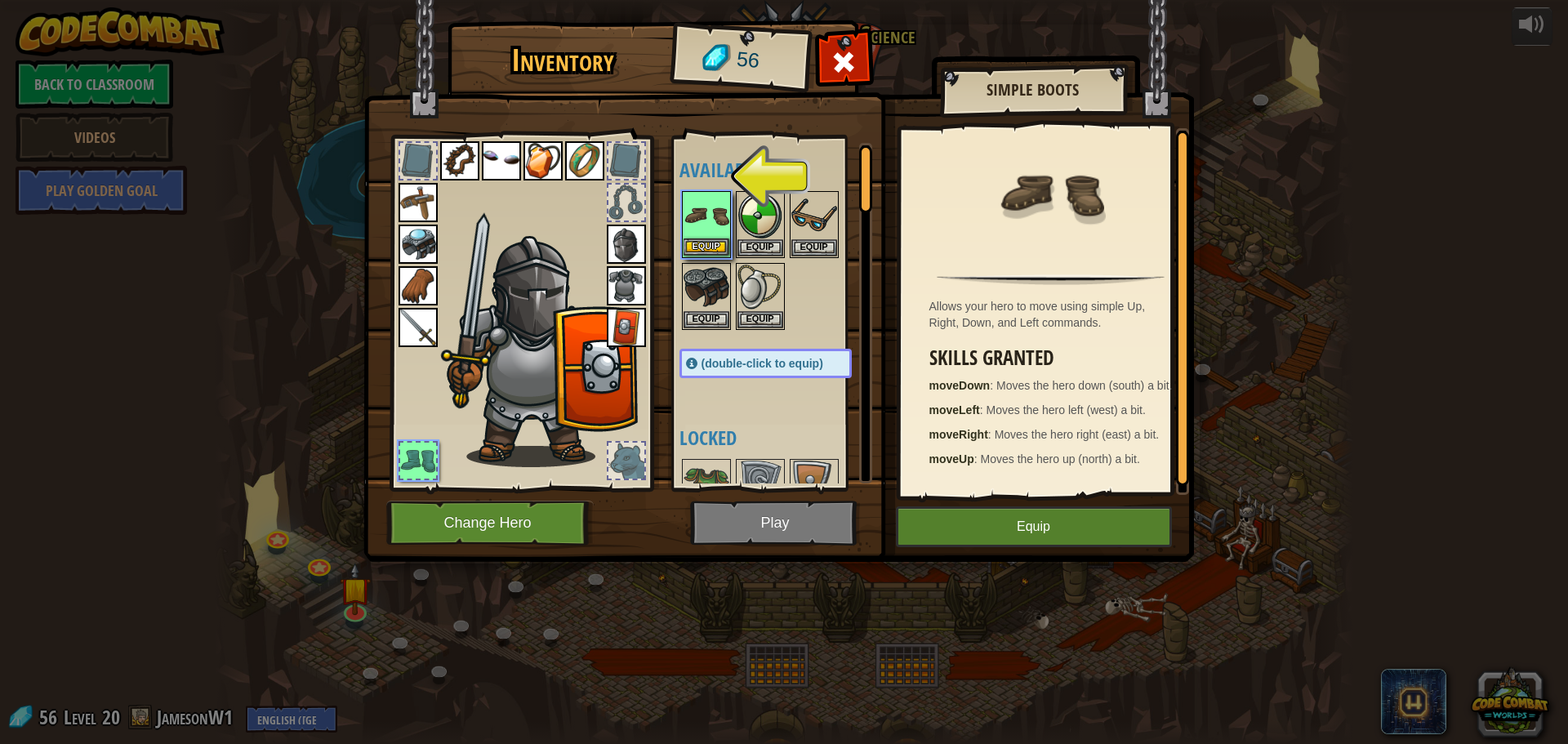
click at [702, 207] on img at bounding box center [706, 215] width 46 height 46
click at [712, 240] on button "Equip" at bounding box center [706, 247] width 46 height 17
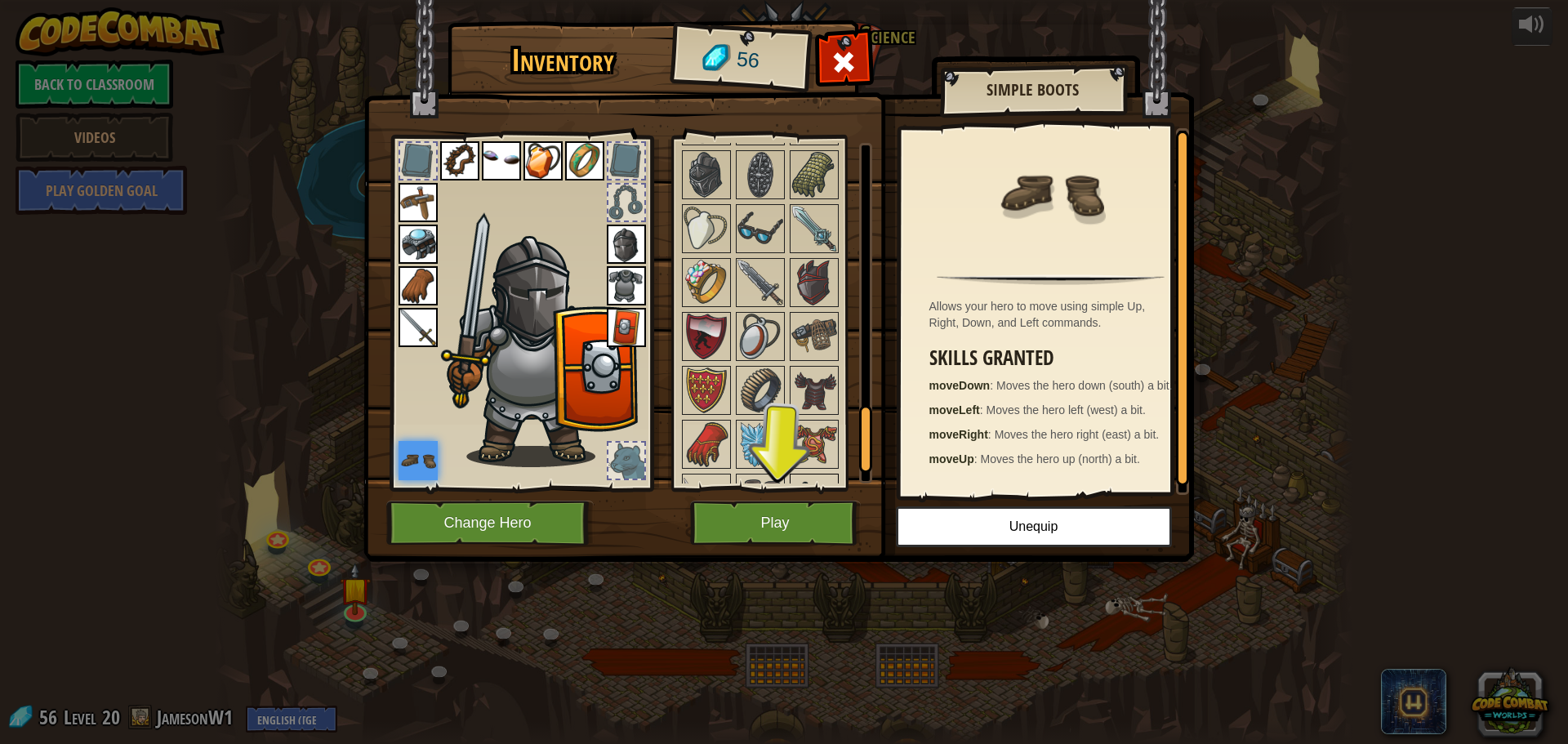
scroll to position [1389, 0]
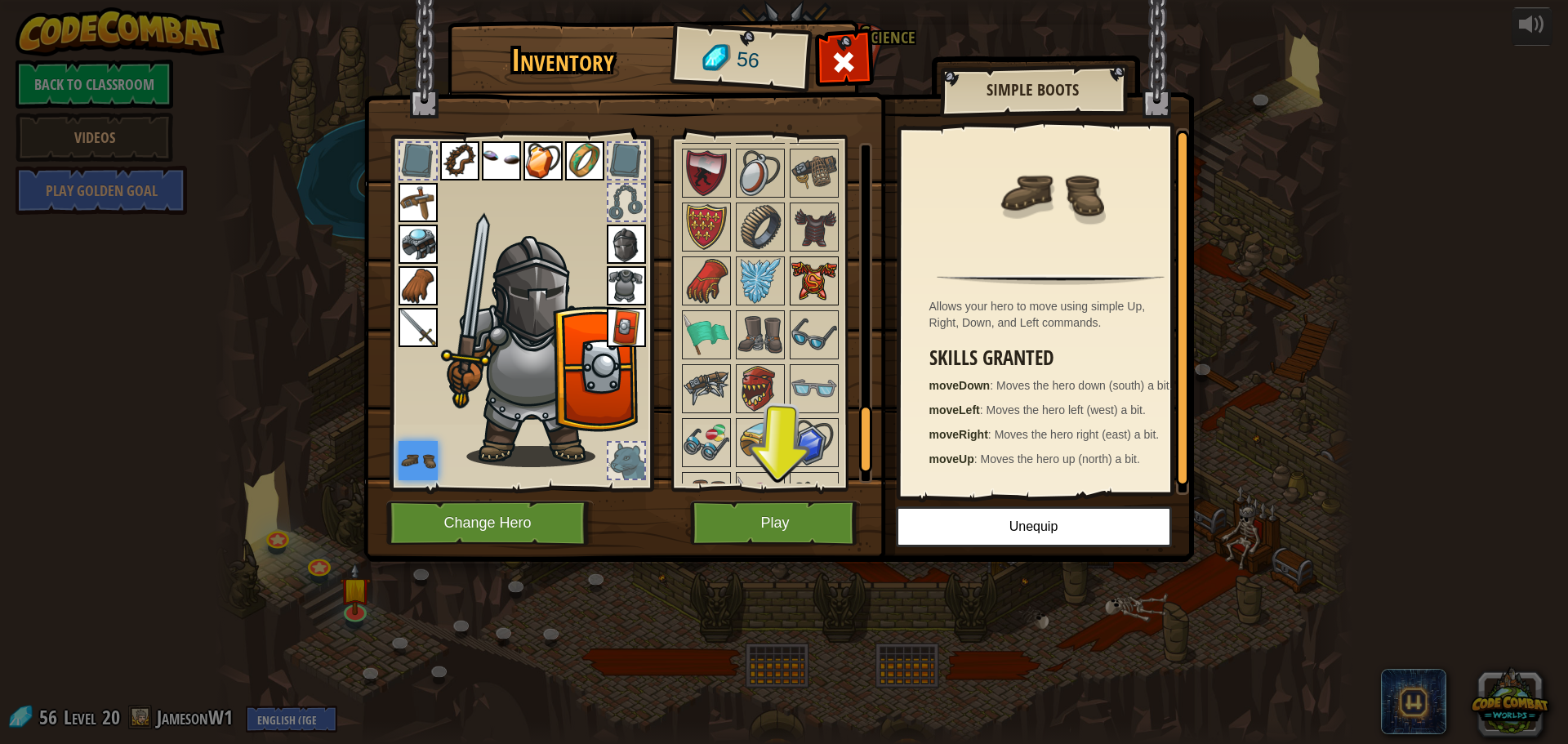
click at [808, 294] on img at bounding box center [814, 280] width 46 height 46
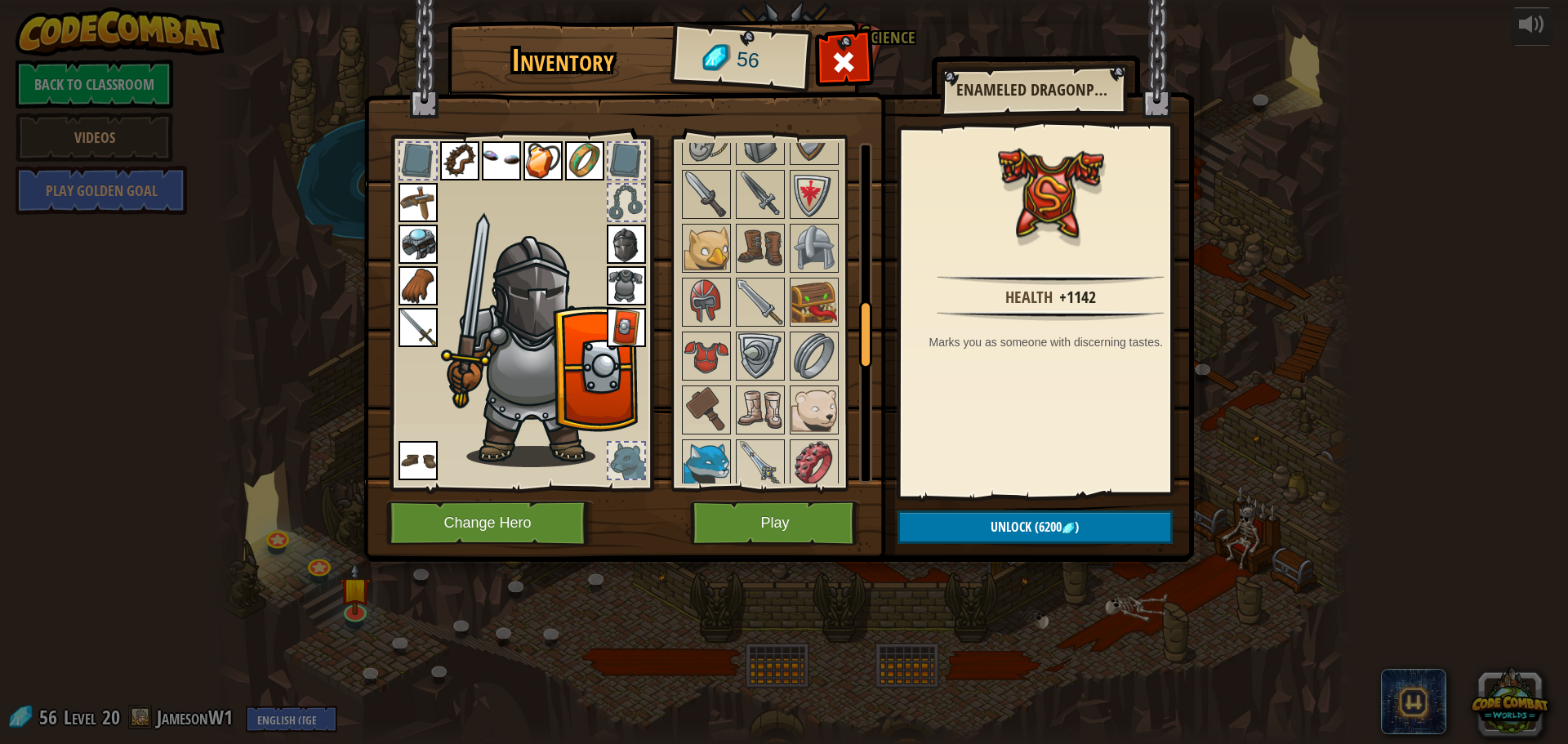
scroll to position [830, 0]
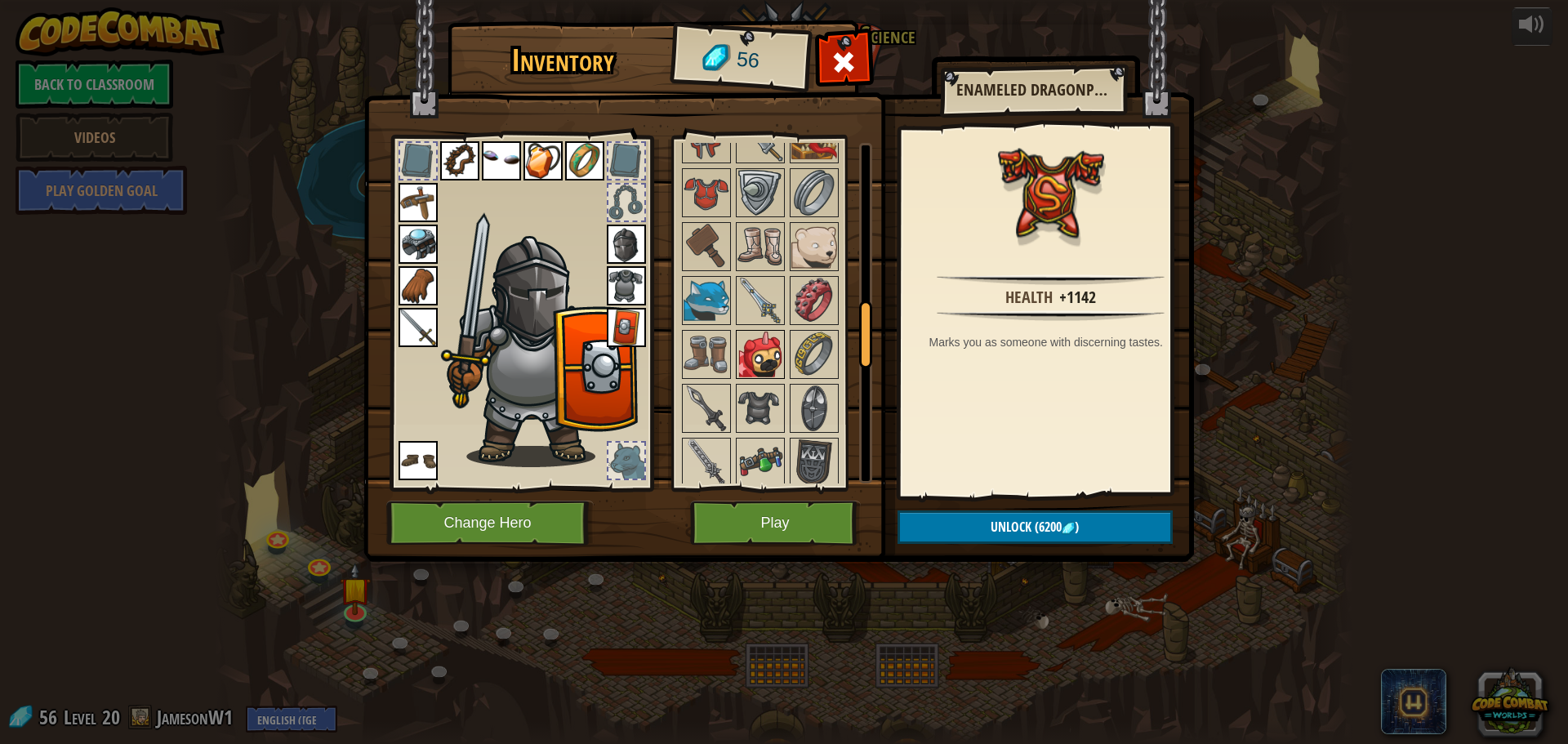
click at [756, 339] on img at bounding box center [760, 354] width 46 height 46
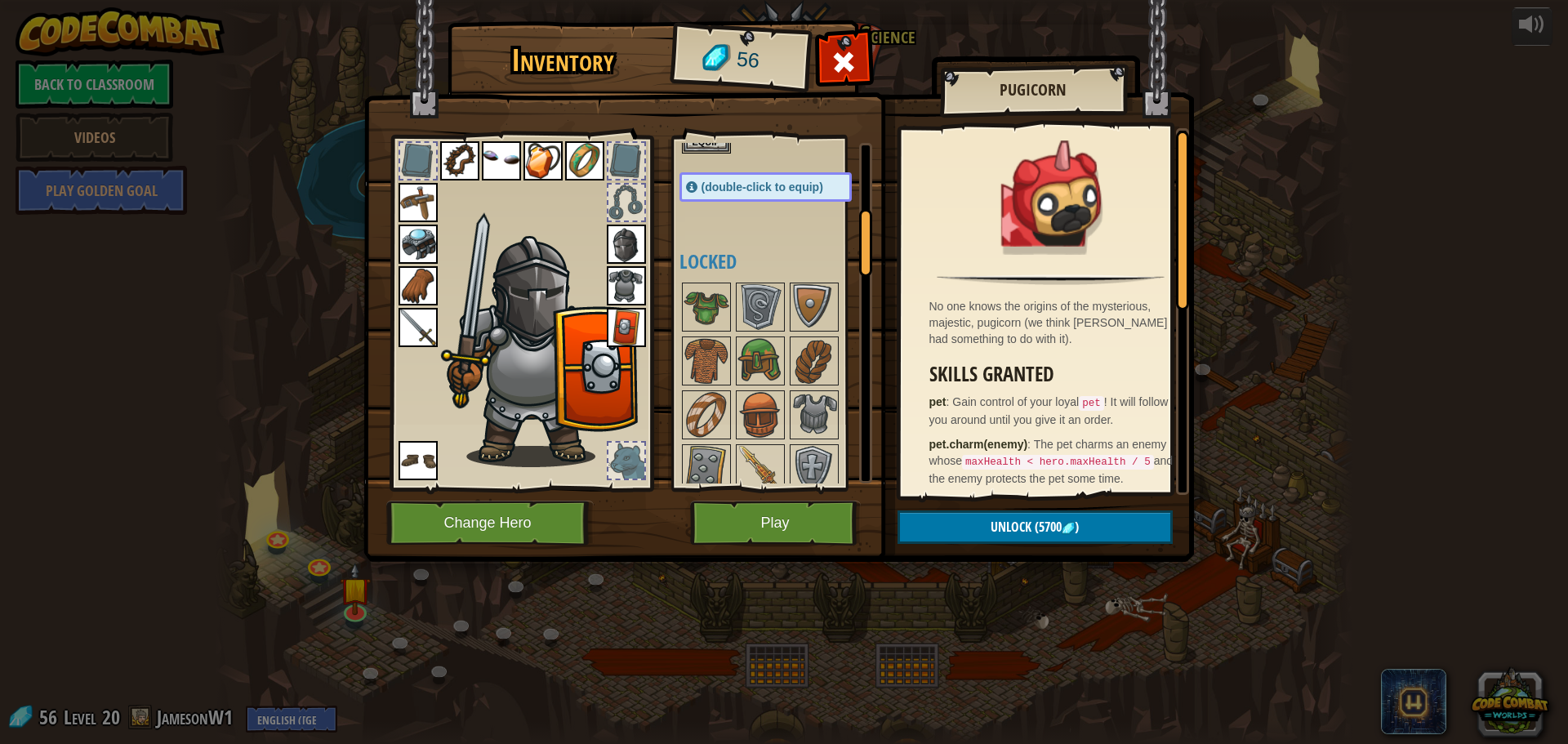
scroll to position [340, 0]
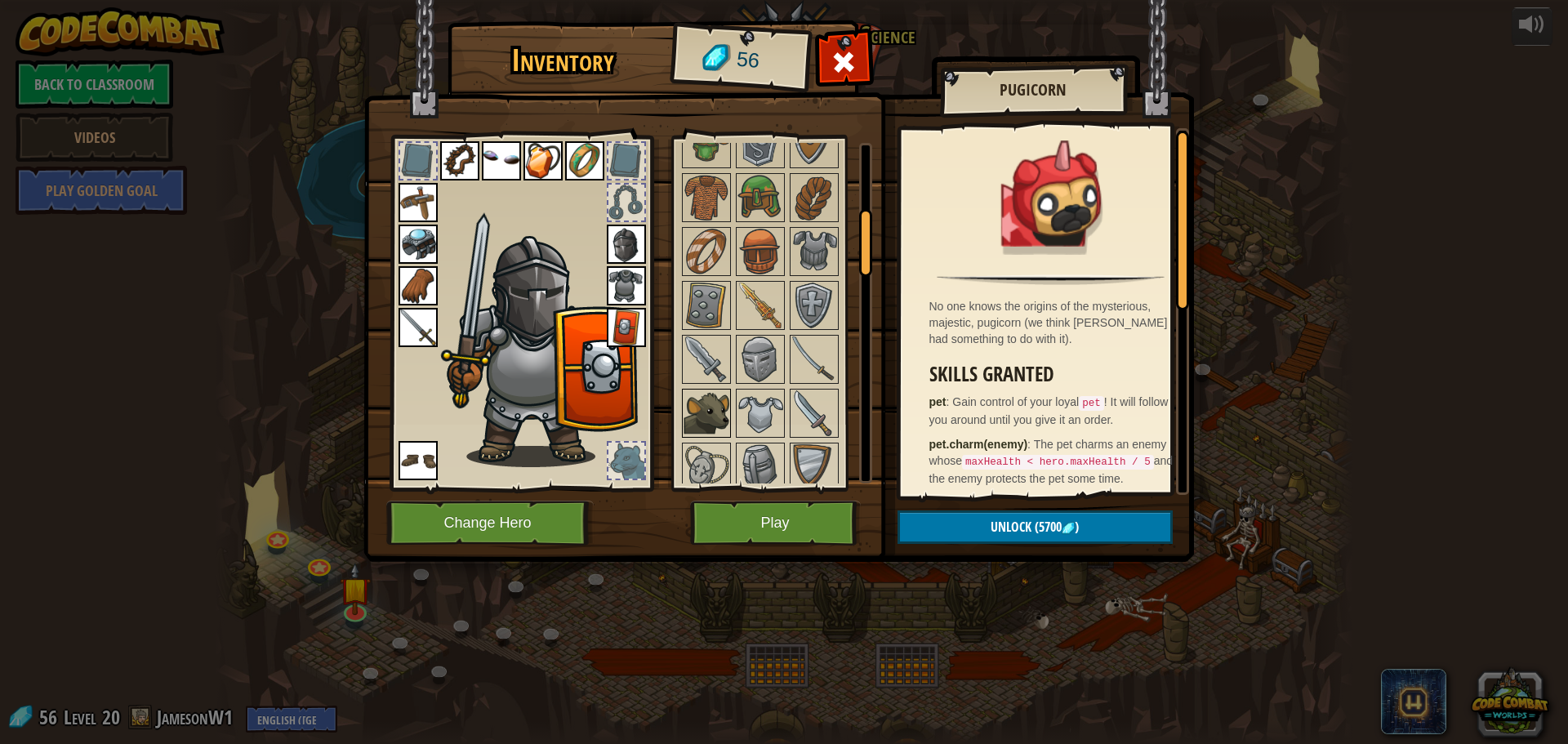
drag, startPoint x: 719, startPoint y: 396, endPoint x: 702, endPoint y: 408, distance: 20.8
click at [709, 402] on img at bounding box center [706, 413] width 46 height 46
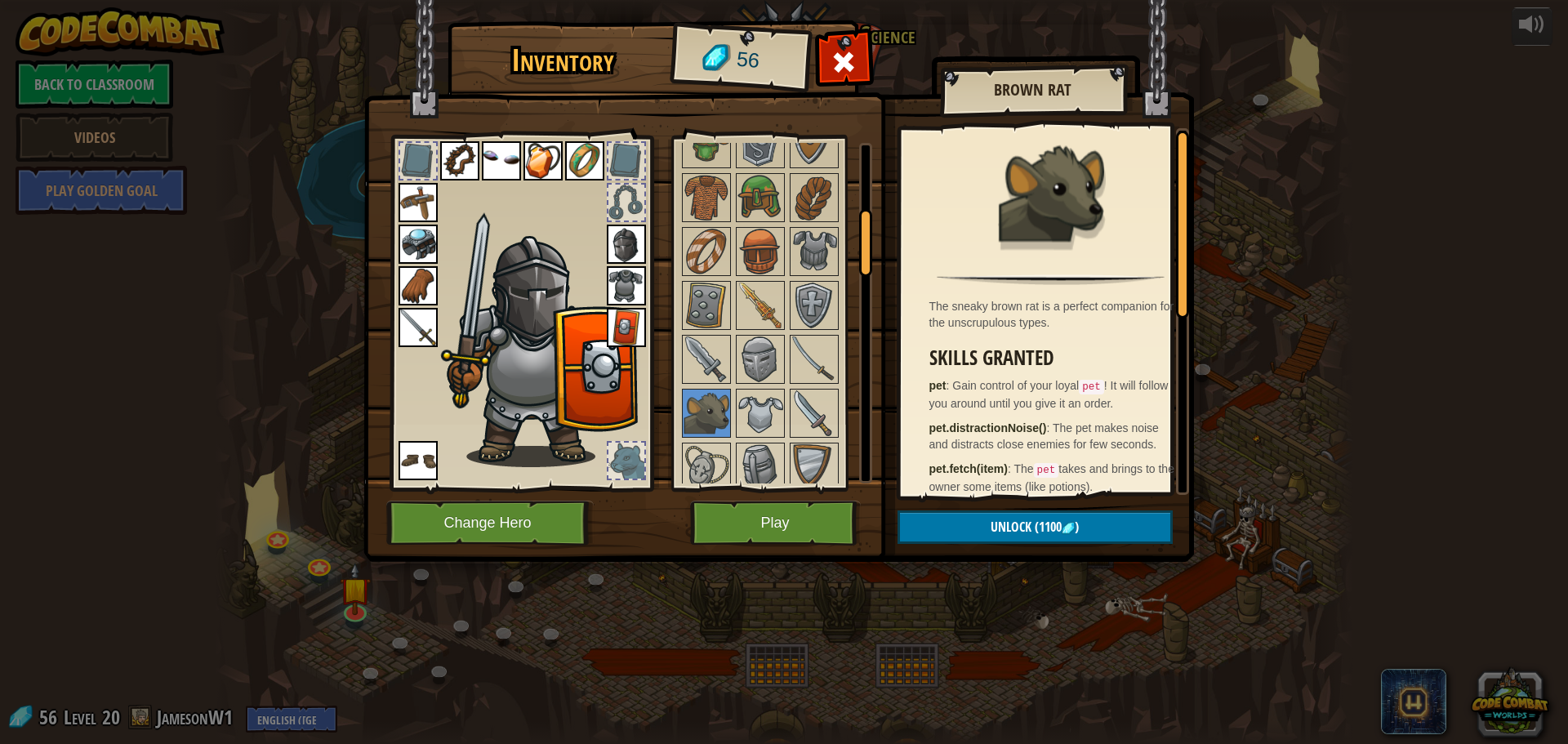
click at [625, 451] on div at bounding box center [626, 461] width 36 height 36
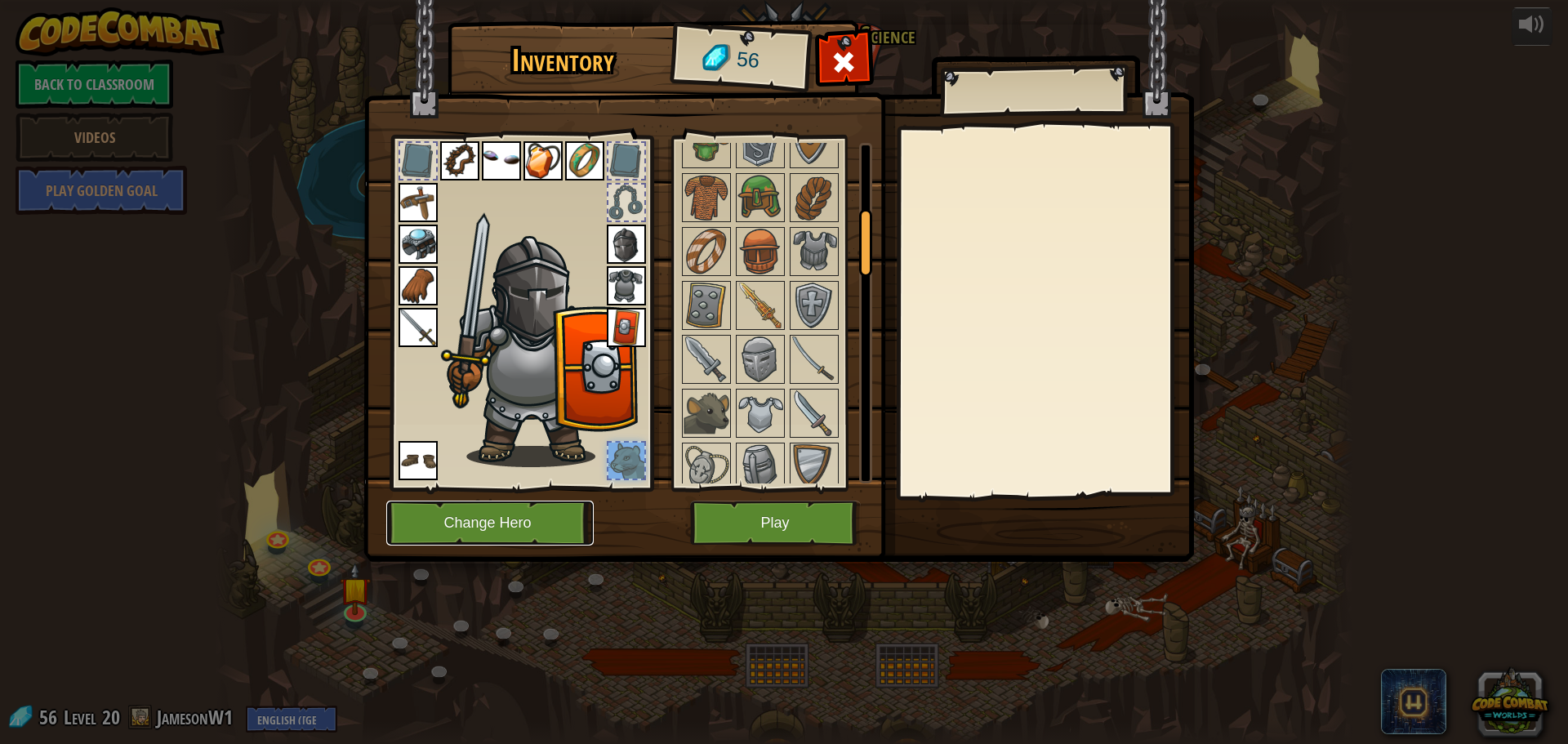
click at [567, 522] on button "Change Hero" at bounding box center [490, 523] width 207 height 45
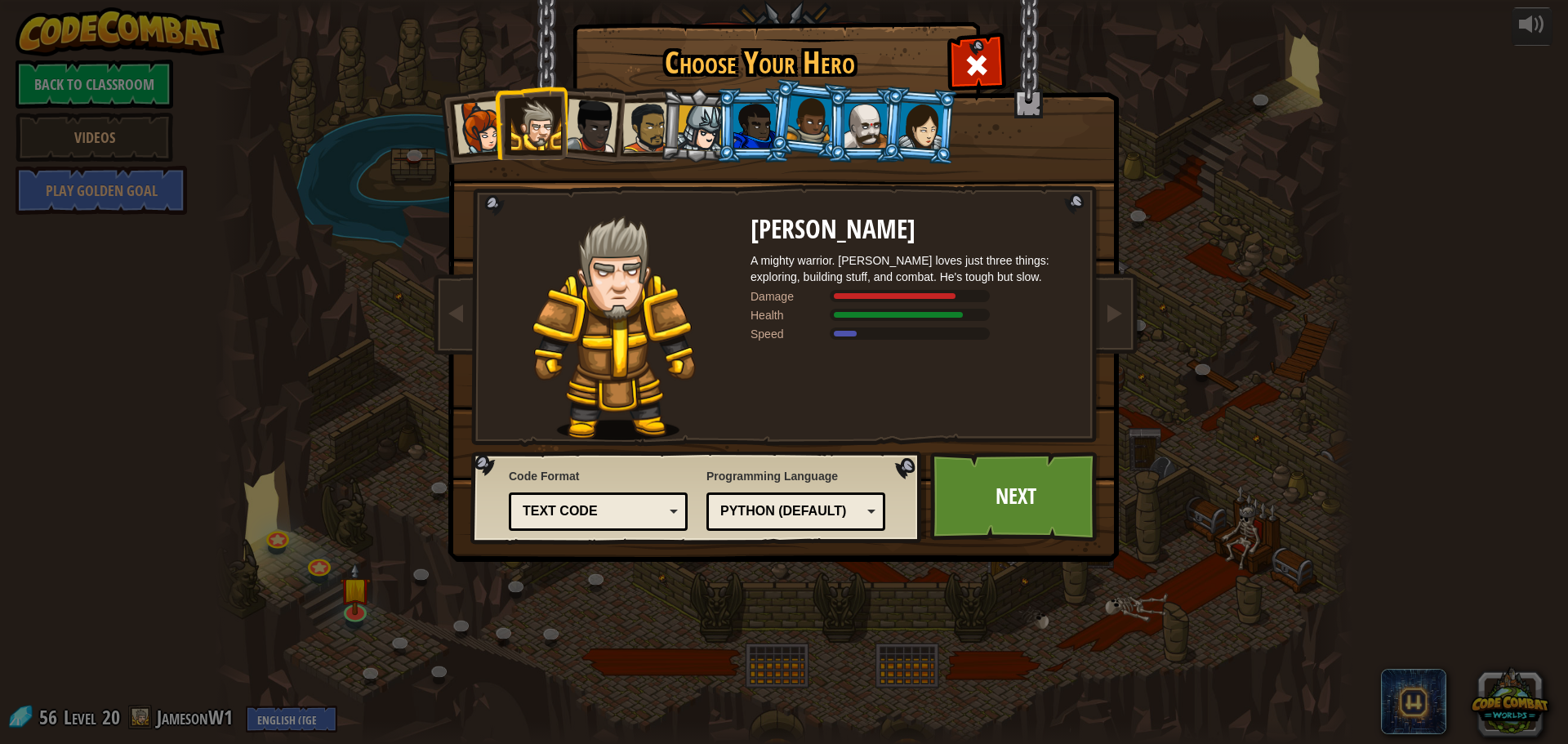
click at [832, 502] on div "Python (Default)" at bounding box center [795, 511] width 158 height 25
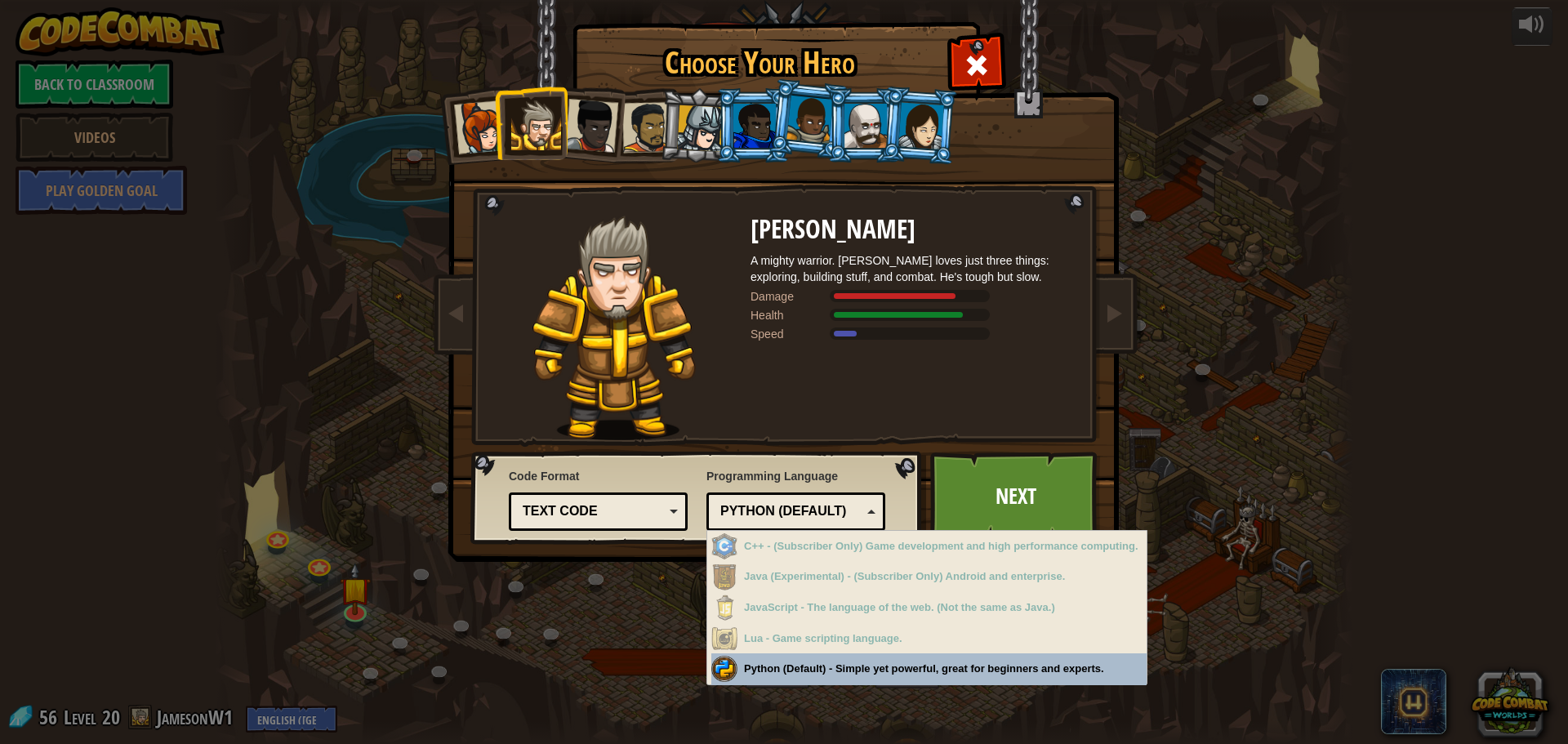
click at [897, 417] on div "[PERSON_NAME] A mighty warrior. [PERSON_NAME] loves just three things: explorin…" at bounding box center [914, 328] width 327 height 224
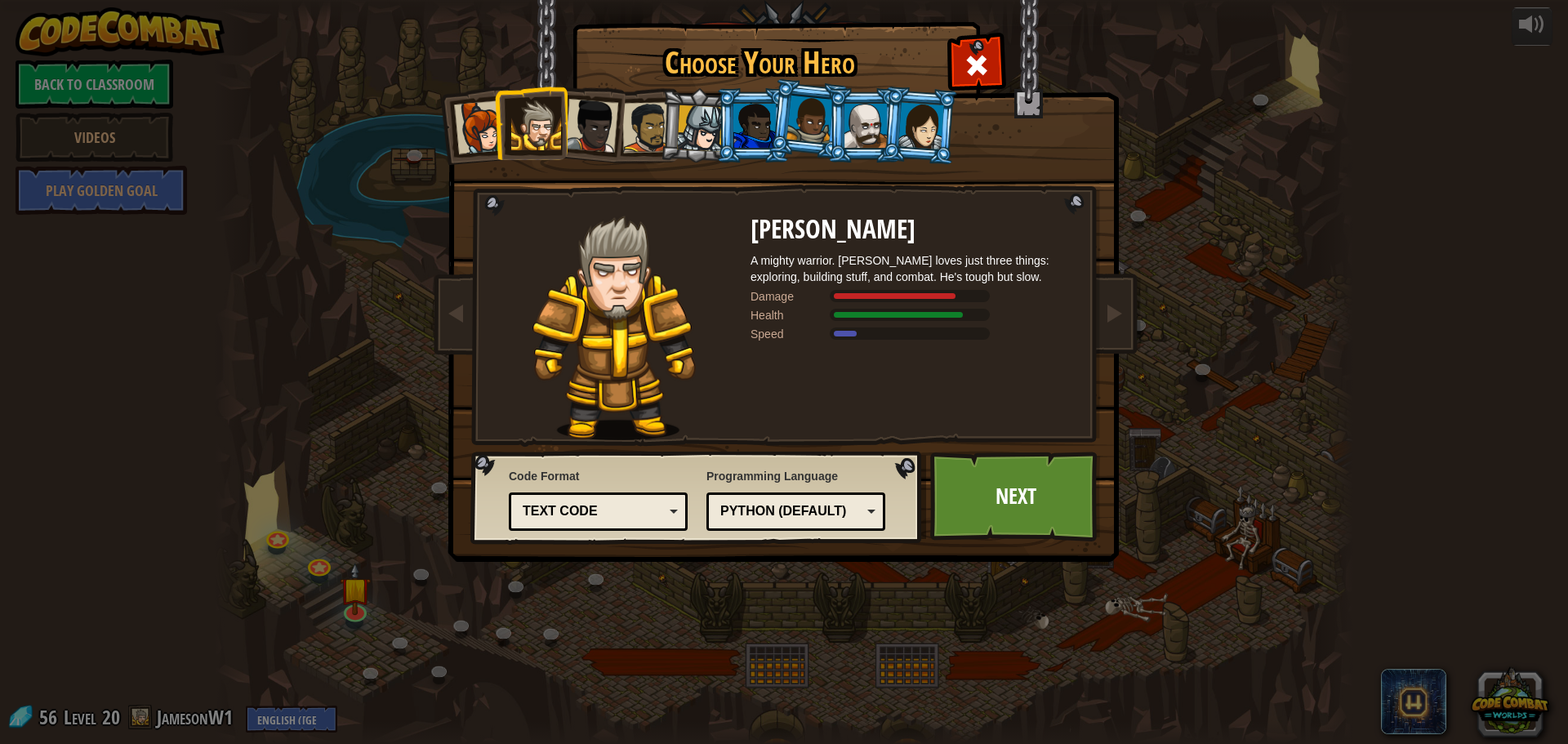
click at [649, 128] on div at bounding box center [648, 127] width 50 height 50
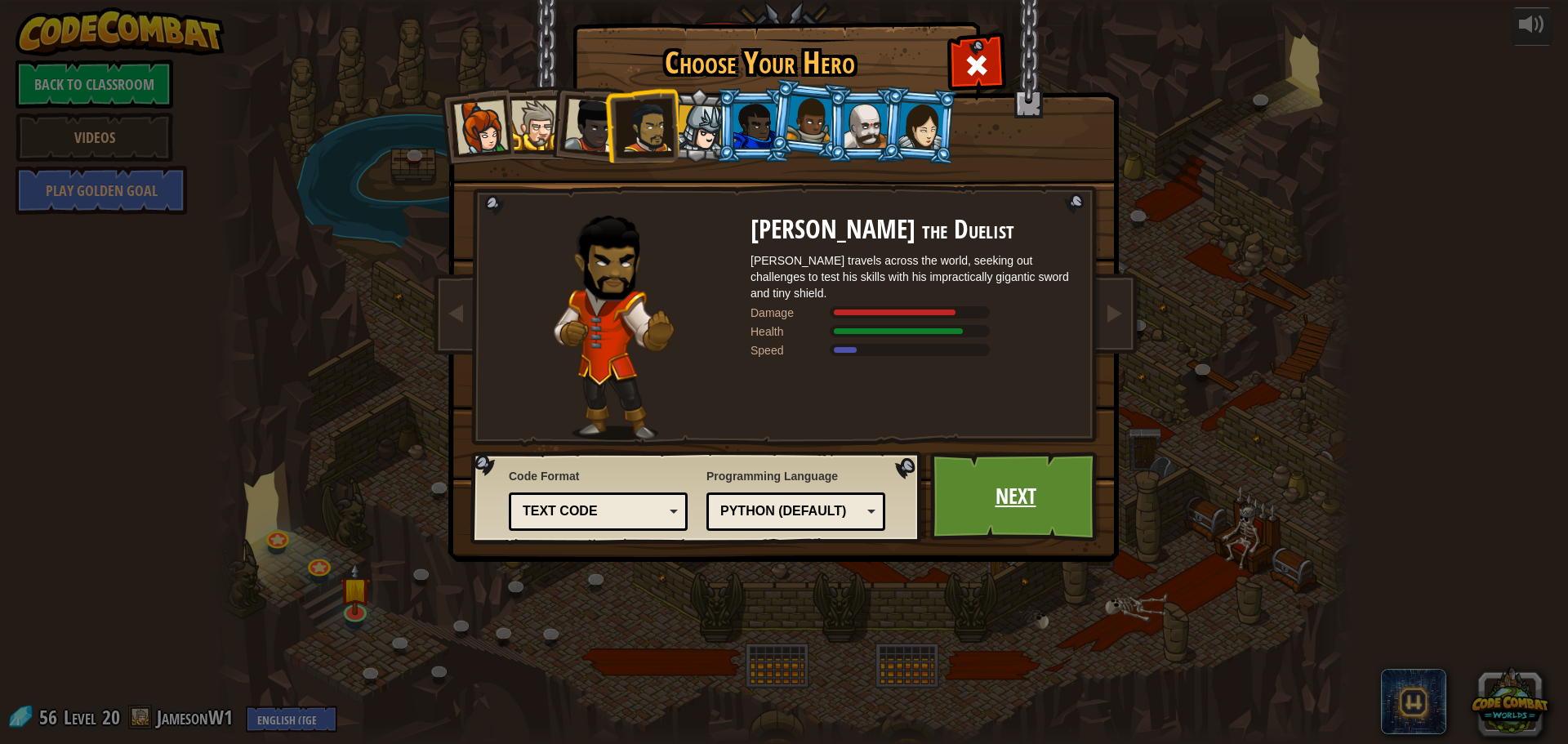
click at [1055, 522] on link "Next" at bounding box center [1015, 496] width 171 height 90
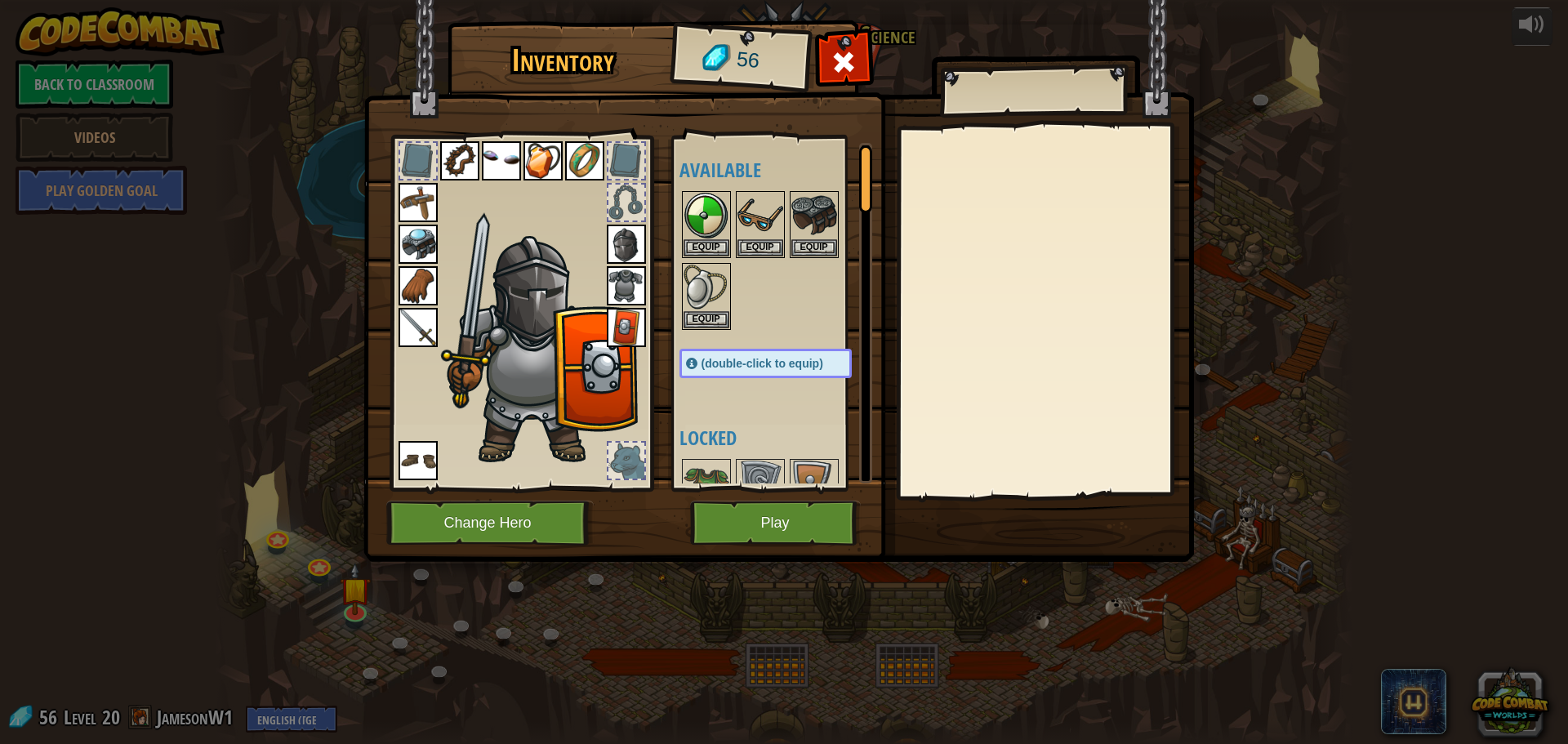
click at [615, 235] on img at bounding box center [626, 244] width 39 height 39
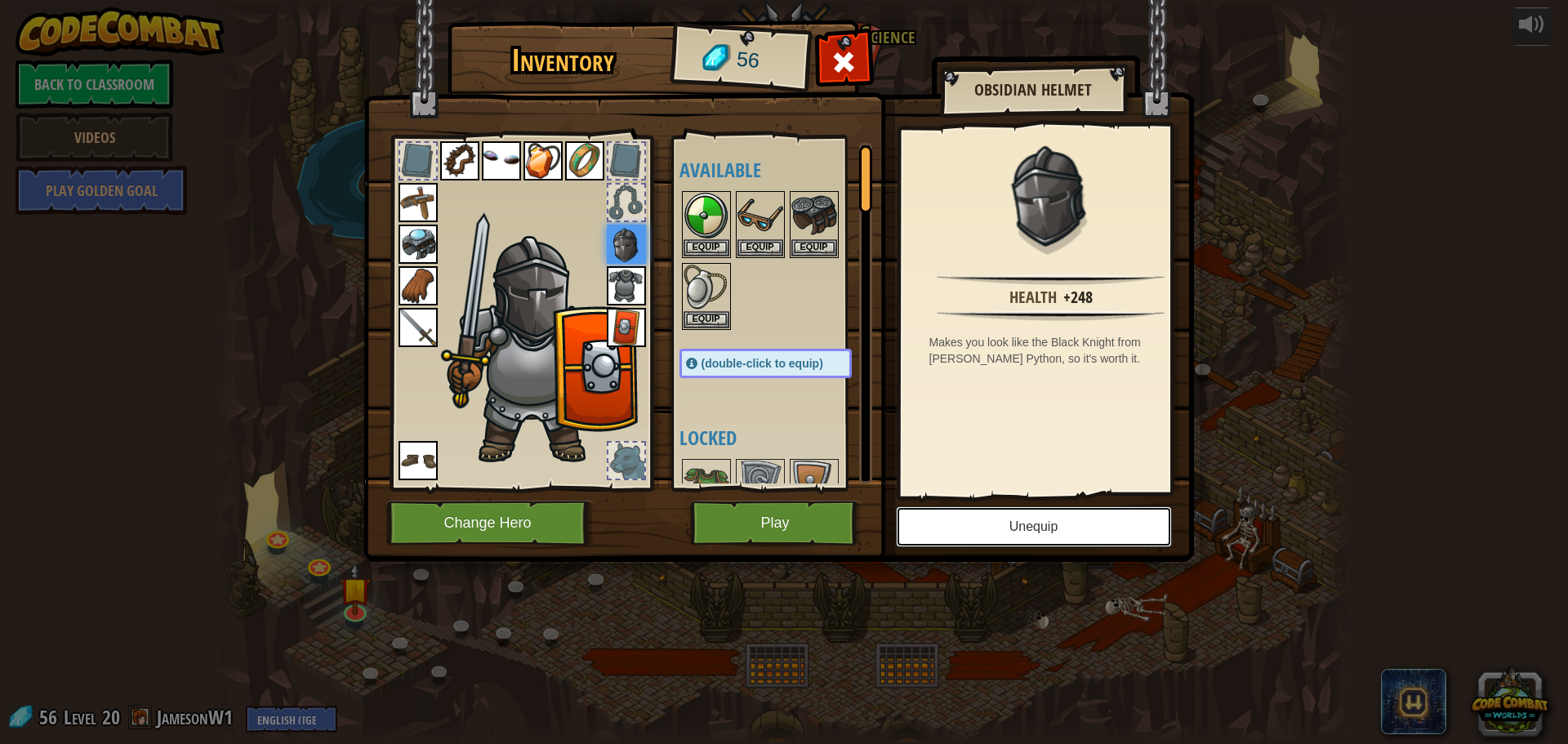
click at [1026, 519] on button "Unequip" at bounding box center [1033, 527] width 276 height 41
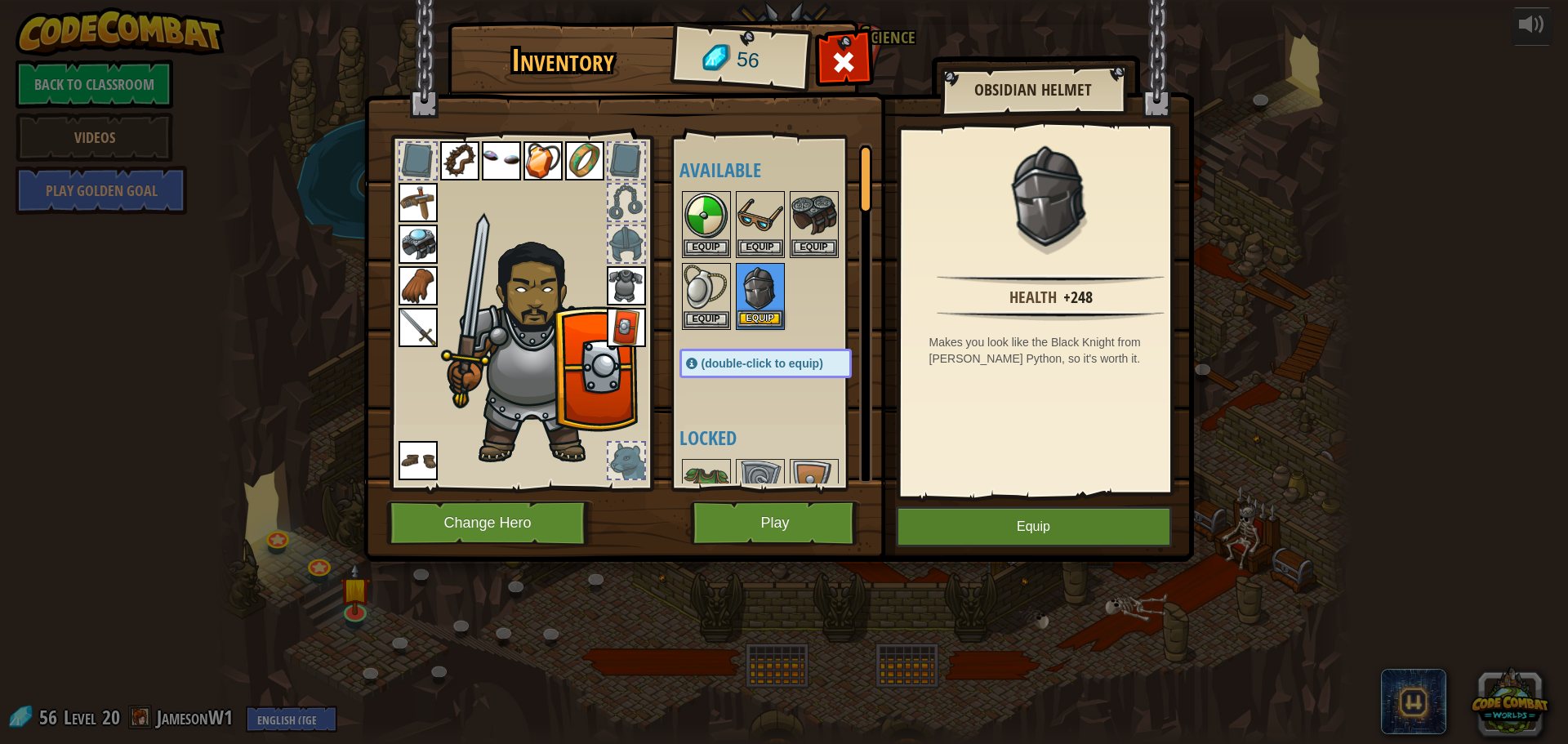
click at [756, 294] on img at bounding box center [760, 287] width 46 height 46
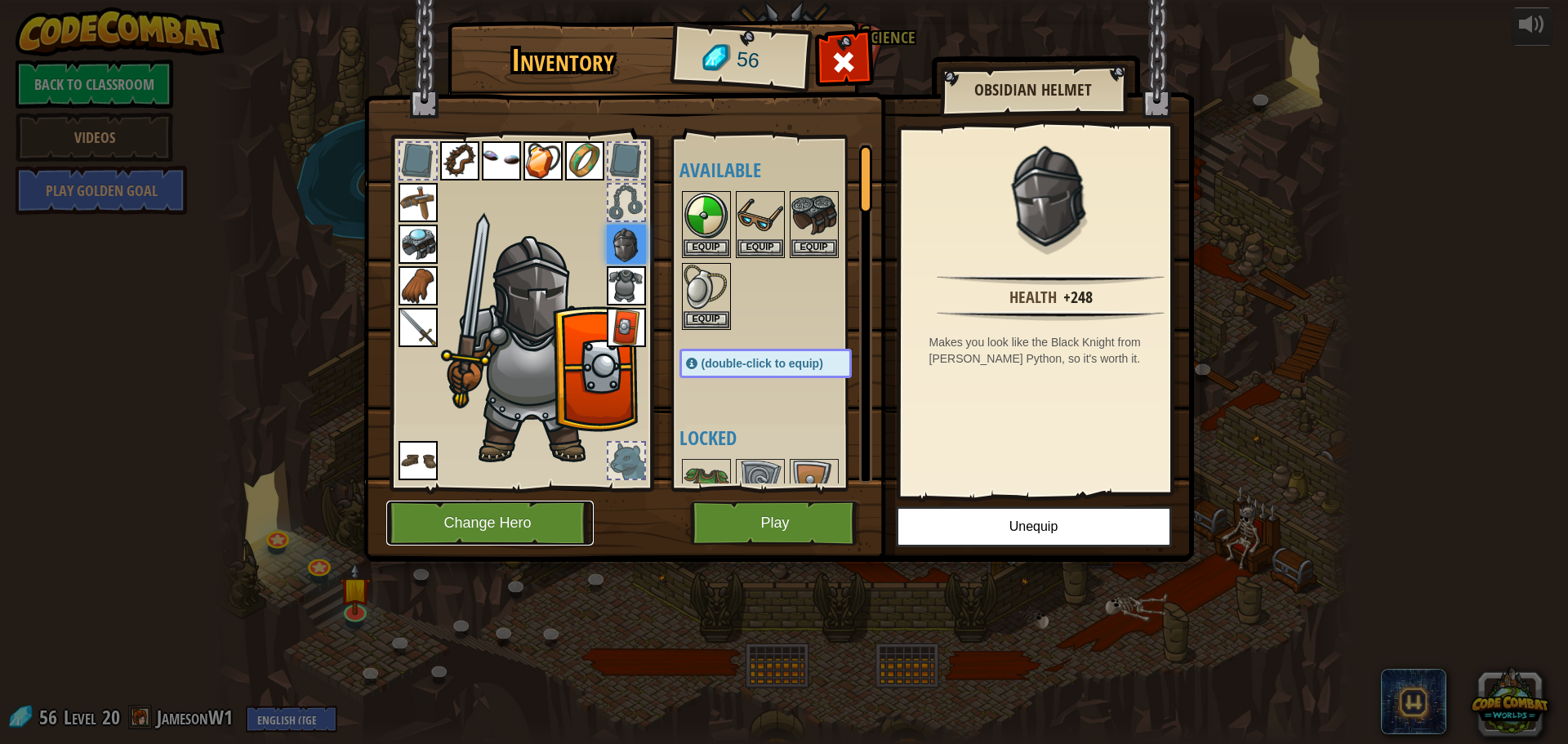
click at [450, 535] on button "Change Hero" at bounding box center [490, 523] width 207 height 45
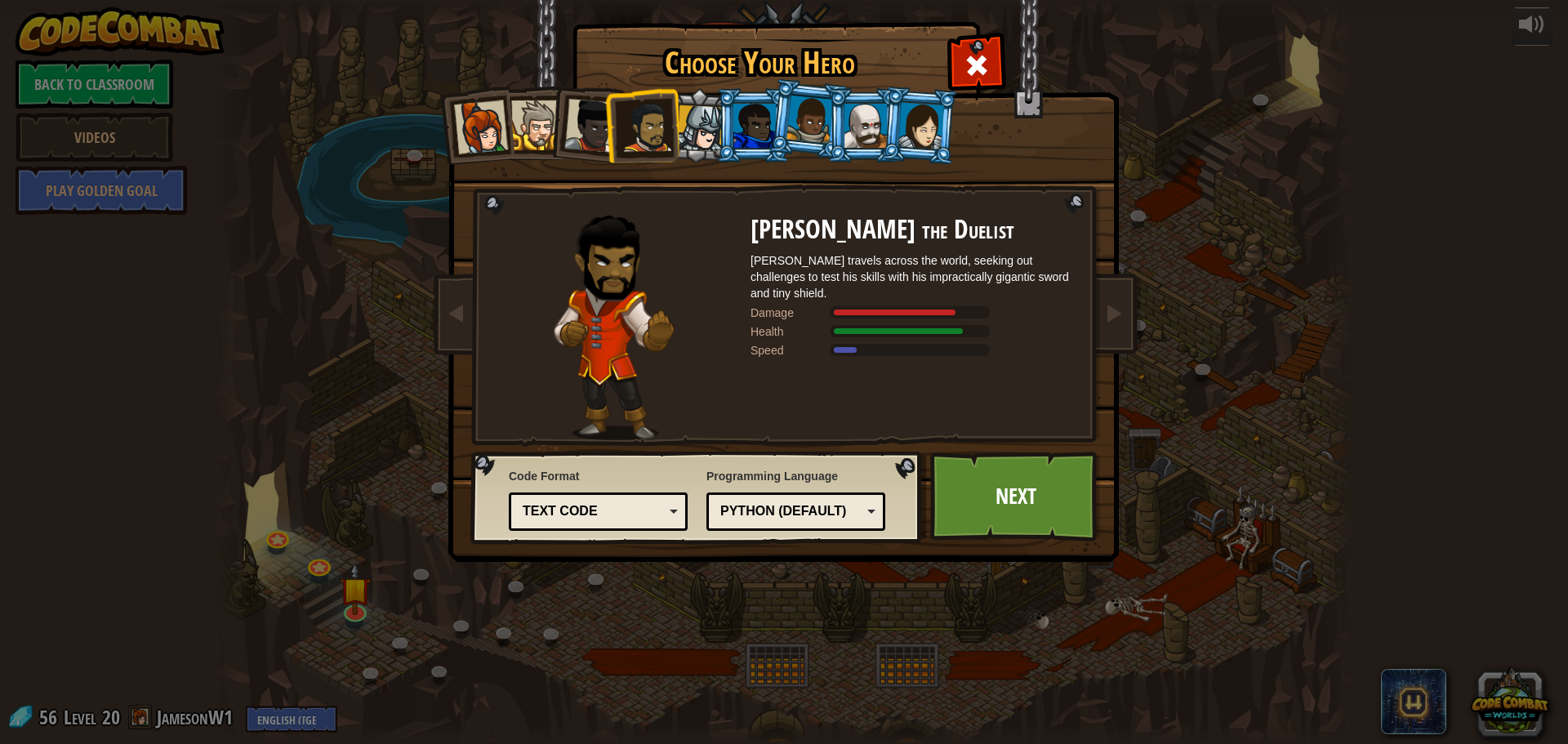
click at [541, 124] on div at bounding box center [535, 124] width 50 height 50
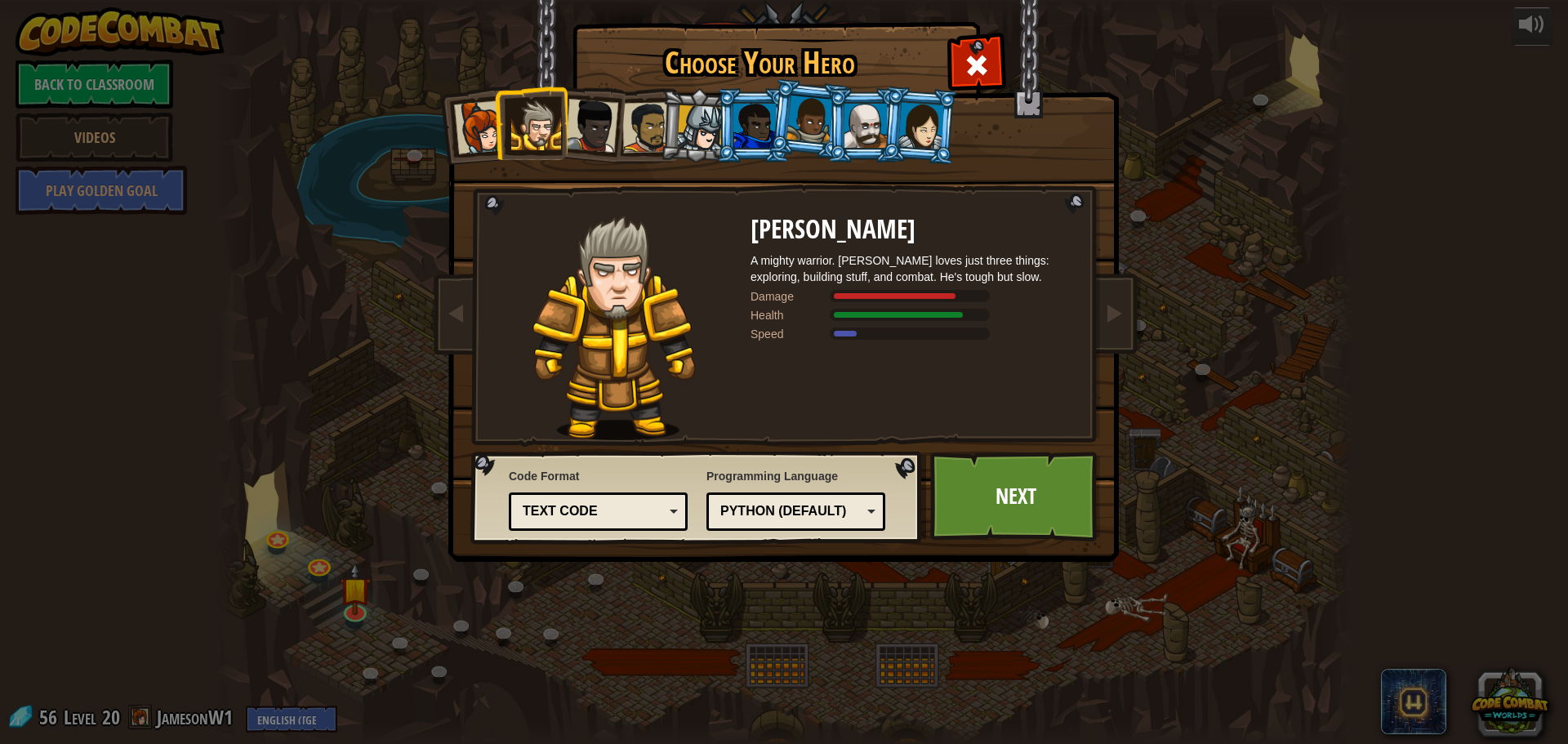
click at [806, 134] on div at bounding box center [810, 120] width 47 height 49
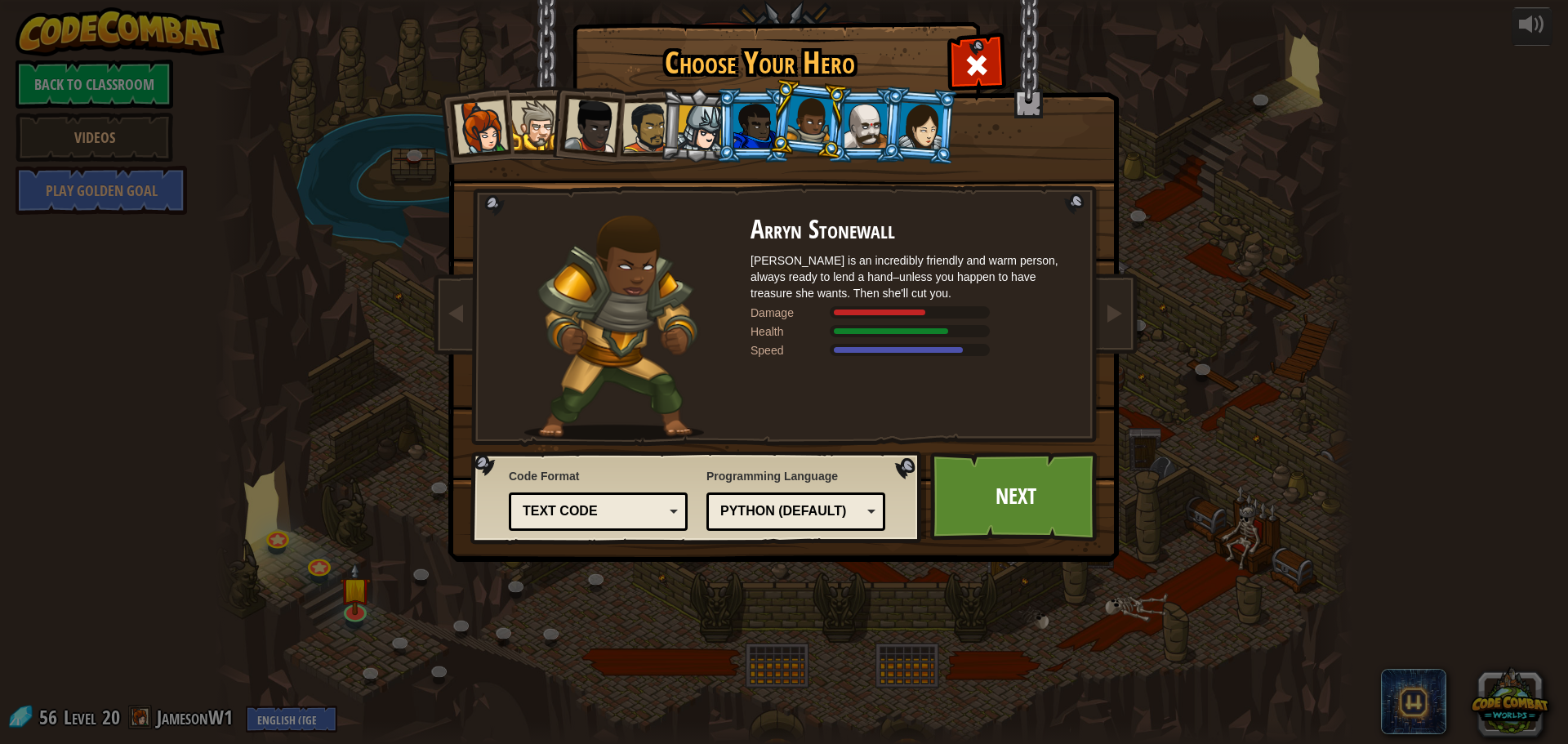
click at [905, 145] on div at bounding box center [920, 125] width 46 height 47
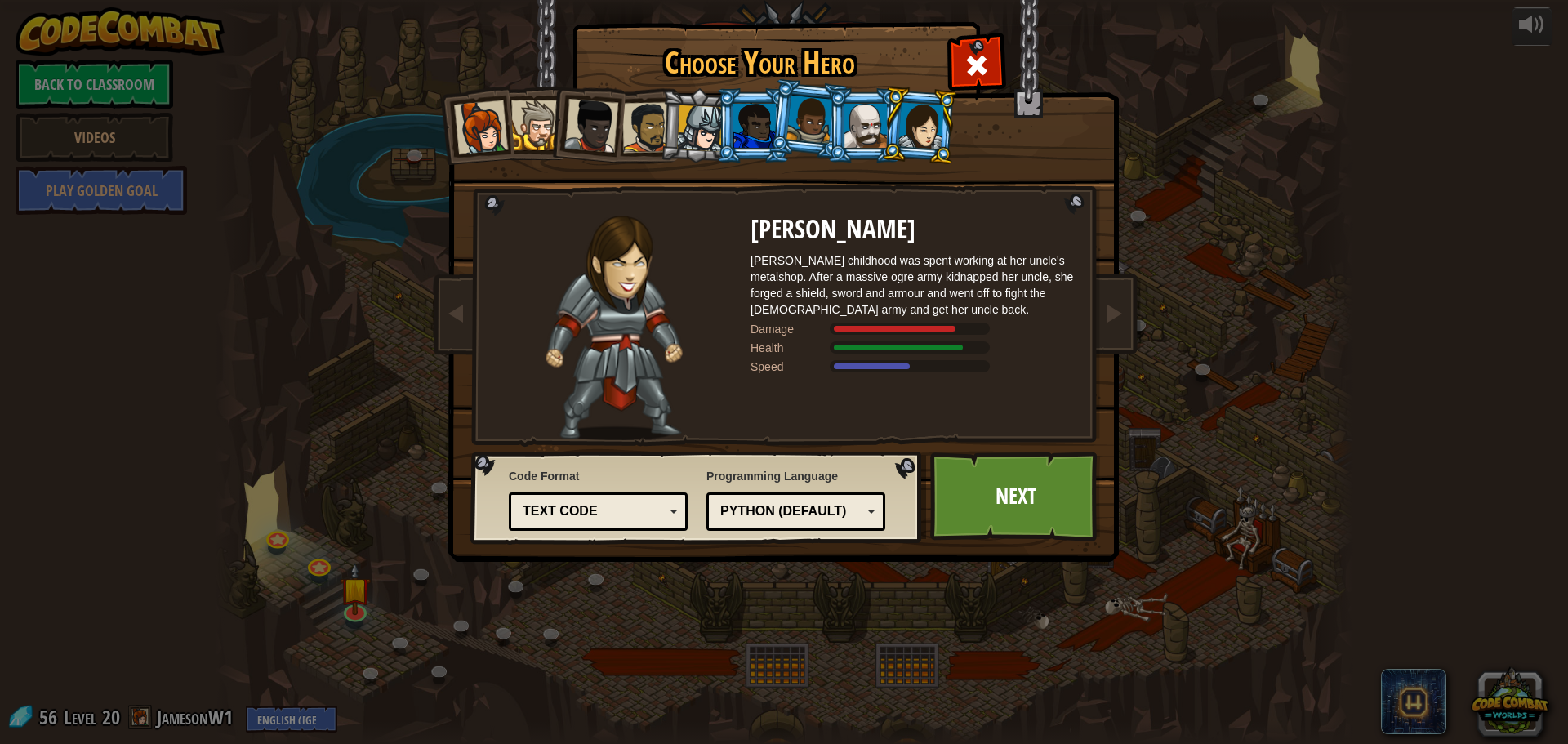
click at [478, 125] on div at bounding box center [481, 127] width 54 height 54
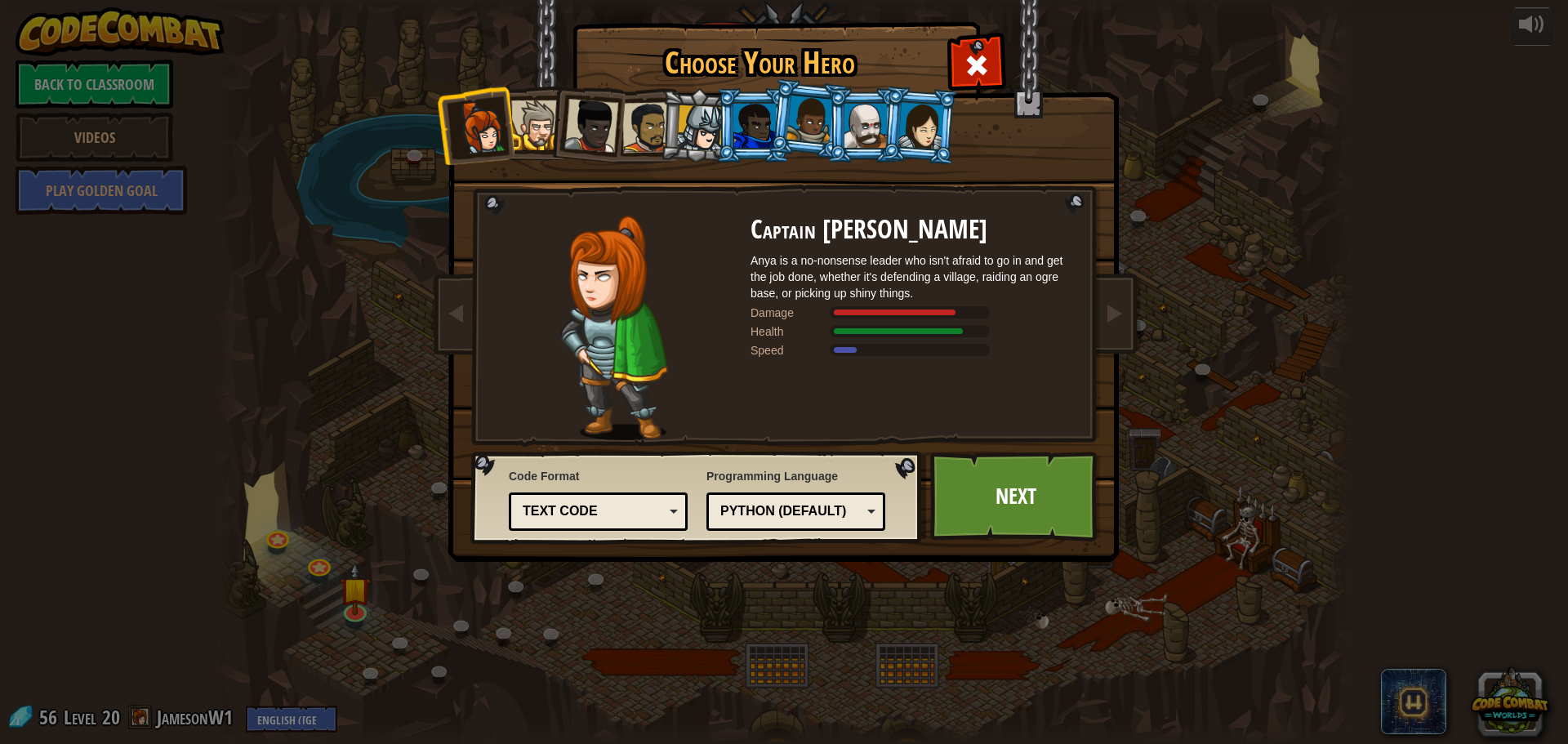
click at [541, 109] on div at bounding box center [535, 124] width 50 height 50
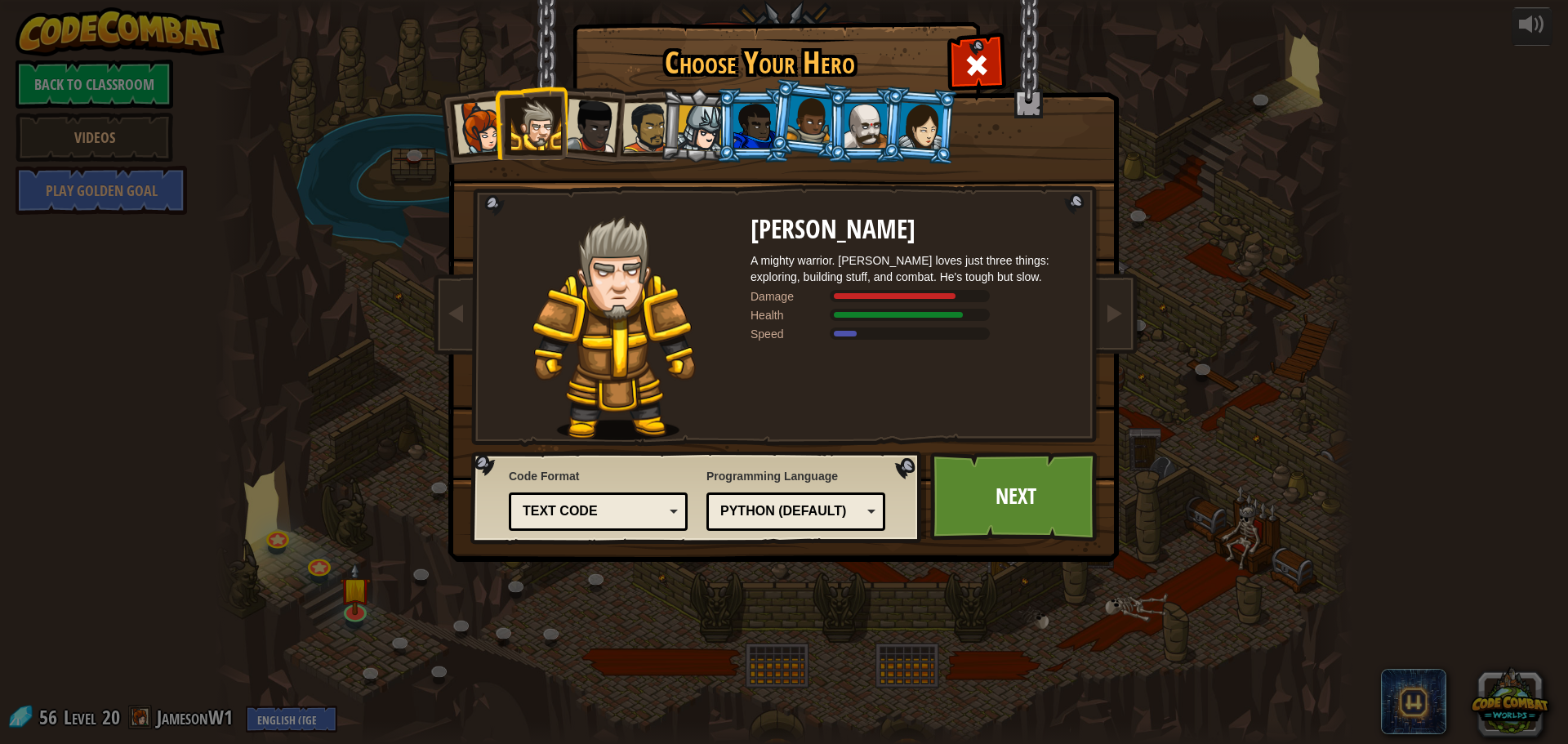
click at [859, 119] on div at bounding box center [865, 125] width 42 height 44
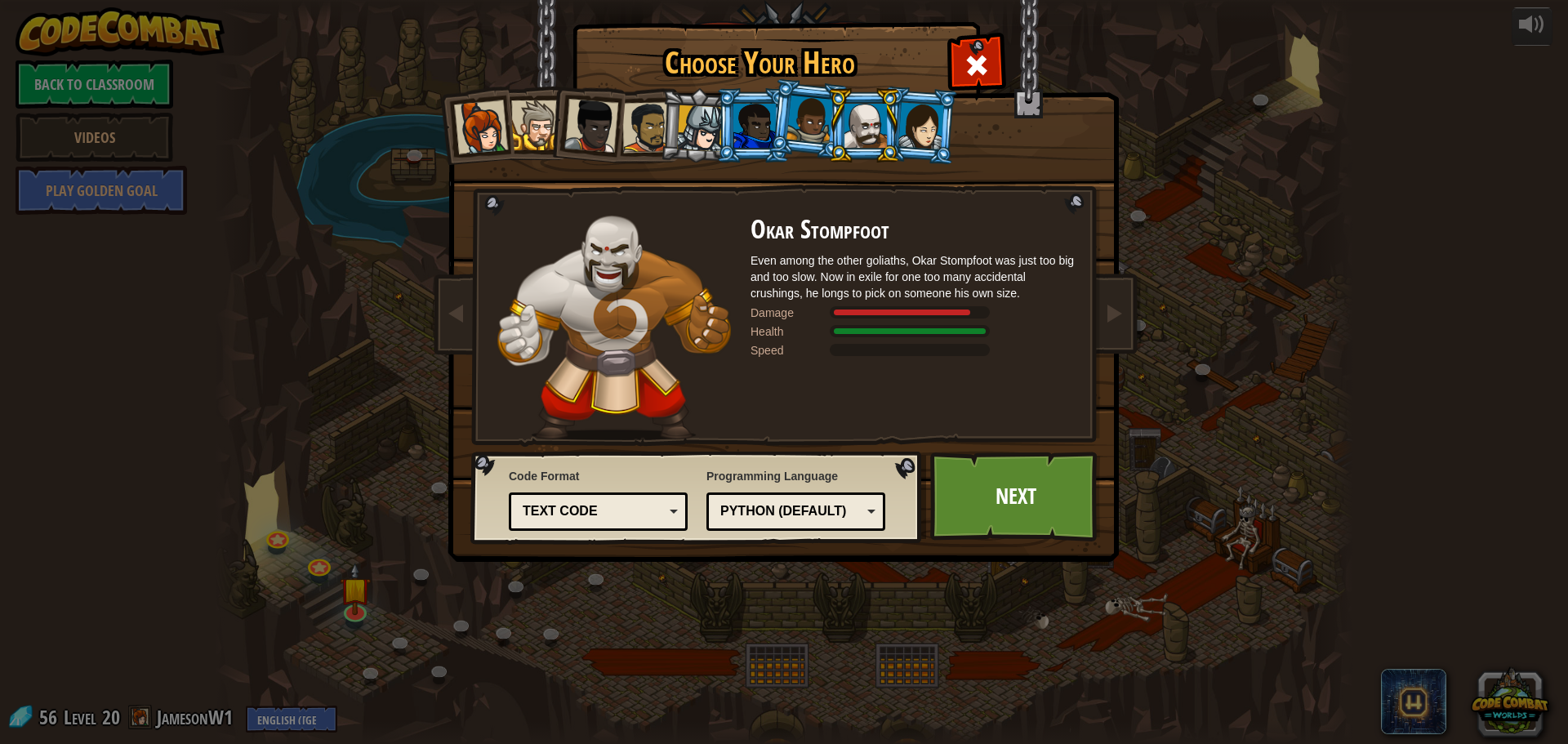
click at [758, 99] on li at bounding box center [752, 125] width 74 height 75
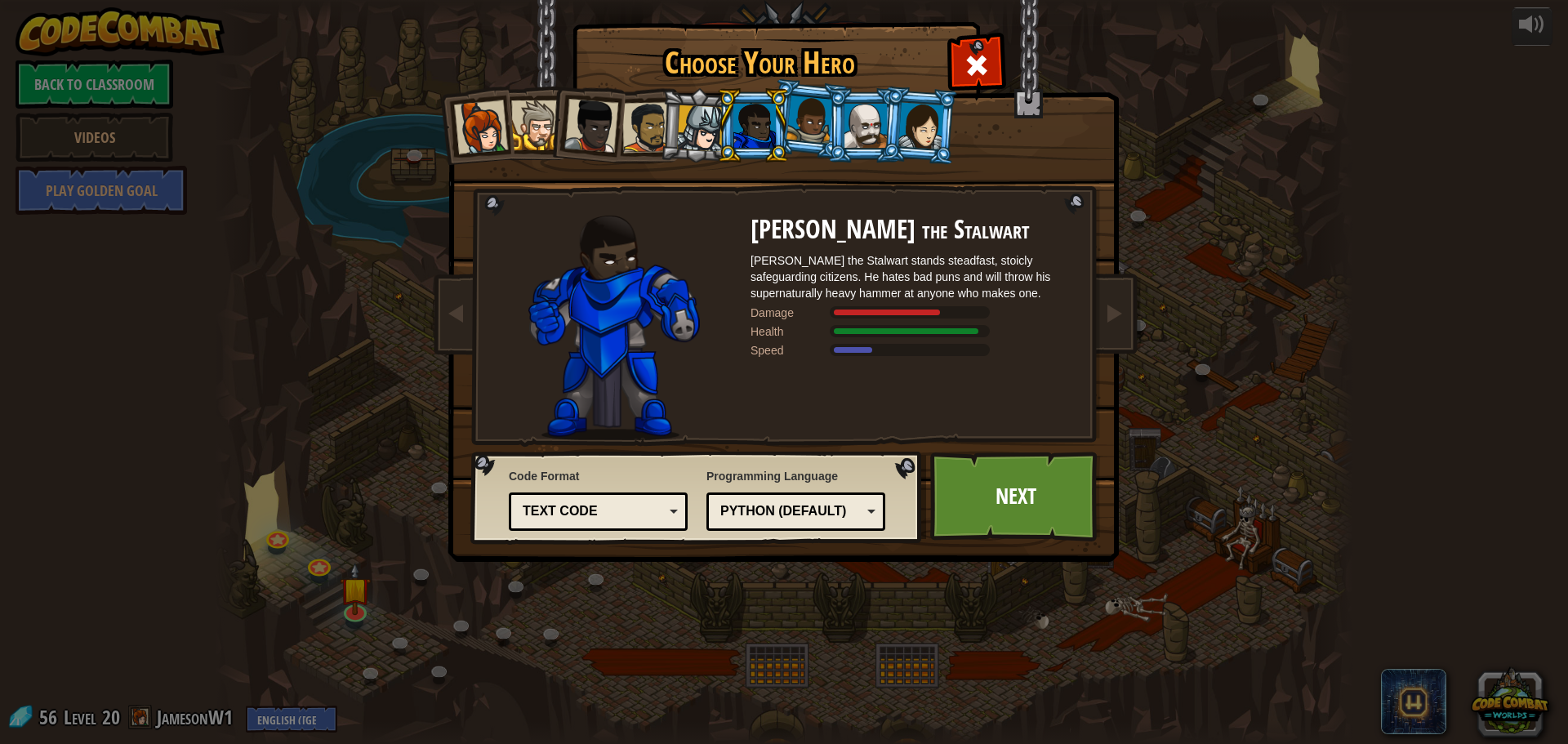
click at [710, 116] on div at bounding box center [700, 129] width 47 height 47
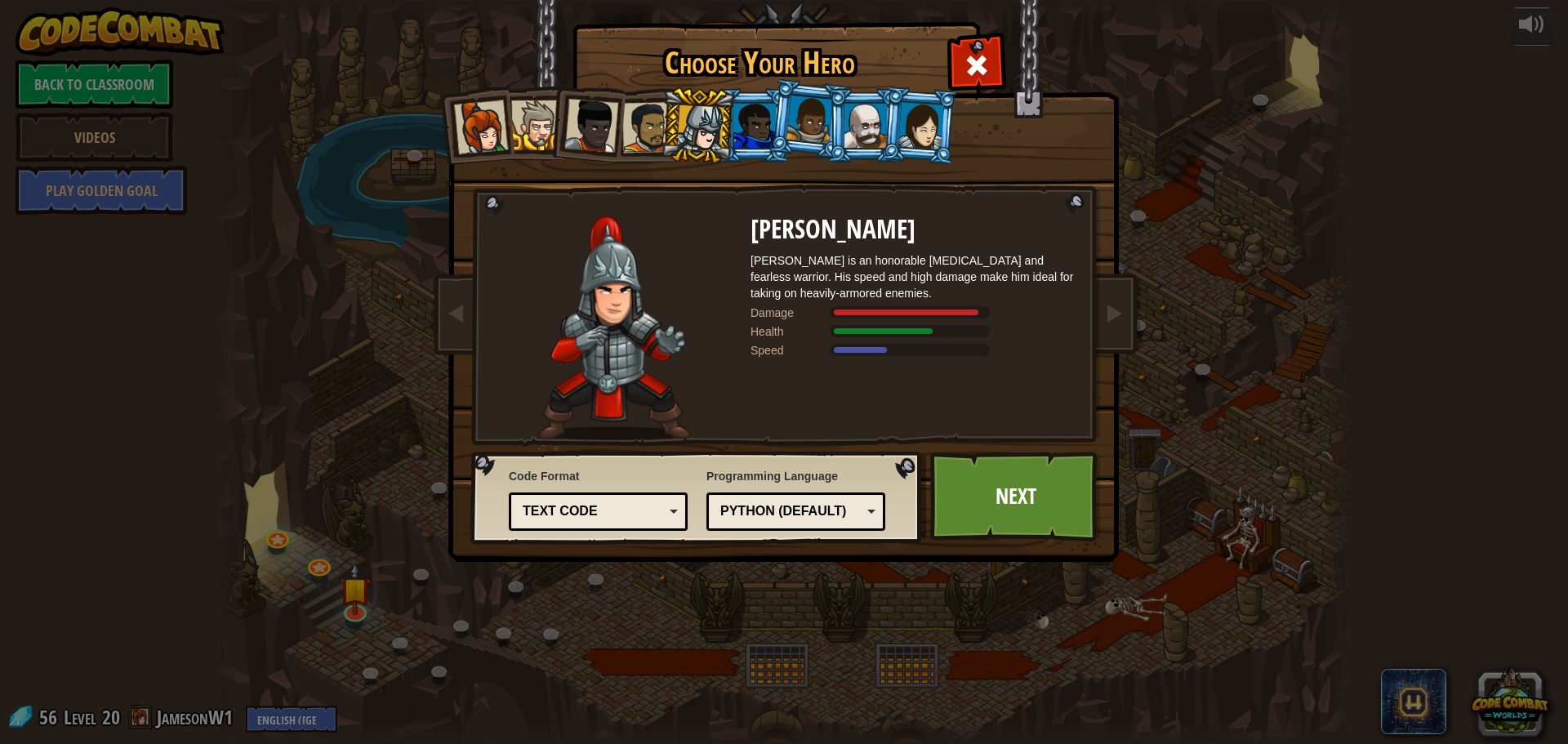
click at [579, 117] on div at bounding box center [592, 126] width 54 height 54
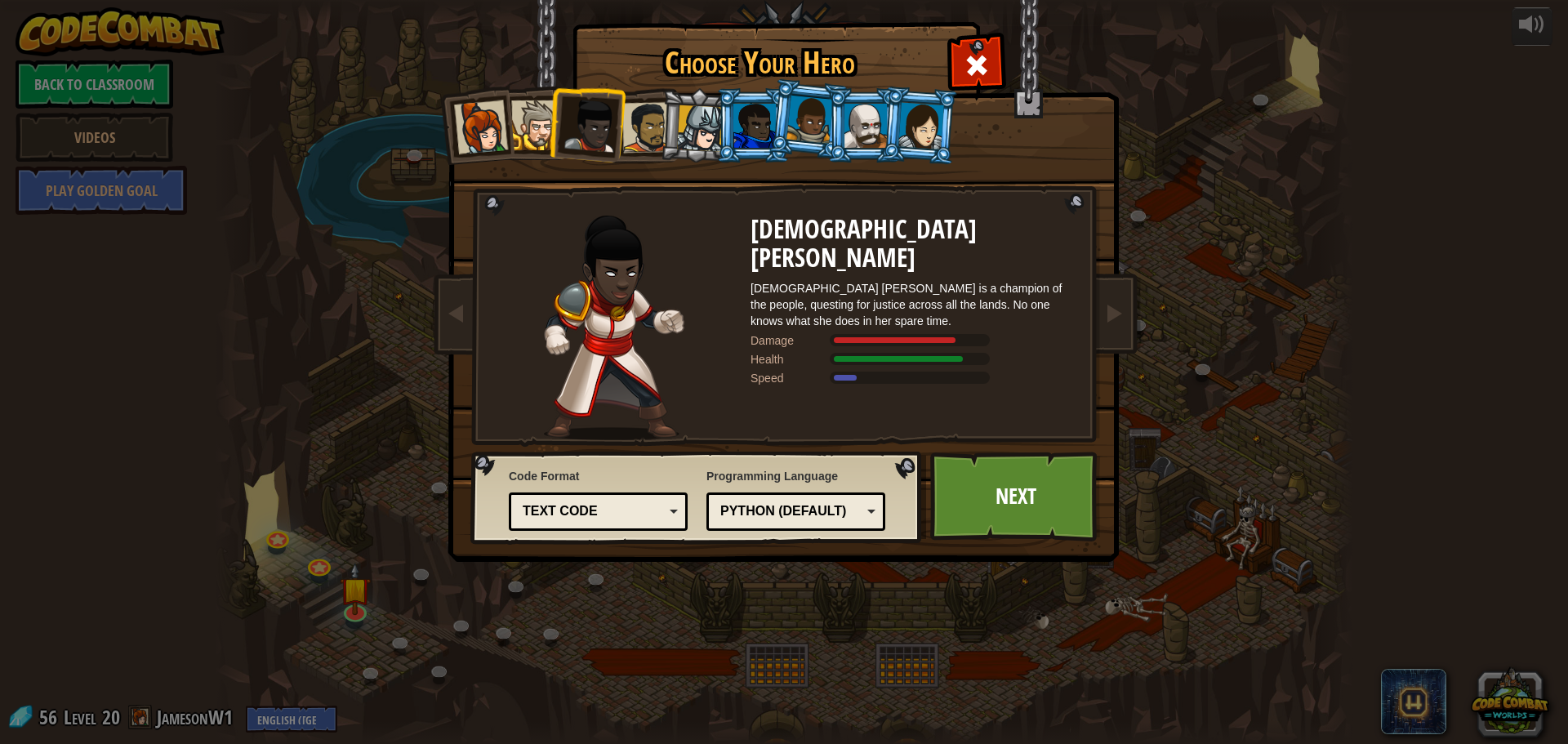
click at [677, 107] on li at bounding box center [697, 126] width 78 height 79
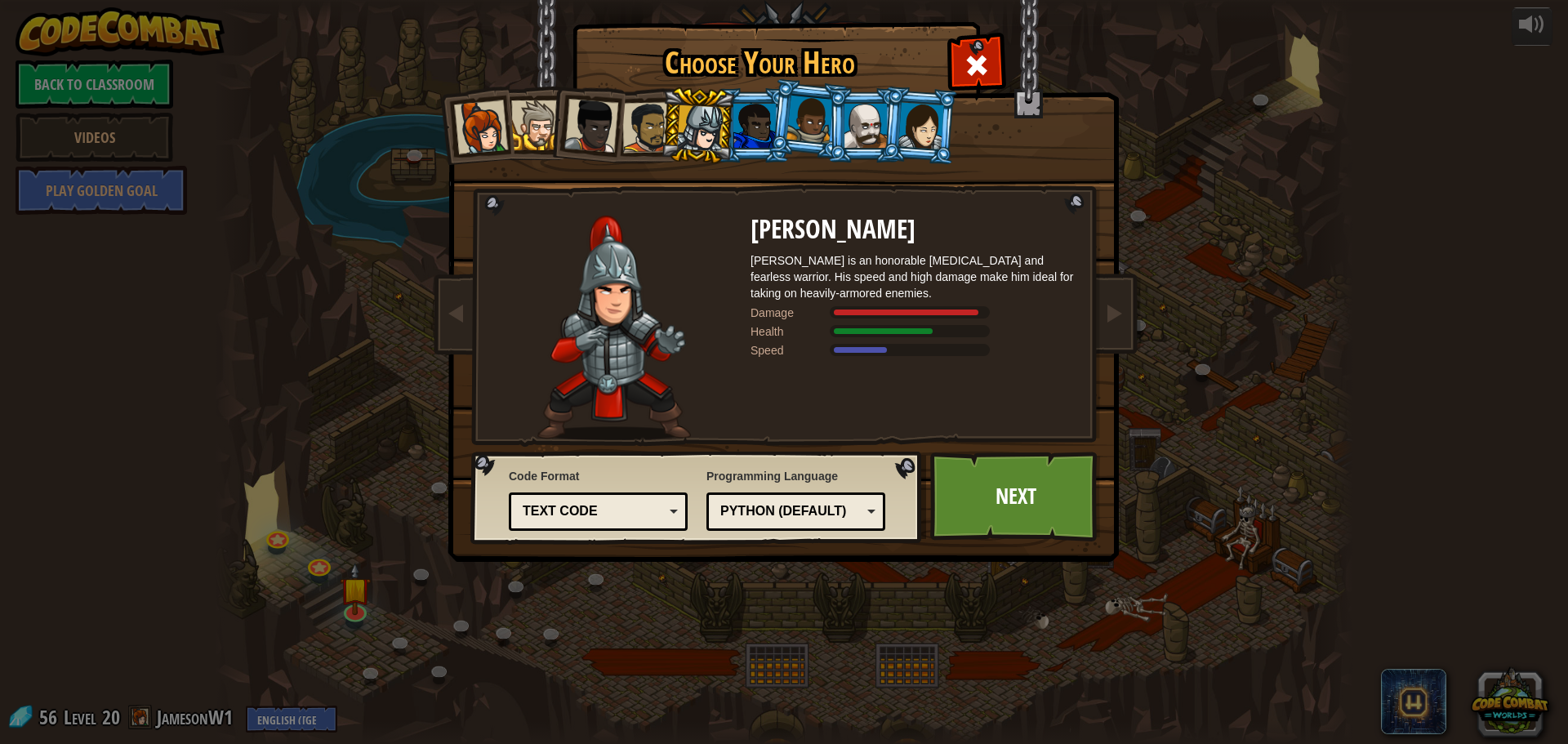
click at [652, 105] on div at bounding box center [648, 127] width 50 height 50
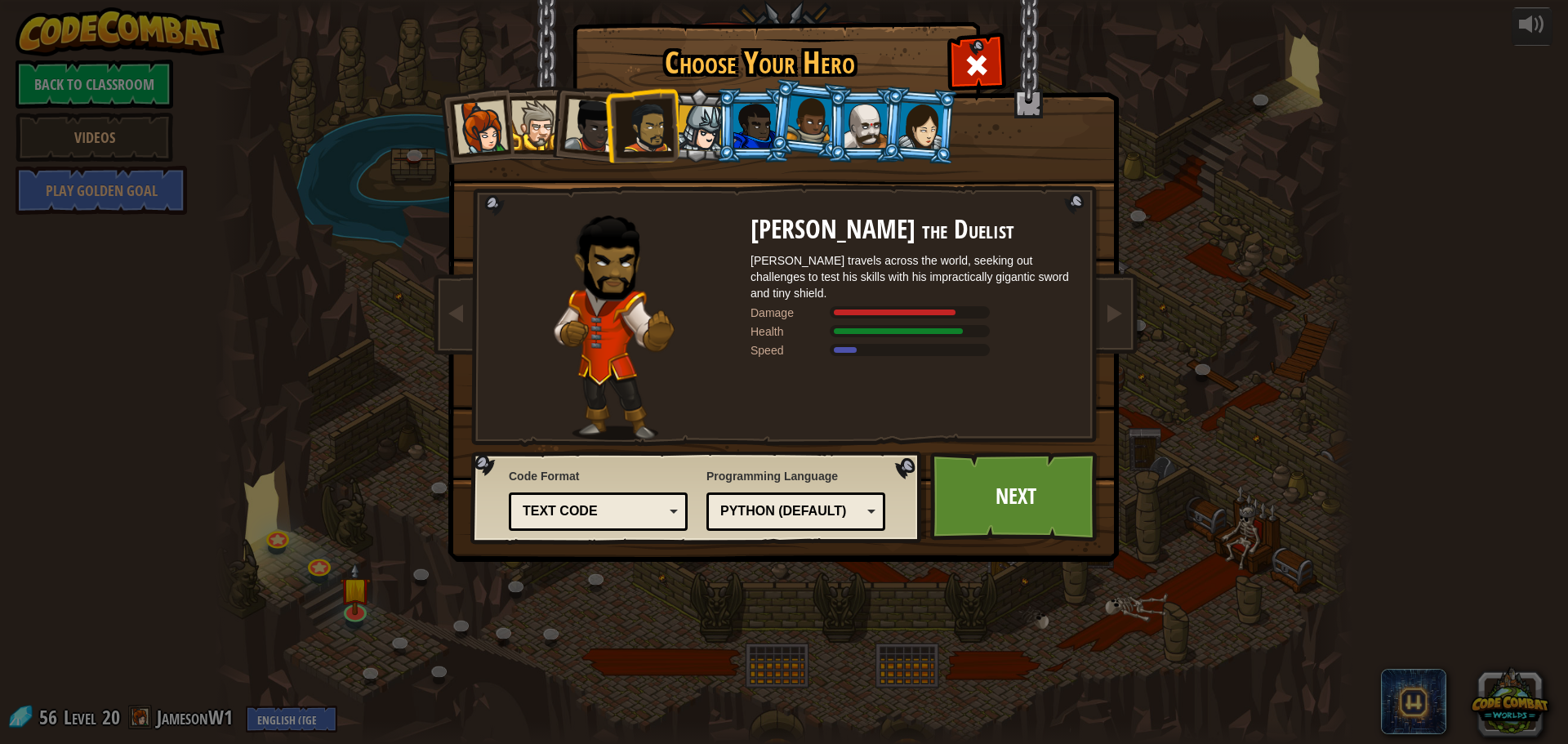
click at [585, 117] on div at bounding box center [592, 126] width 54 height 54
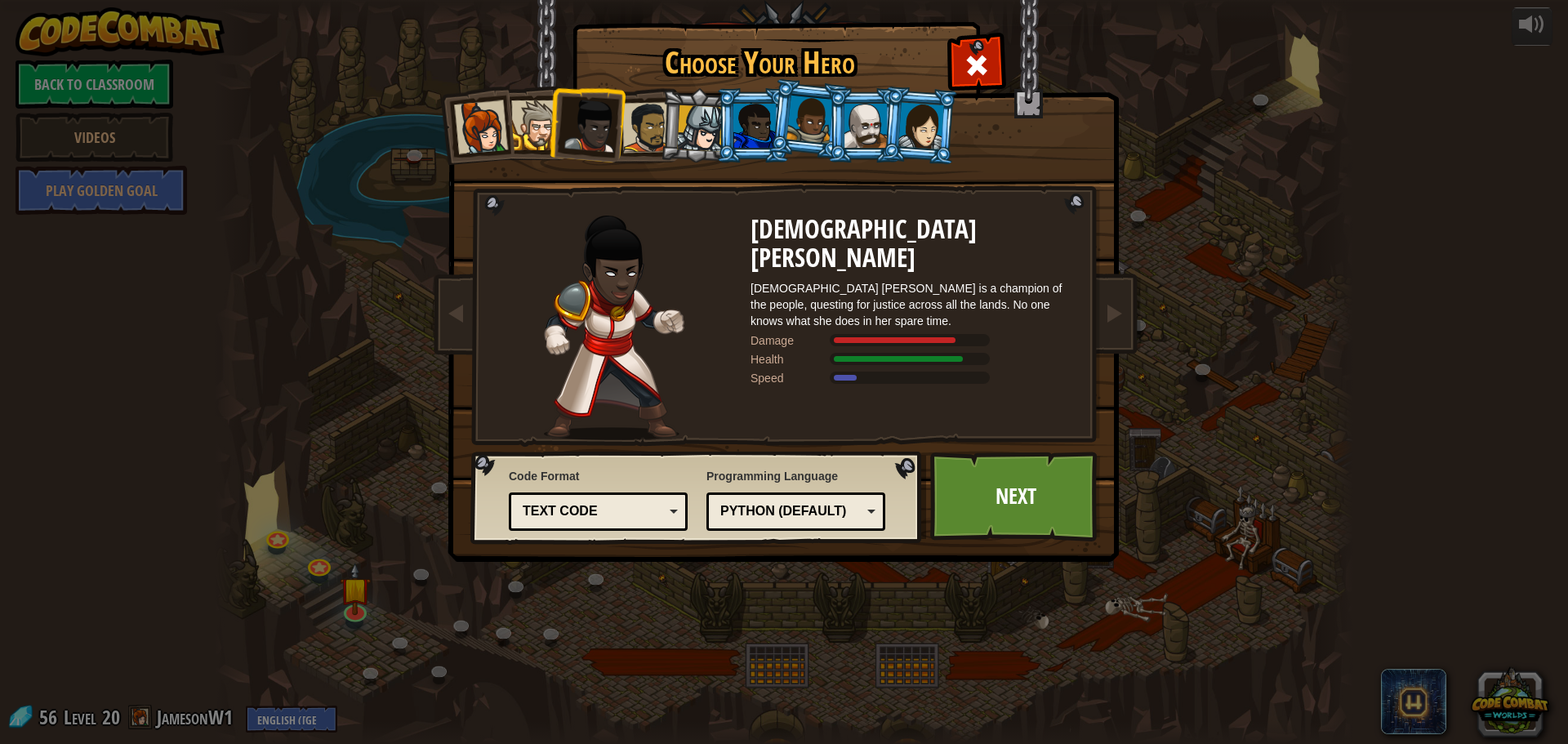
click at [535, 114] on div at bounding box center [535, 124] width 50 height 50
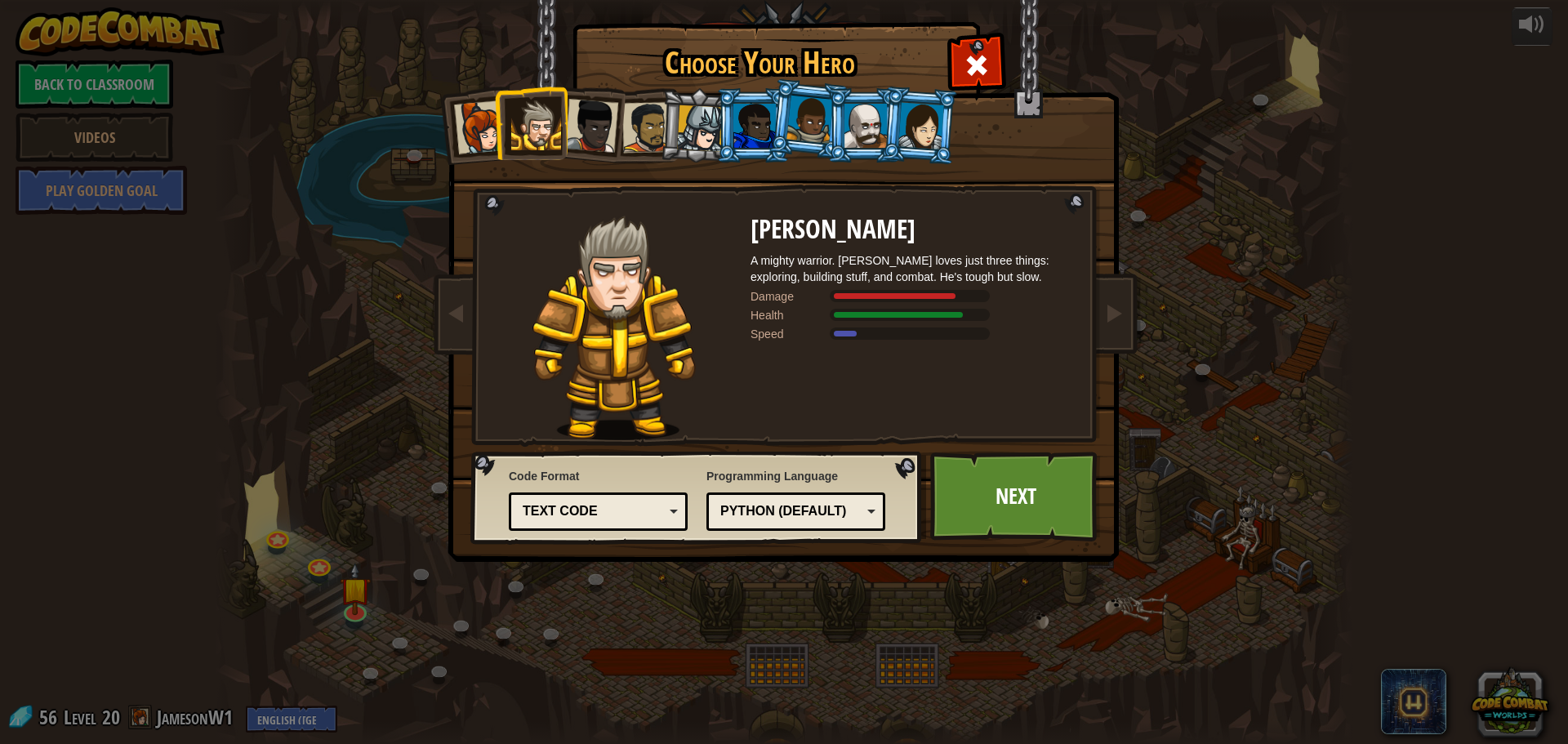
click at [483, 115] on div at bounding box center [481, 127] width 54 height 54
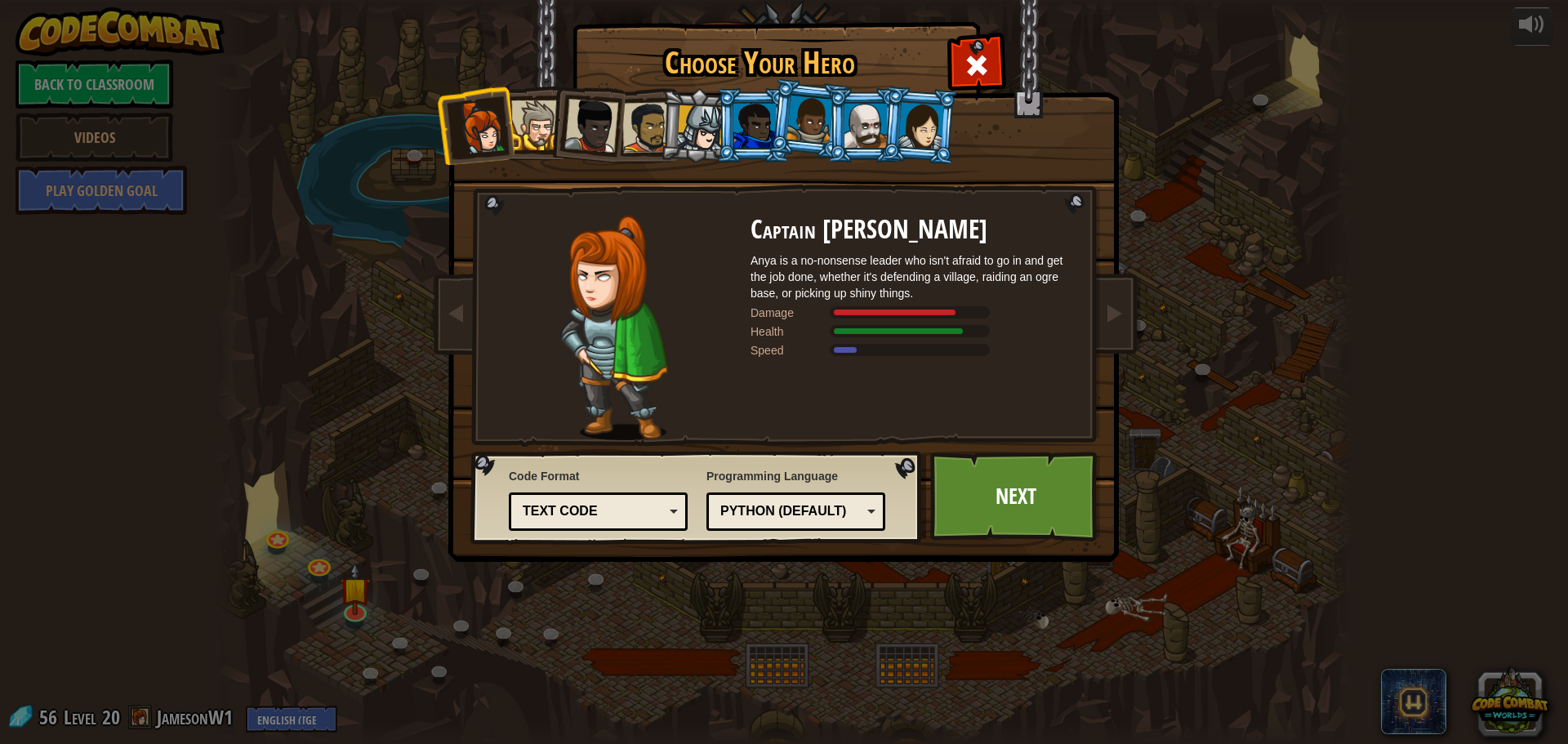
click at [897, 125] on li at bounding box center [919, 125] width 78 height 79
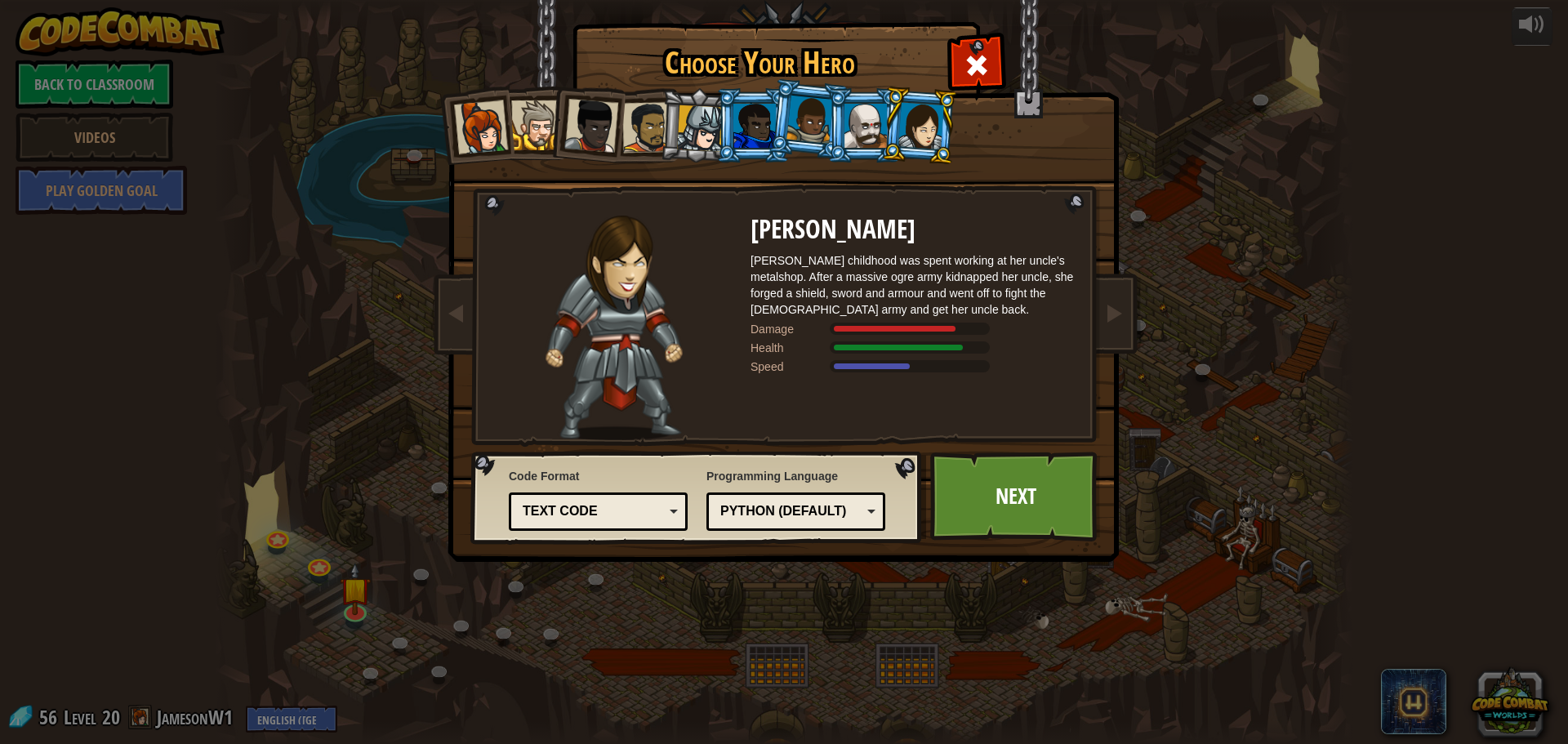
click at [807, 113] on div at bounding box center [810, 120] width 47 height 49
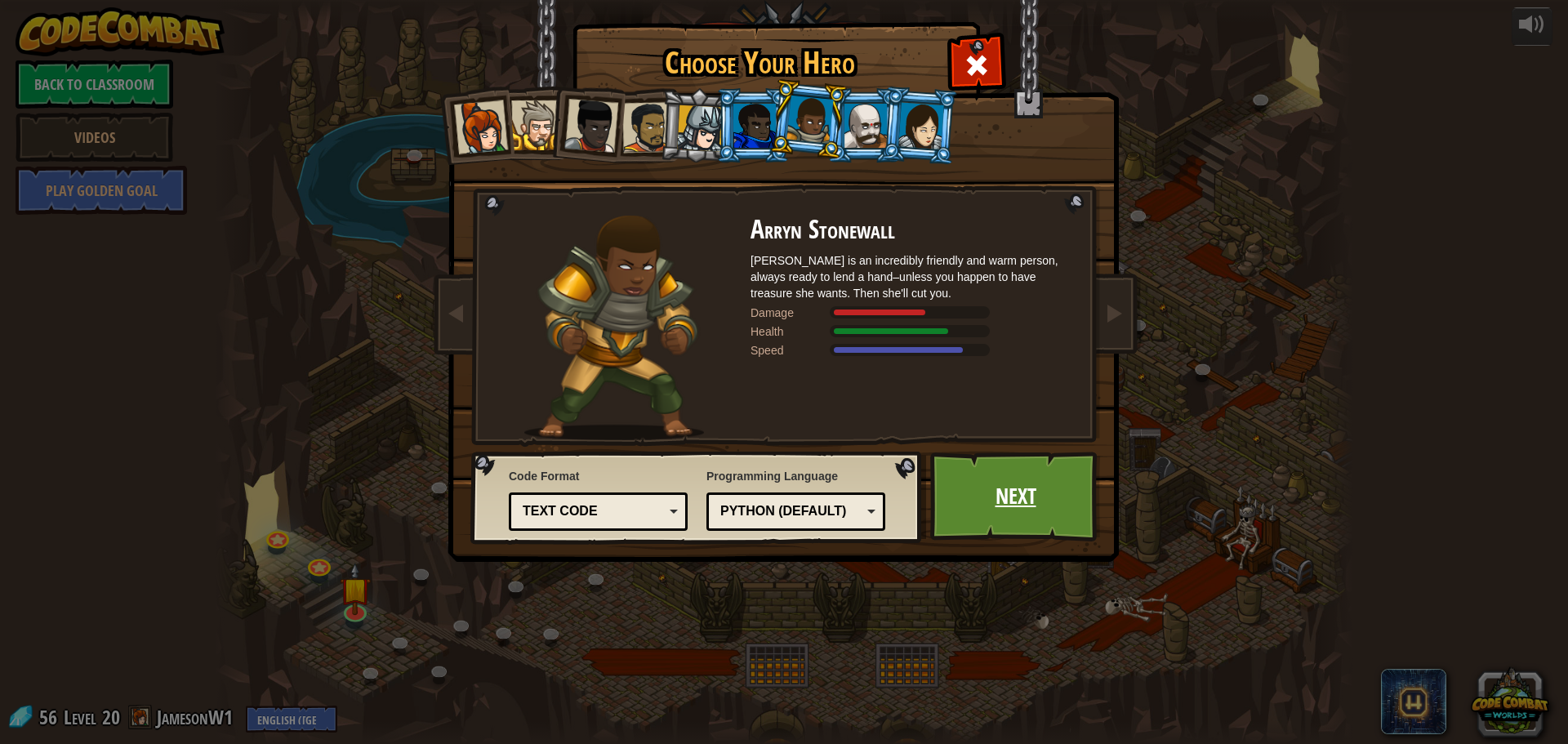
click at [1058, 473] on link "Next" at bounding box center [1015, 496] width 171 height 90
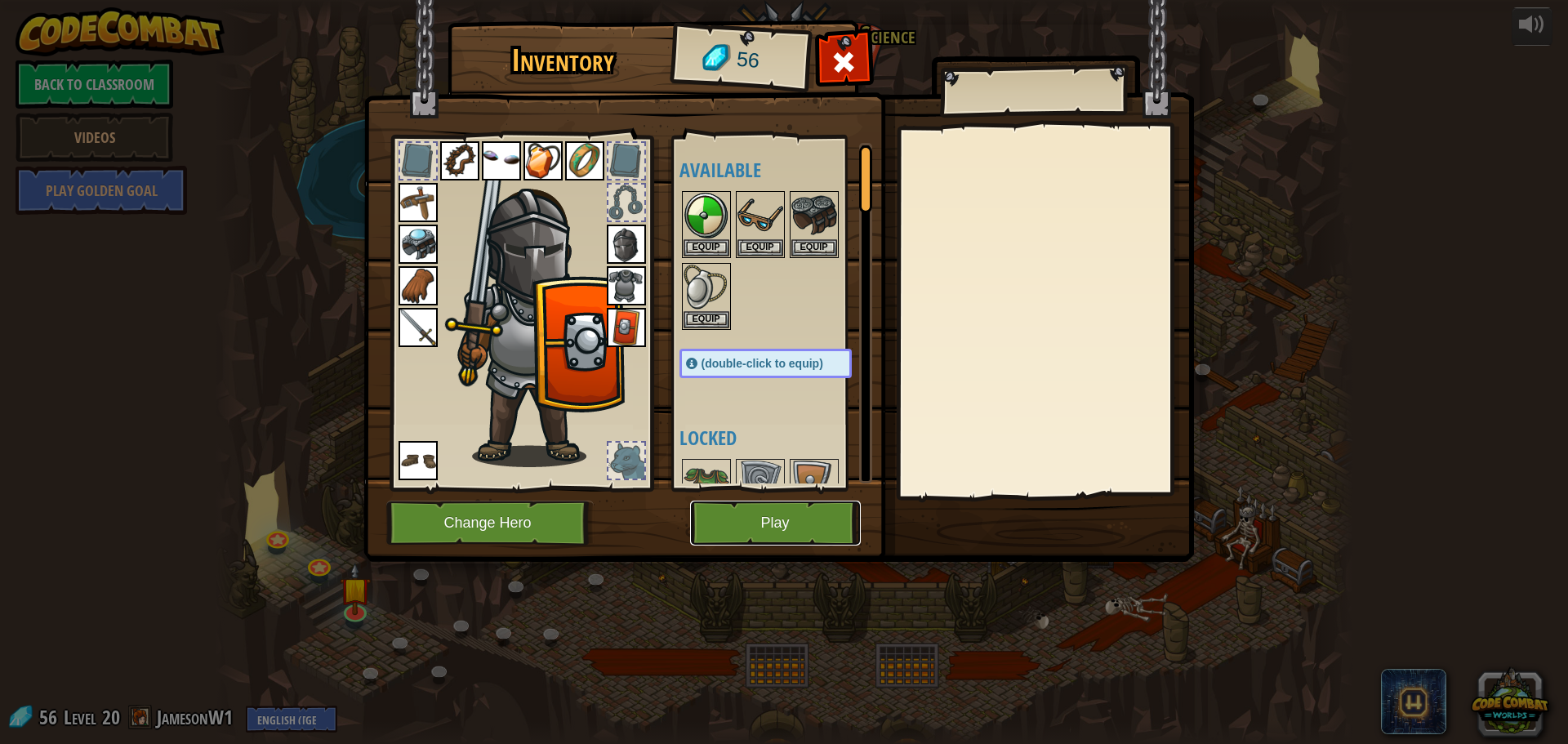
click at [793, 516] on button "Play" at bounding box center [775, 523] width 171 height 45
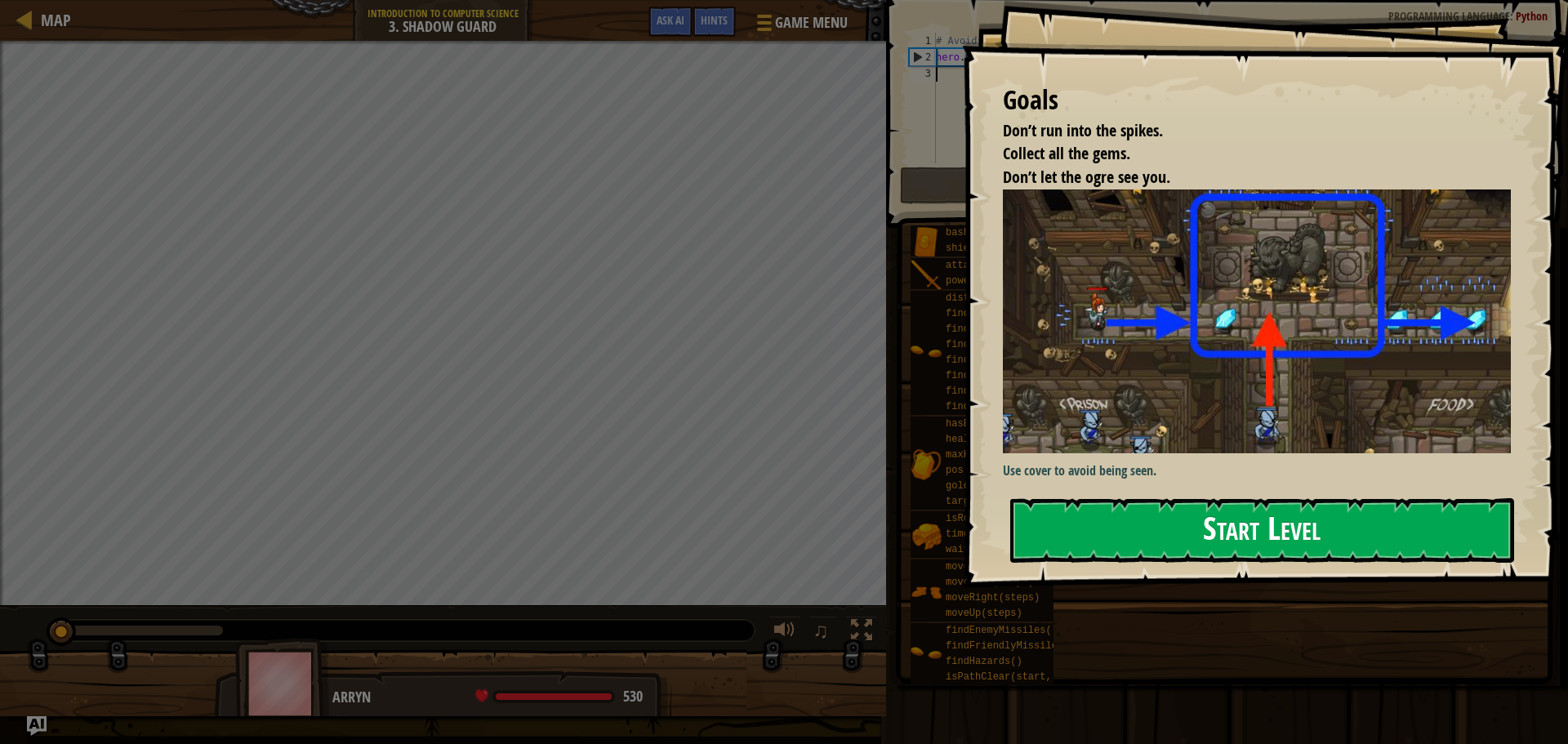
click at [1180, 523] on button "Start Level" at bounding box center [1262, 530] width 504 height 64
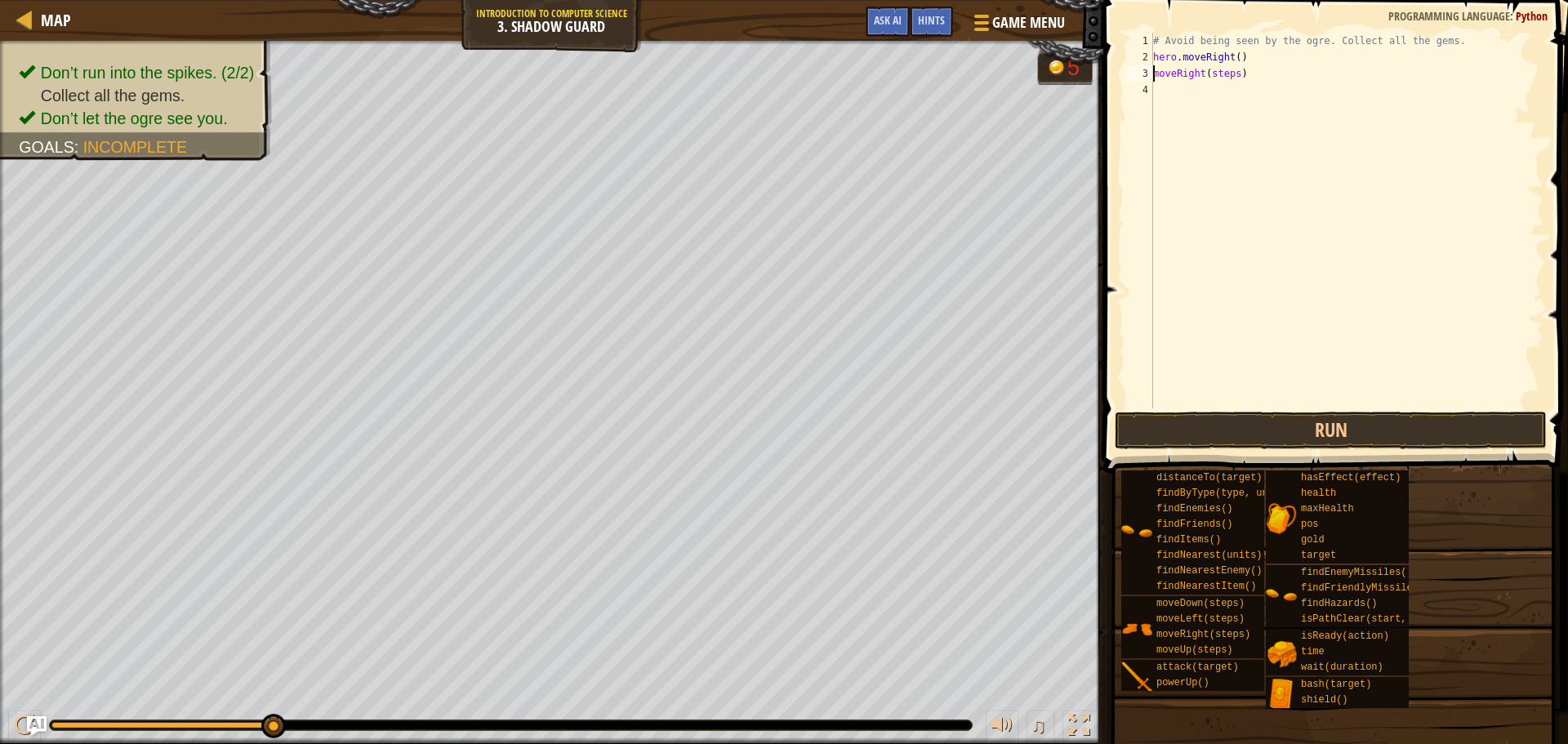
click at [1247, 73] on div "# Avoid being seen by the ogre. Collect all the gems. hero . moveRight ( ) move…" at bounding box center [1346, 236] width 393 height 408
type textarea "moveRight"
click at [1397, 256] on div "# Avoid being seen by the ogre. Collect all the gems. hero . moveRight ( ) move…" at bounding box center [1346, 236] width 393 height 408
click at [1194, 72] on div "# Avoid being seen by the ogre. Collect all the gems. hero . moveRight ( ) move…" at bounding box center [1346, 236] width 393 height 408
click at [1195, 72] on div "# Avoid being seen by the ogre. Collect all the gems. hero . moveRight ( ) move…" at bounding box center [1346, 221] width 393 height 376
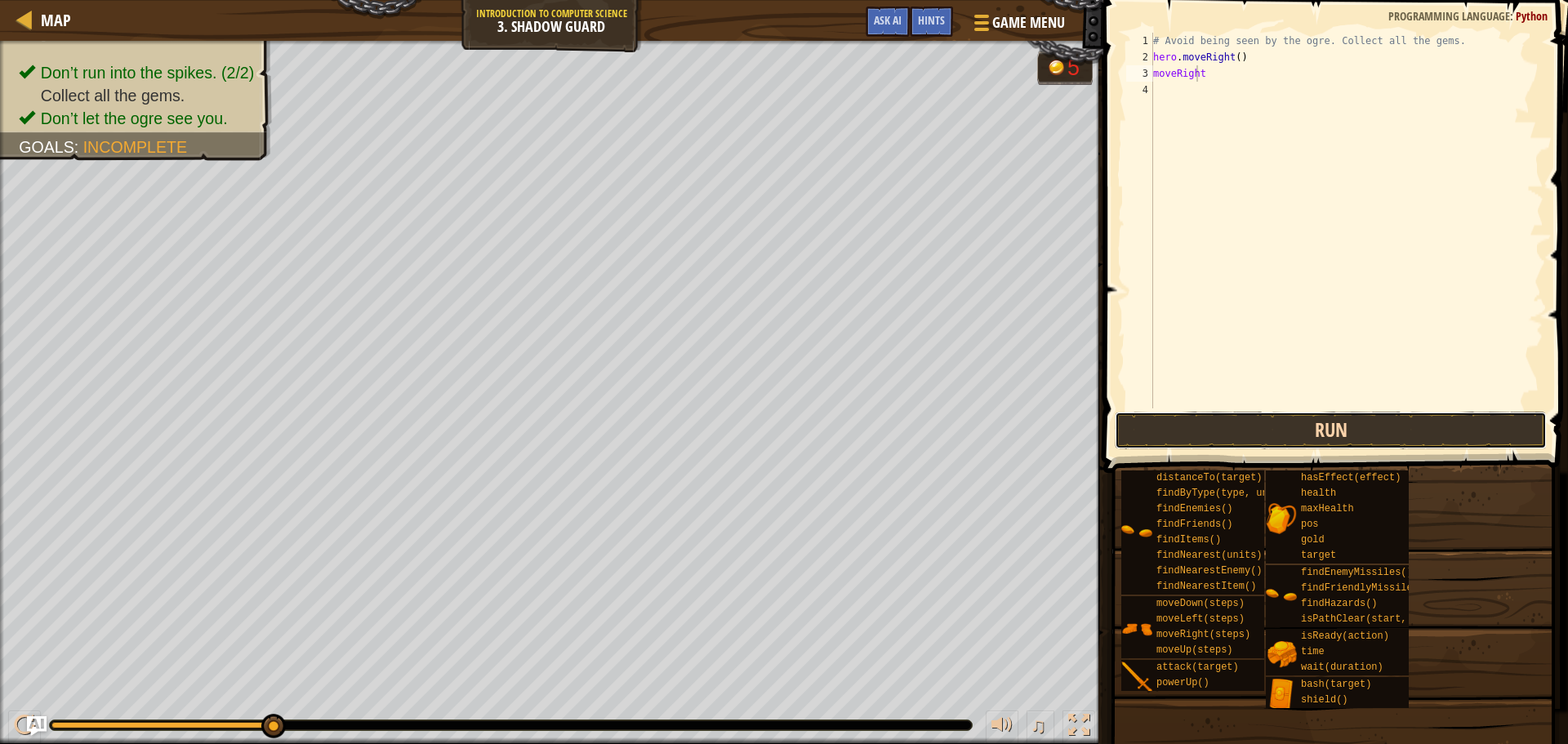
click at [1390, 417] on button "Run" at bounding box center [1331, 430] width 432 height 37
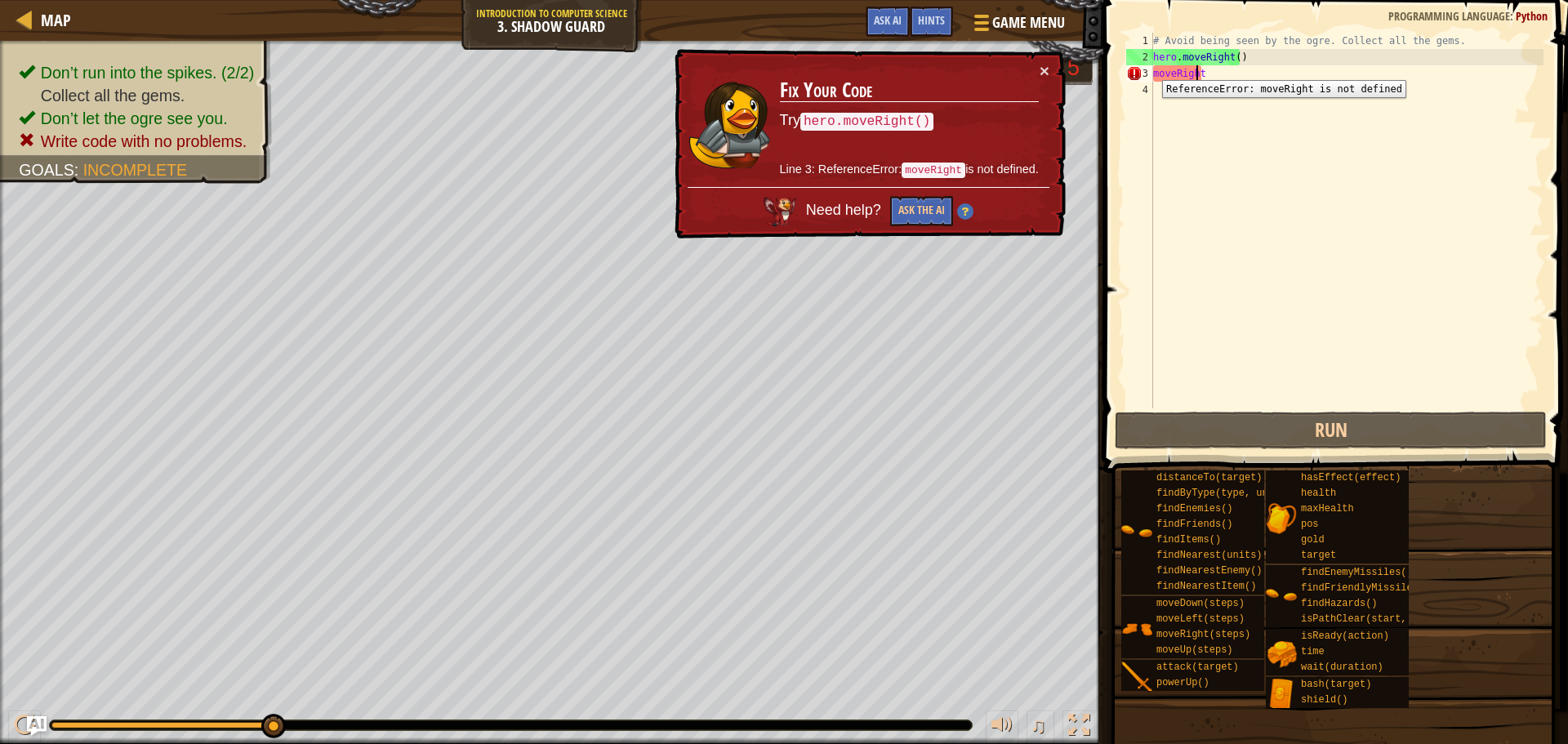
click at [1149, 68] on div "3" at bounding box center [1139, 73] width 27 height 16
click at [1154, 72] on div "# Avoid being seen by the ogre. Collect all the gems. hero . moveRight ( ) move…" at bounding box center [1346, 236] width 393 height 408
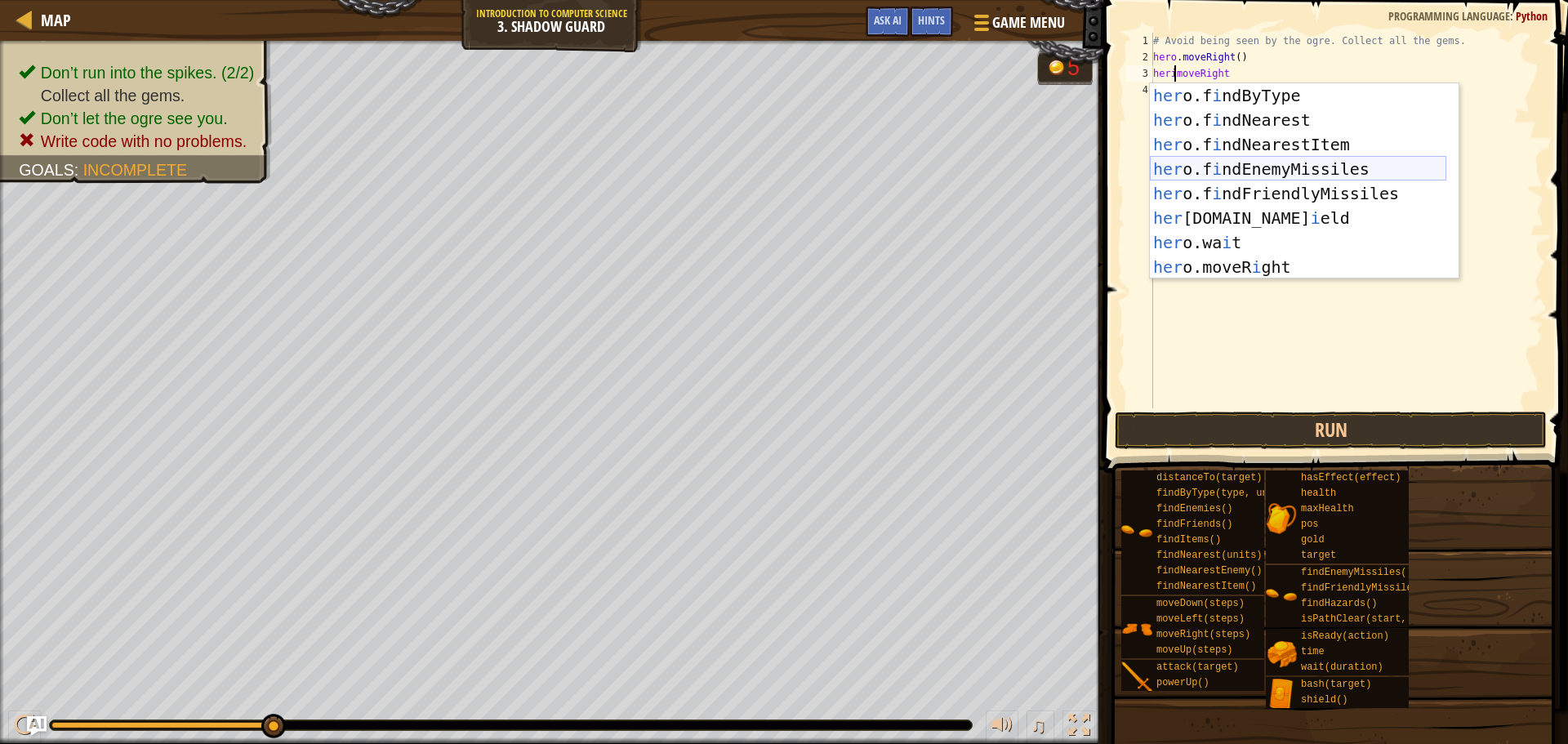
scroll to position [221, 0]
click at [1247, 273] on div "her o.f i ndByType press enter her o.f i ndNearest press enter her o.f i ndNear…" at bounding box center [1297, 206] width 296 height 245
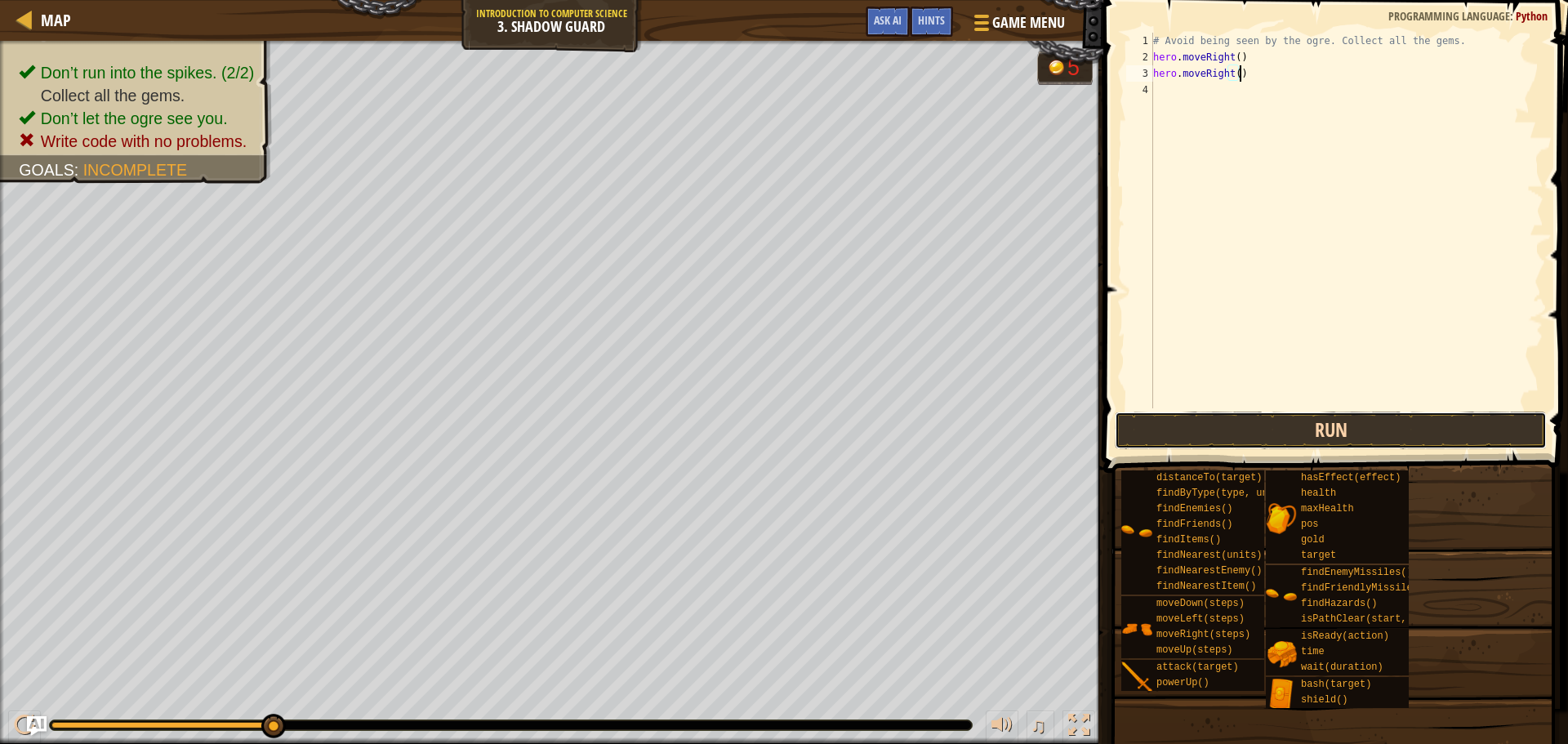
click at [1302, 416] on button "Run" at bounding box center [1331, 430] width 432 height 37
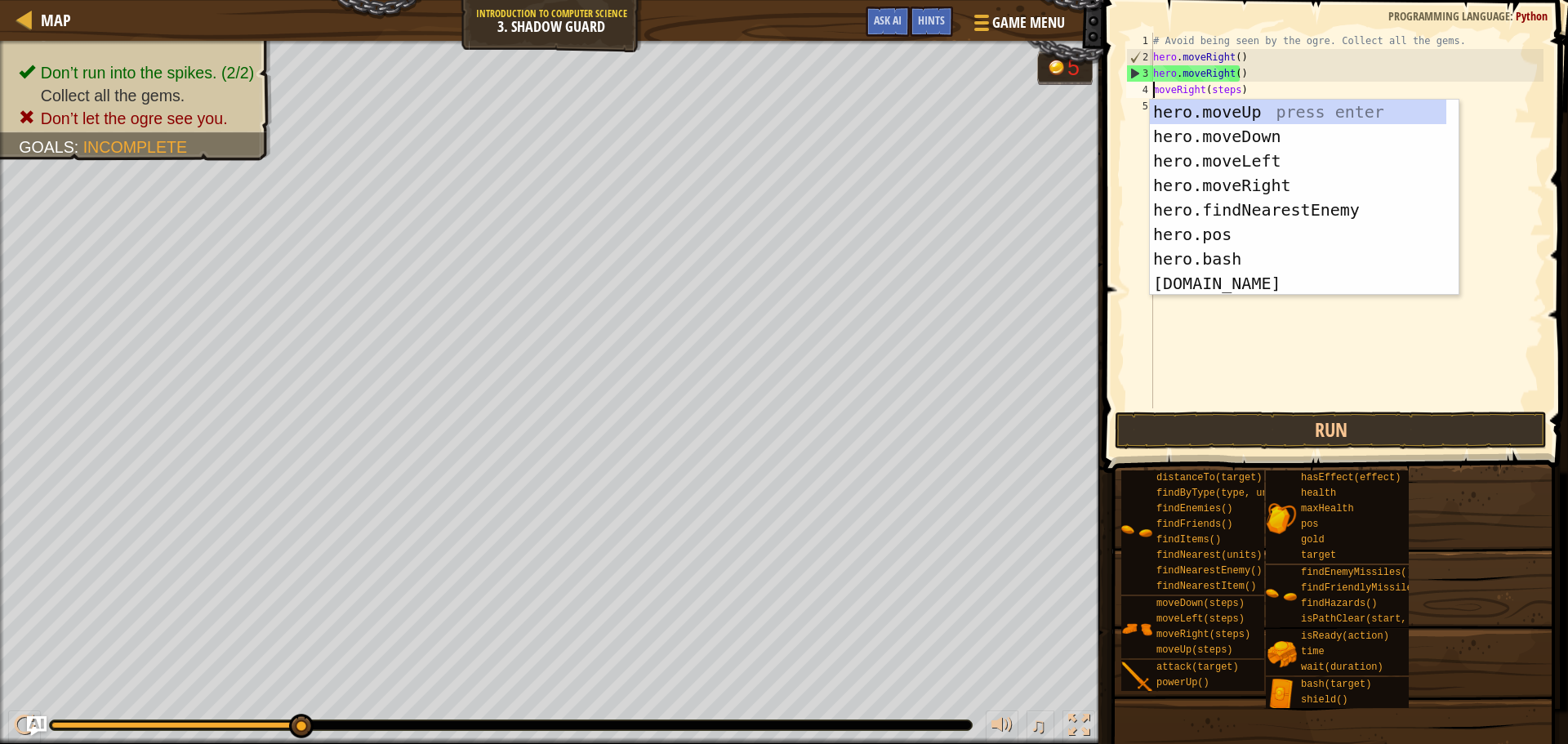
scroll to position [0, 0]
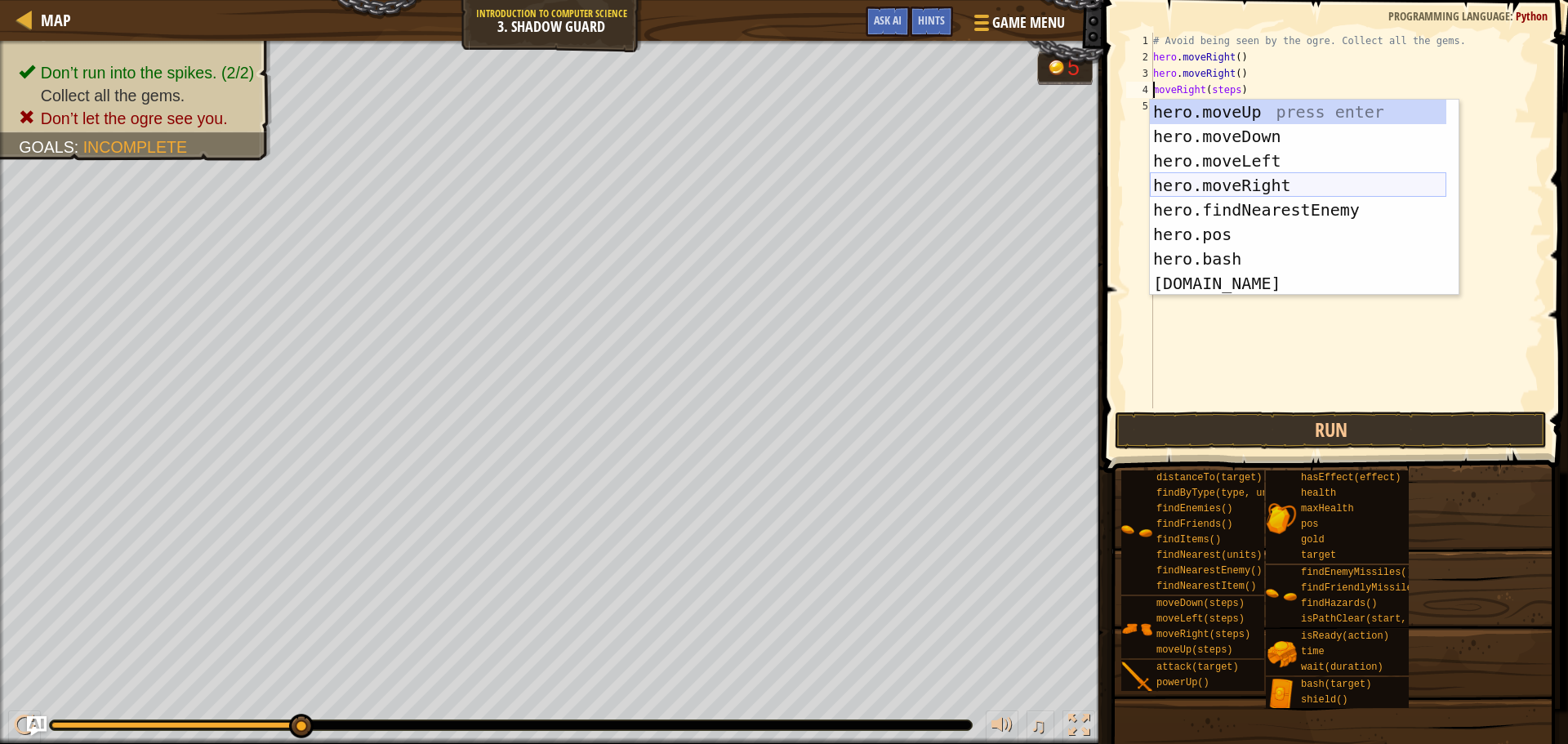
click at [1302, 181] on div "hero.moveUp press enter hero.moveDown press enter hero.moveLeft press enter her…" at bounding box center [1297, 222] width 296 height 245
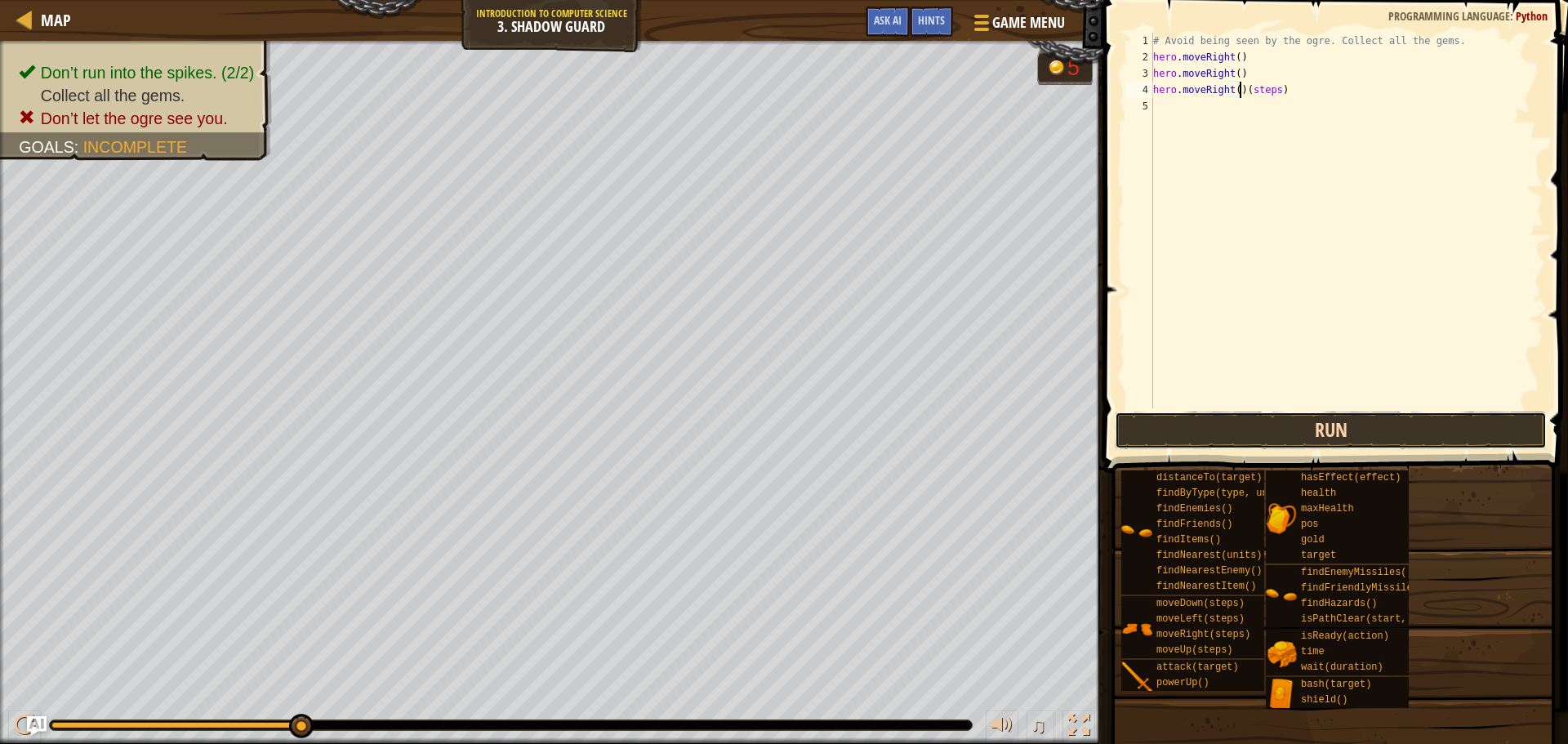
click at [1393, 431] on button "Run" at bounding box center [1331, 430] width 432 height 37
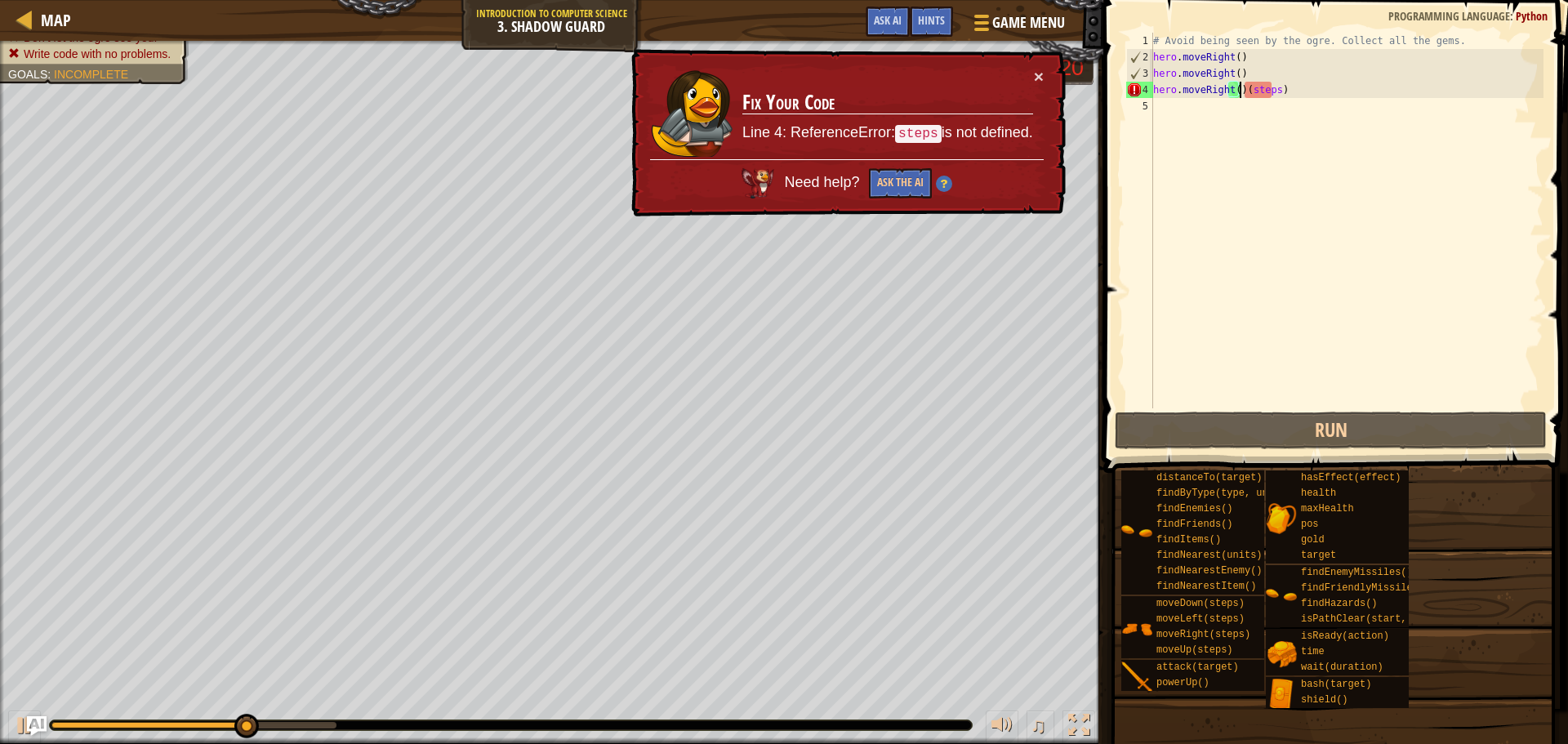
click at [1275, 93] on div "# Avoid being seen by the ogre. Collect all the gems. hero . moveRight ( ) hero…" at bounding box center [1346, 236] width 393 height 408
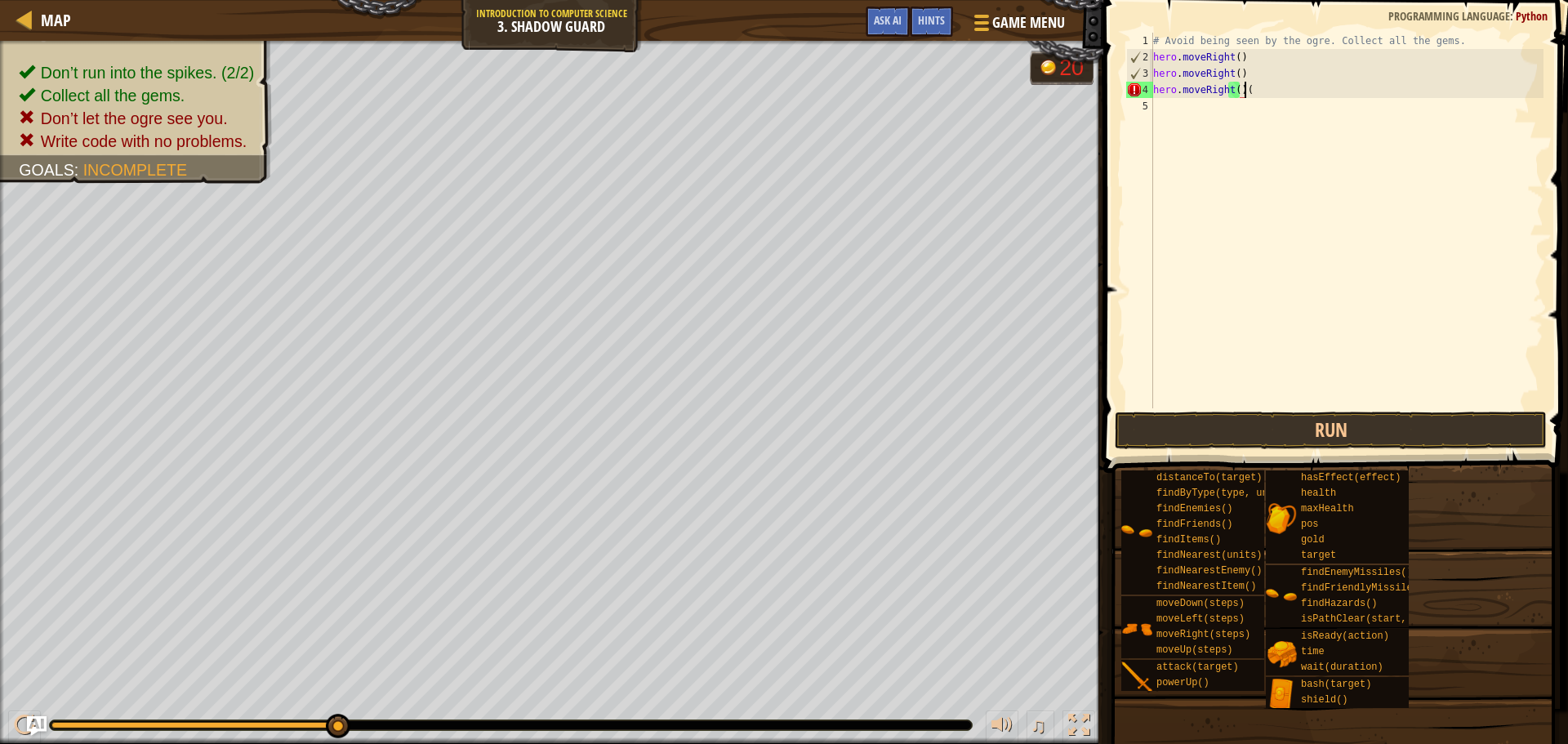
type textarea "hero.moveRight()"
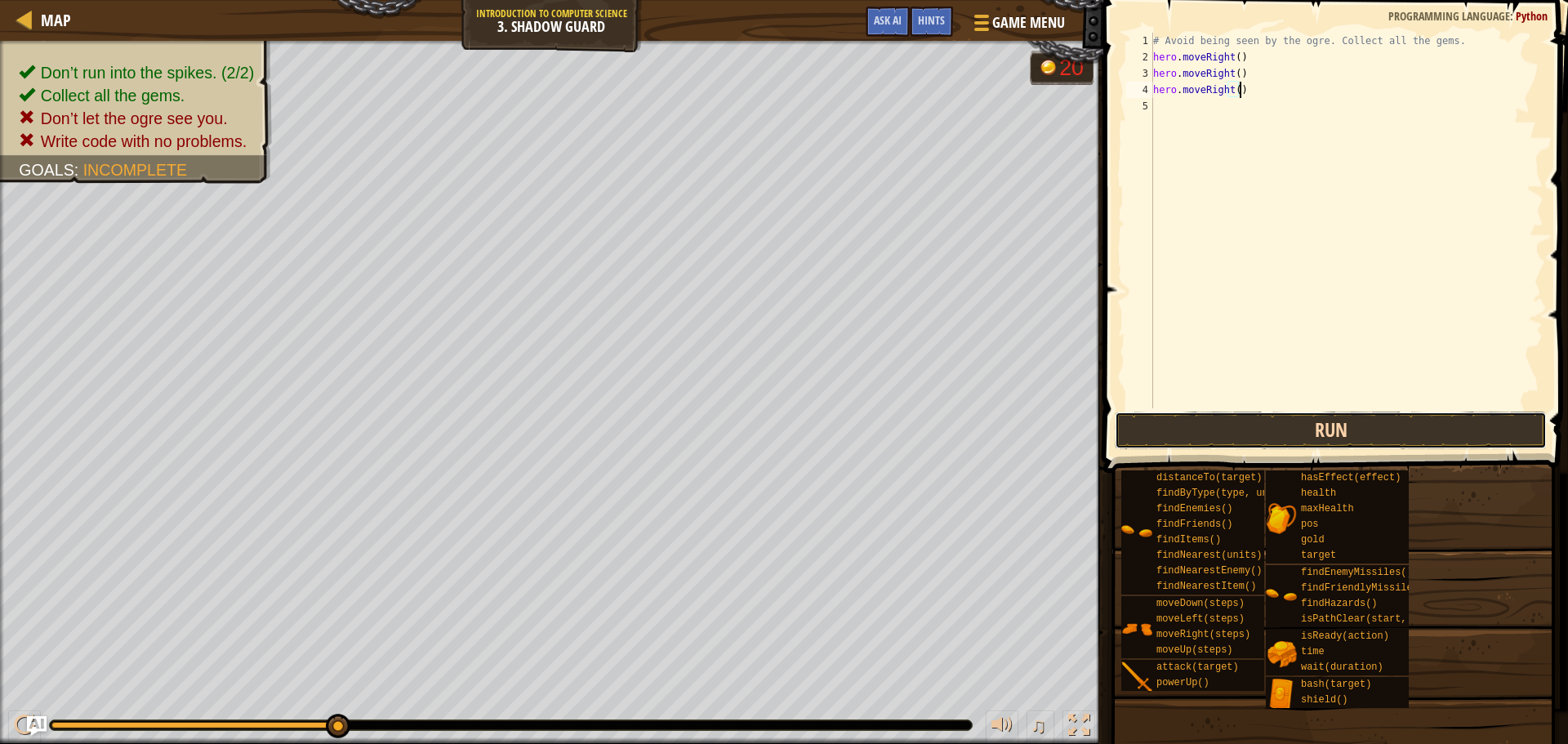
click at [1447, 424] on button "Run" at bounding box center [1331, 430] width 432 height 37
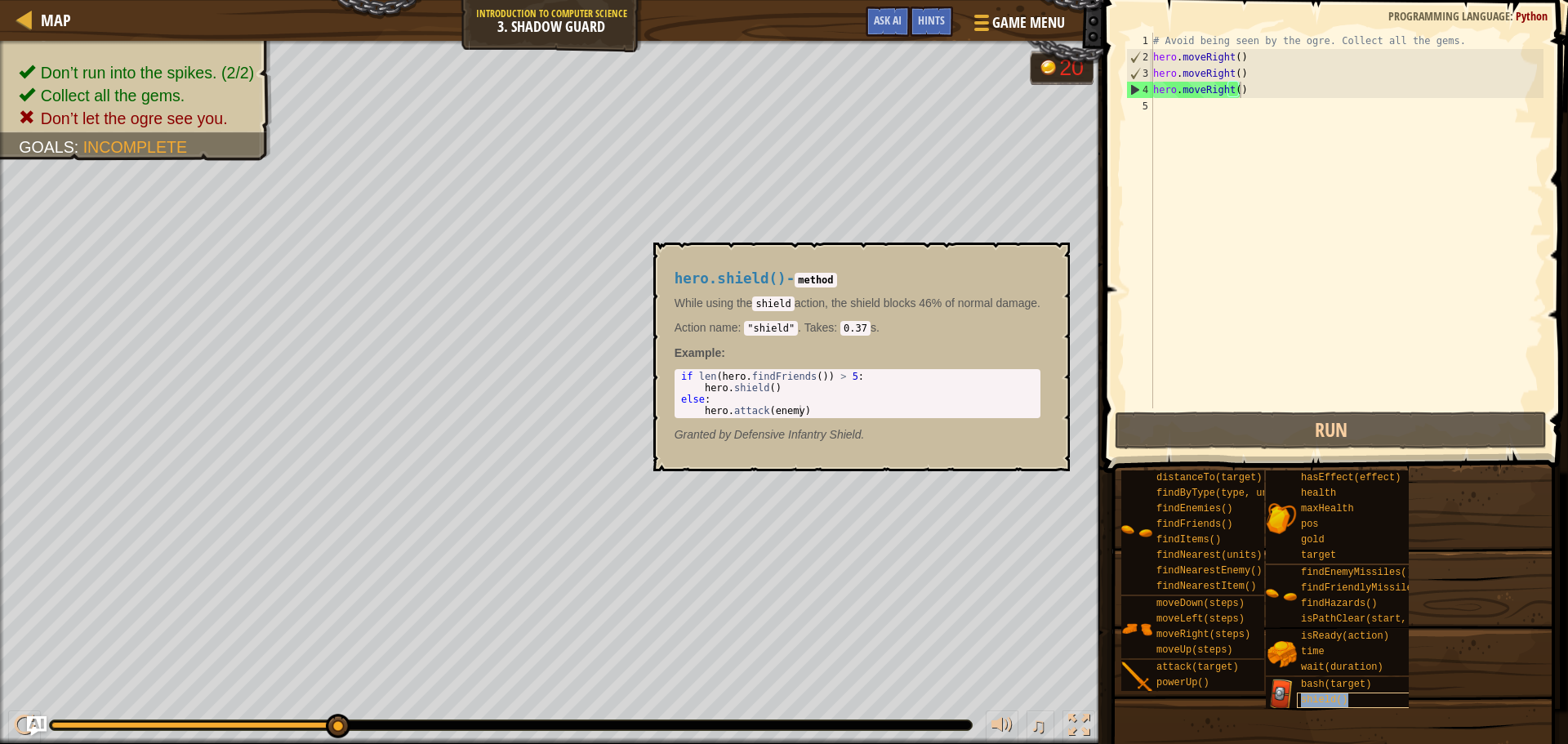
click at [1334, 695] on span "shield()" at bounding box center [1324, 700] width 48 height 11
click at [1440, 538] on div "distanceTo(target) findByType(type, units) findEnemies() findFriends() findItem…" at bounding box center [1338, 589] width 436 height 239
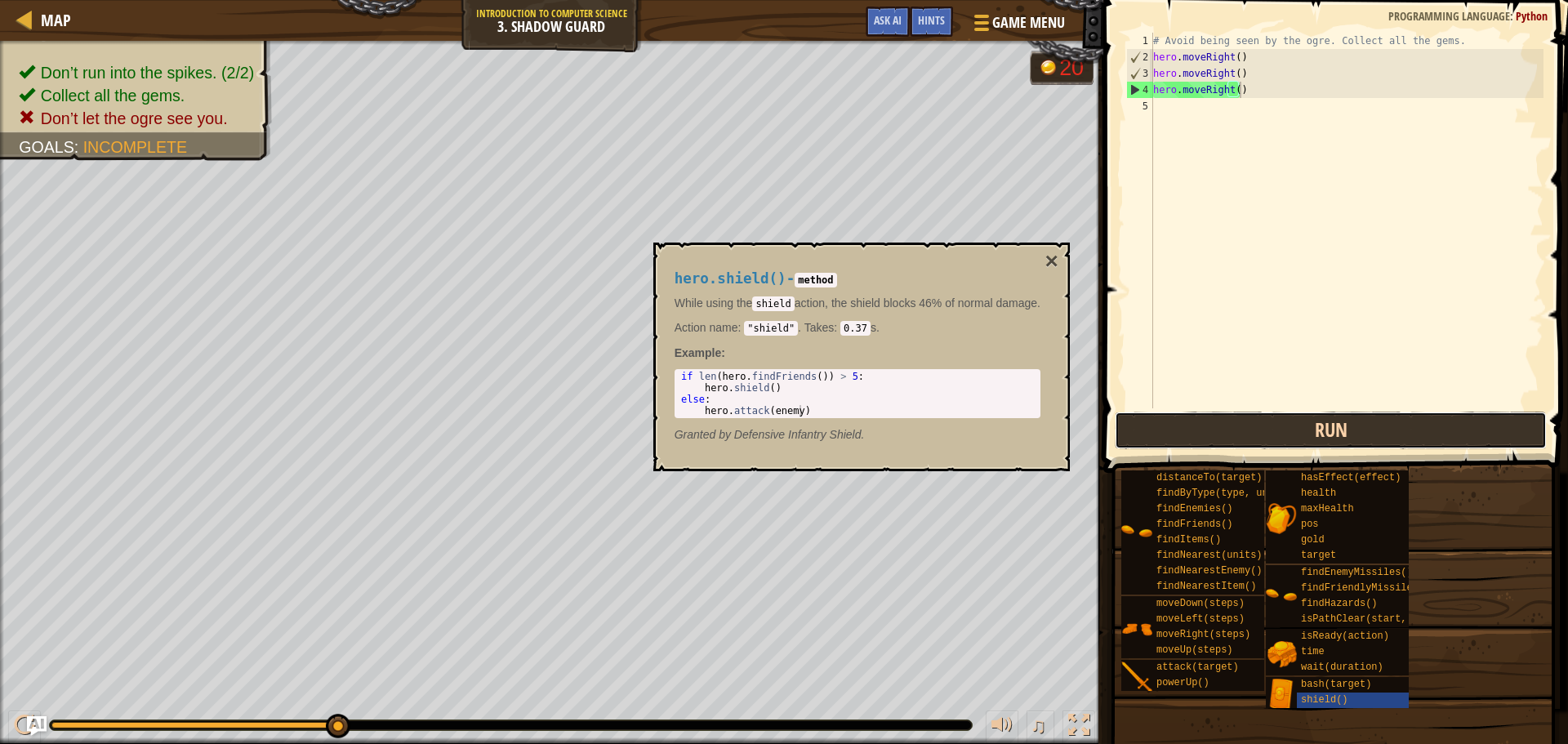
click at [1301, 431] on button "Run" at bounding box center [1331, 430] width 432 height 37
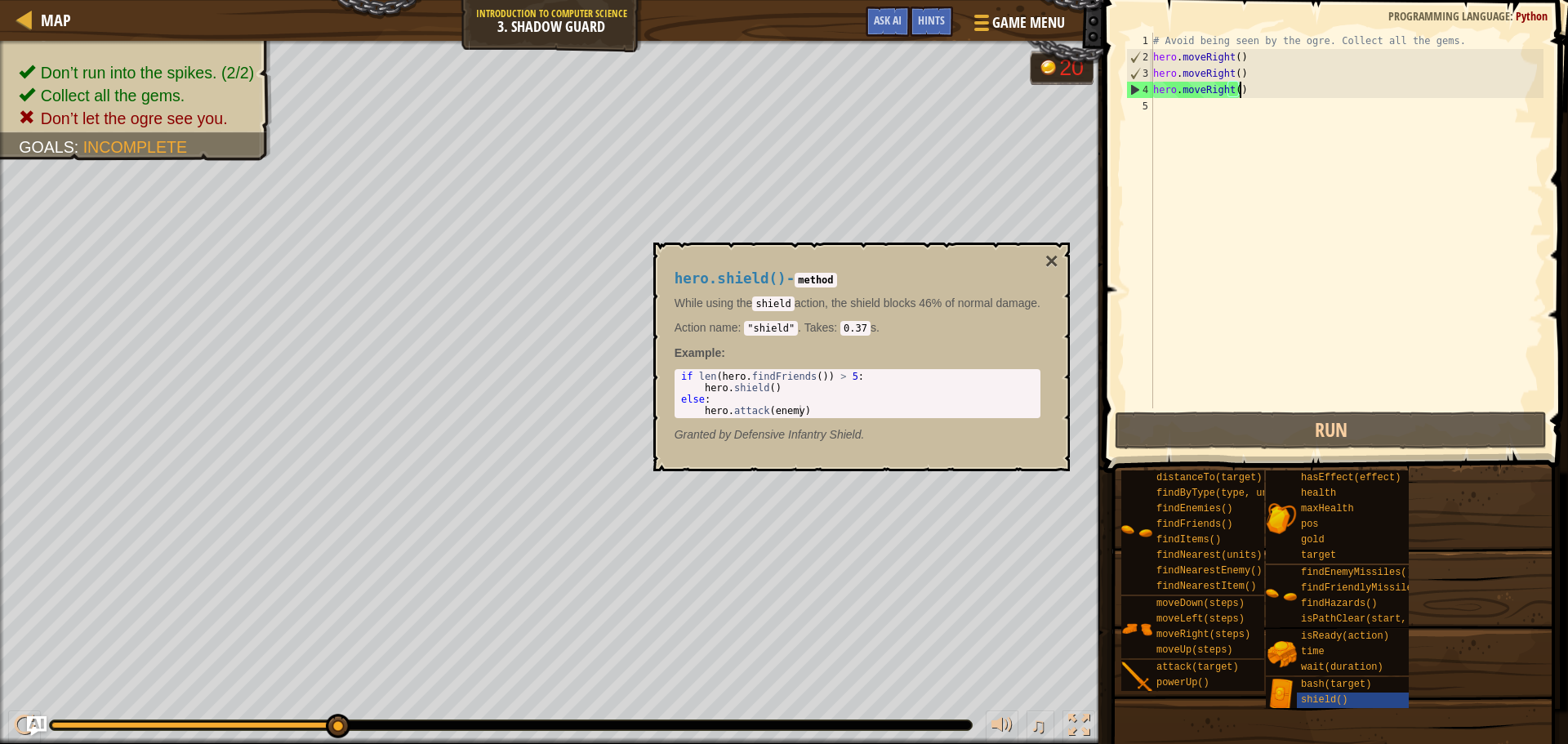
click at [1070, 251] on div "hero.shield() - method While using the shield action, the shield blocks 46% of …" at bounding box center [862, 357] width 417 height 229
click at [1057, 255] on button "×" at bounding box center [1052, 261] width 13 height 22
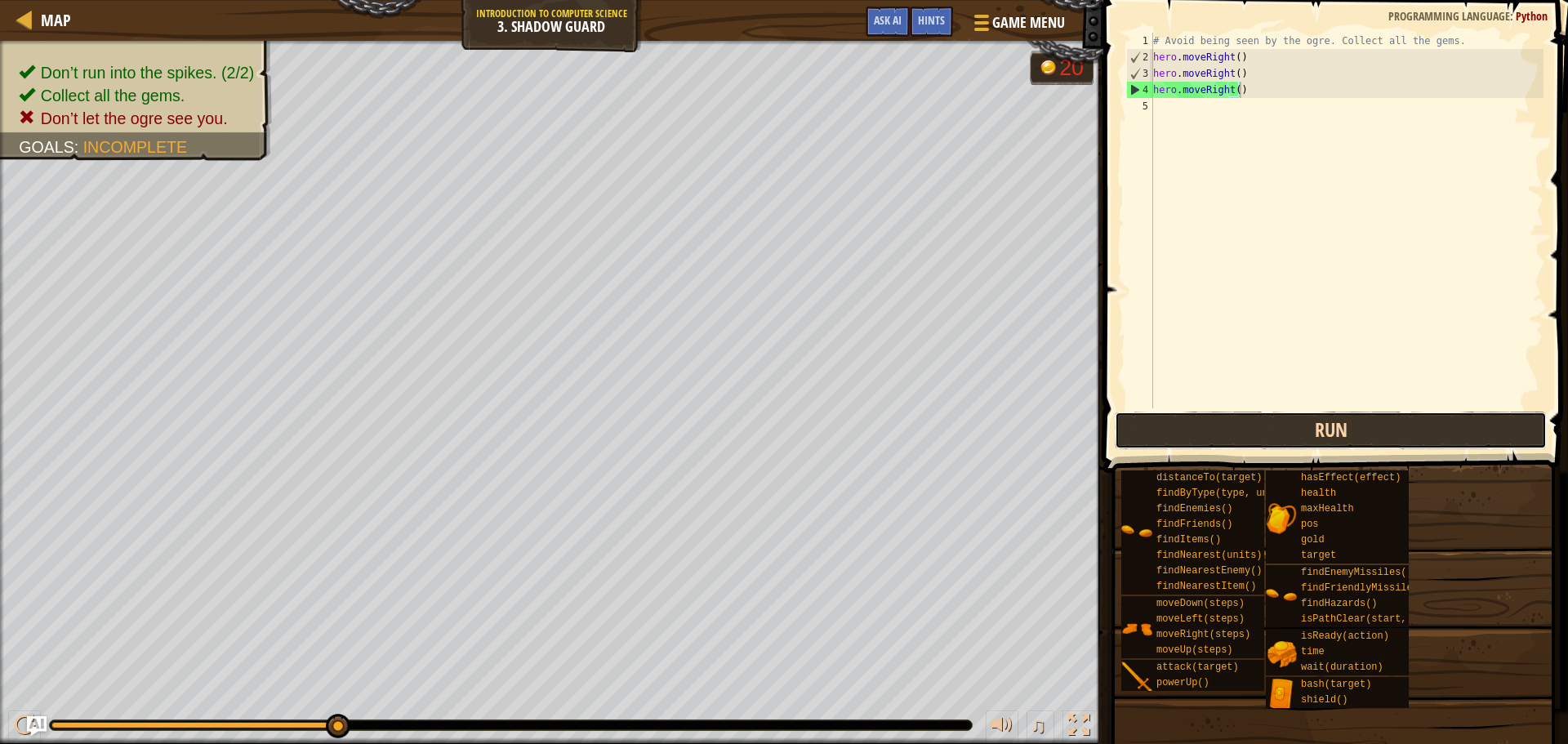
click at [1433, 417] on button "Run" at bounding box center [1331, 430] width 432 height 37
